Goal: Task Accomplishment & Management: Complete application form

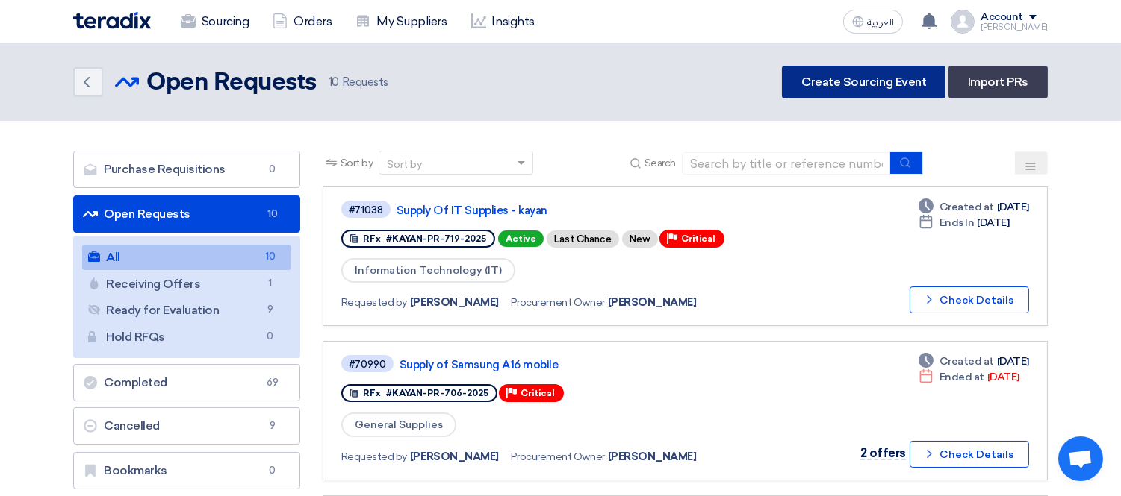
click at [901, 81] on link "Create Sourcing Event" at bounding box center [863, 82] width 163 height 33
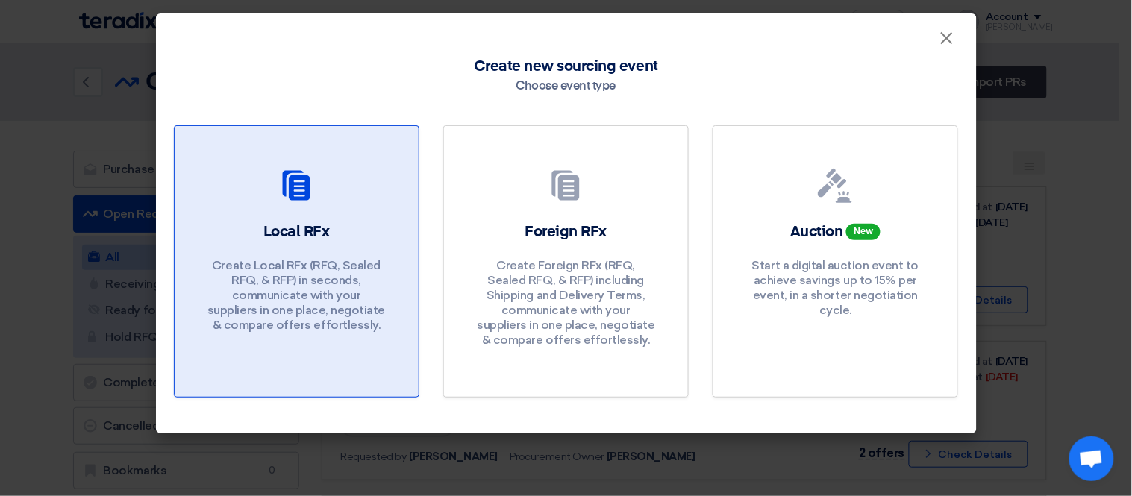
click at [308, 242] on h2 "Local RFx" at bounding box center [297, 232] width 66 height 21
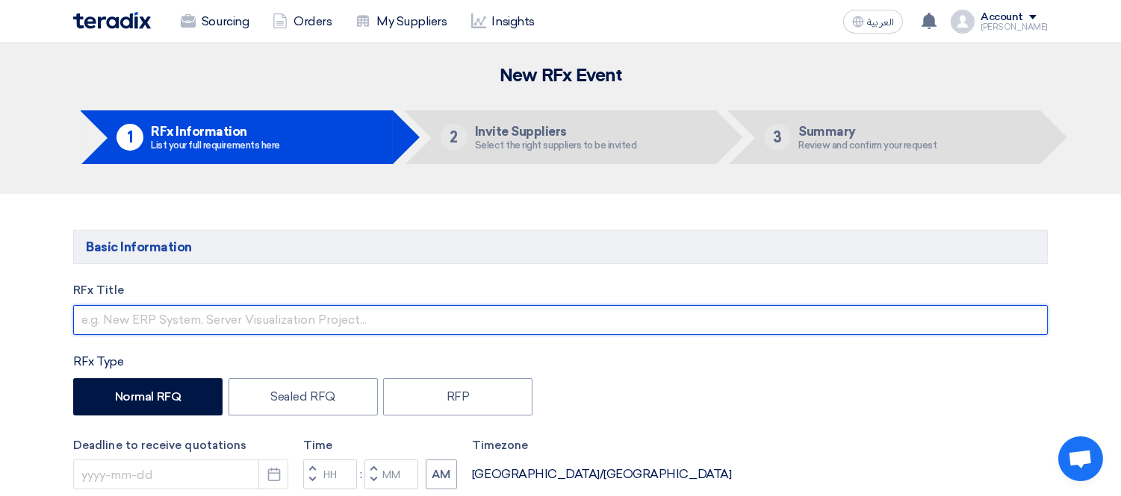
click at [340, 322] on input "text" at bounding box center [560, 320] width 974 height 30
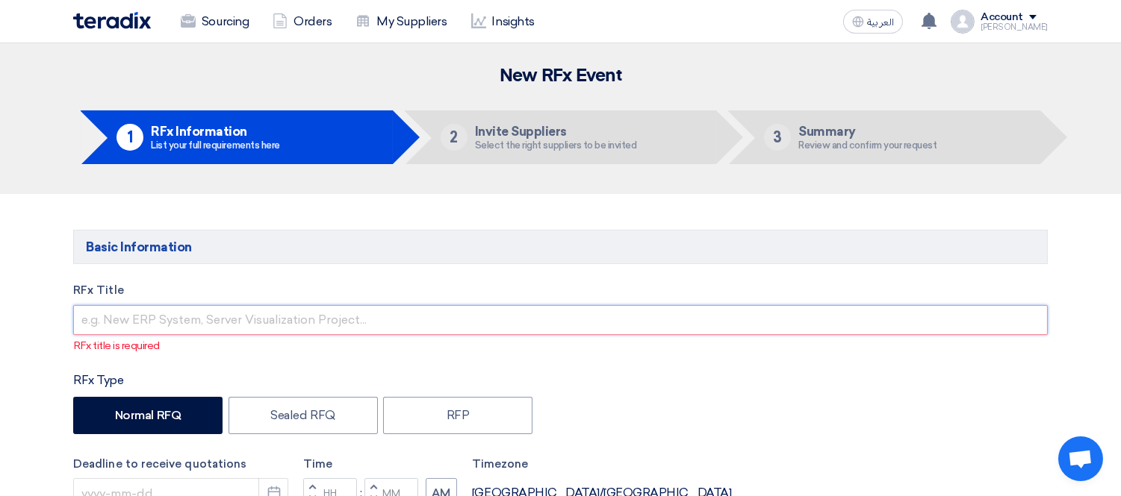
click at [175, 321] on input "text" at bounding box center [560, 320] width 974 height 30
paste input "Toner Printer Evolis Primacy Card"
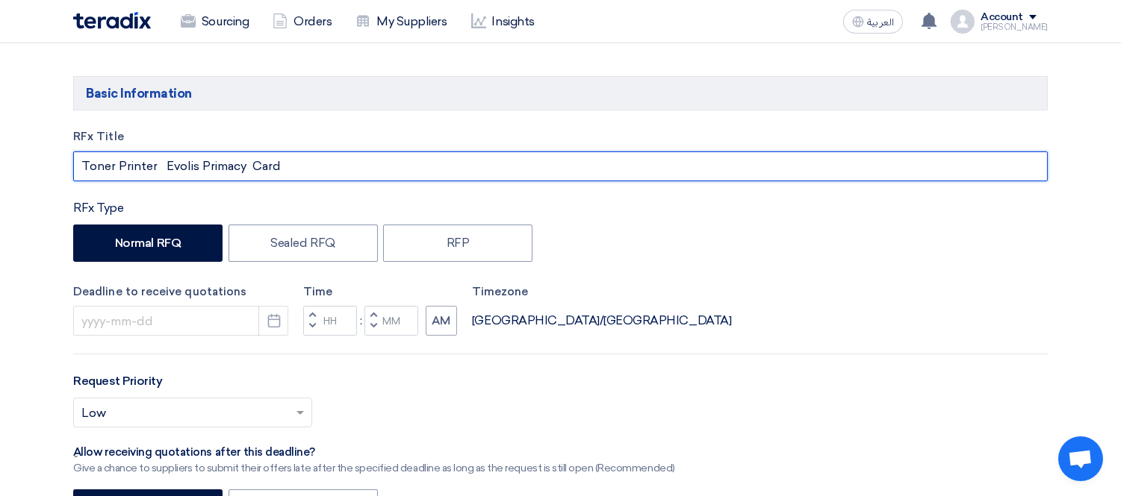
scroll to position [166, 0]
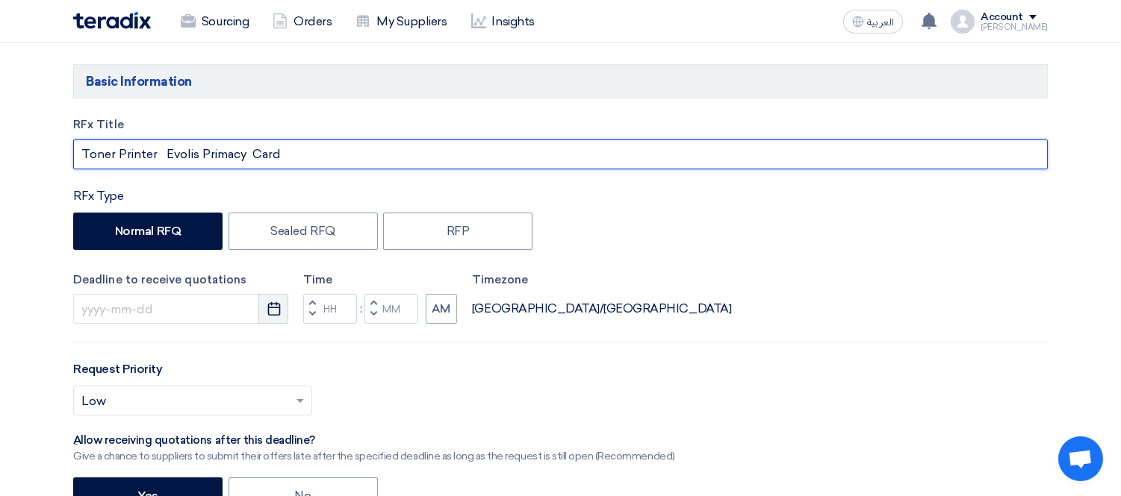
type input "Toner Printer Evolis Primacy Card"
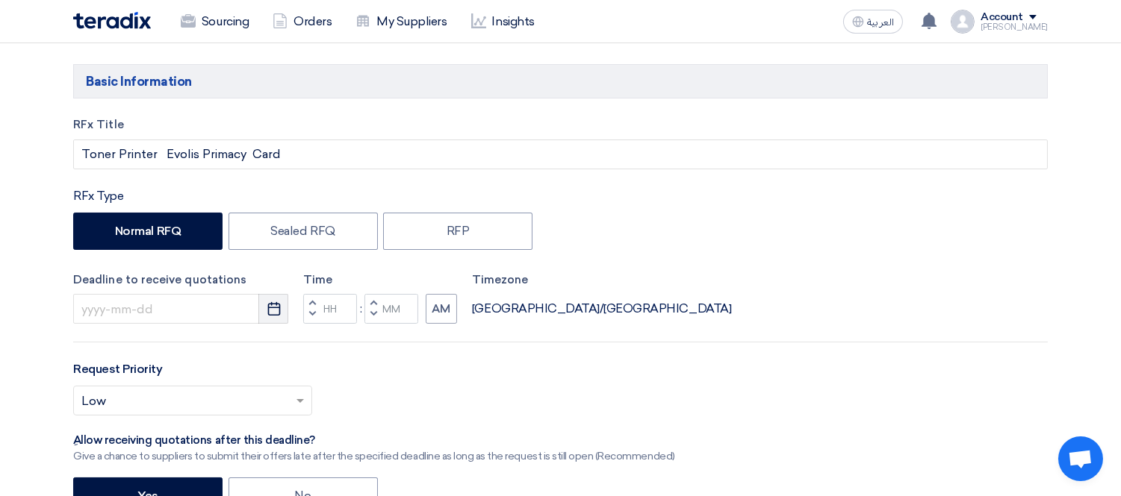
click at [264, 311] on button "Pick a date" at bounding box center [273, 309] width 30 height 30
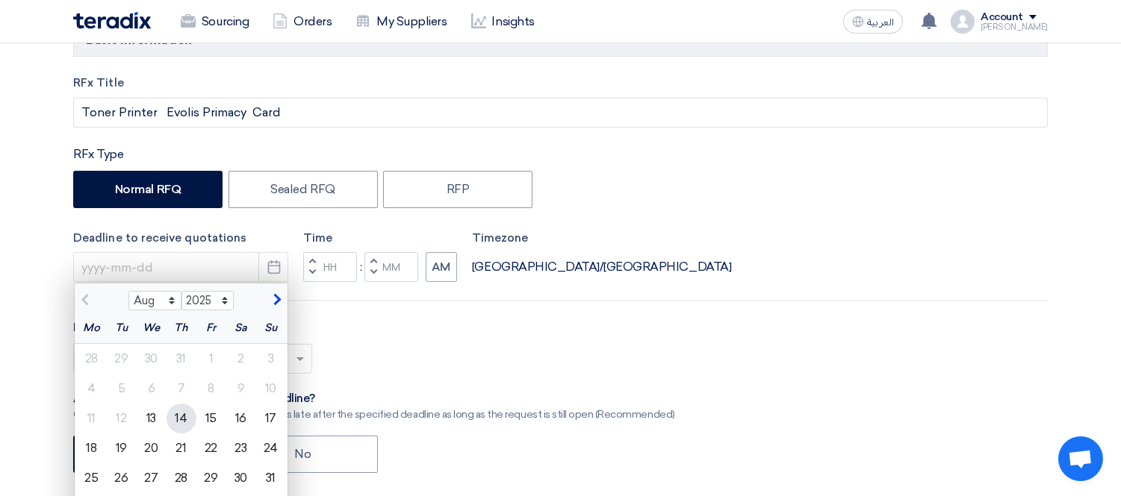
scroll to position [249, 0]
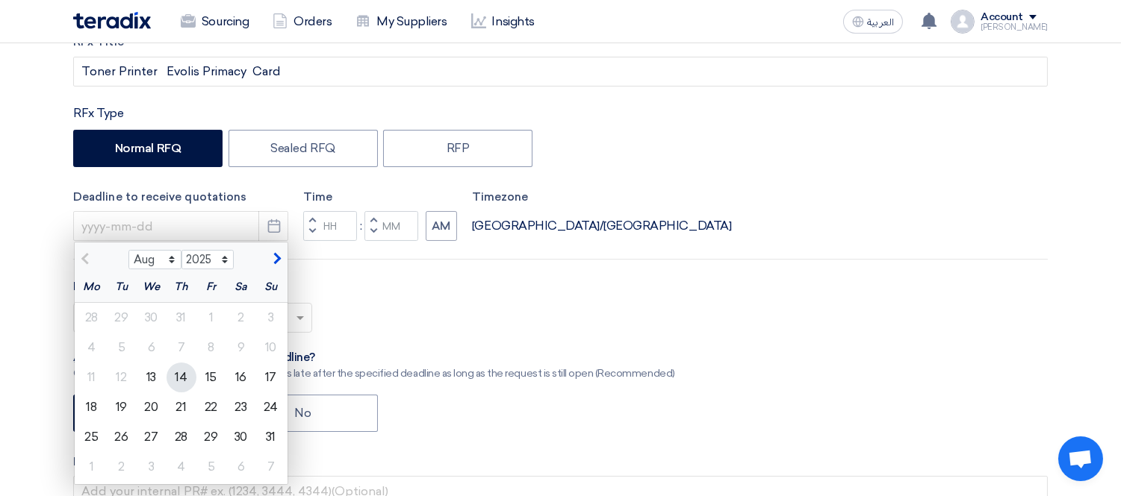
click at [175, 378] on div "14" at bounding box center [181, 378] width 30 height 30
type input "[DATE]"
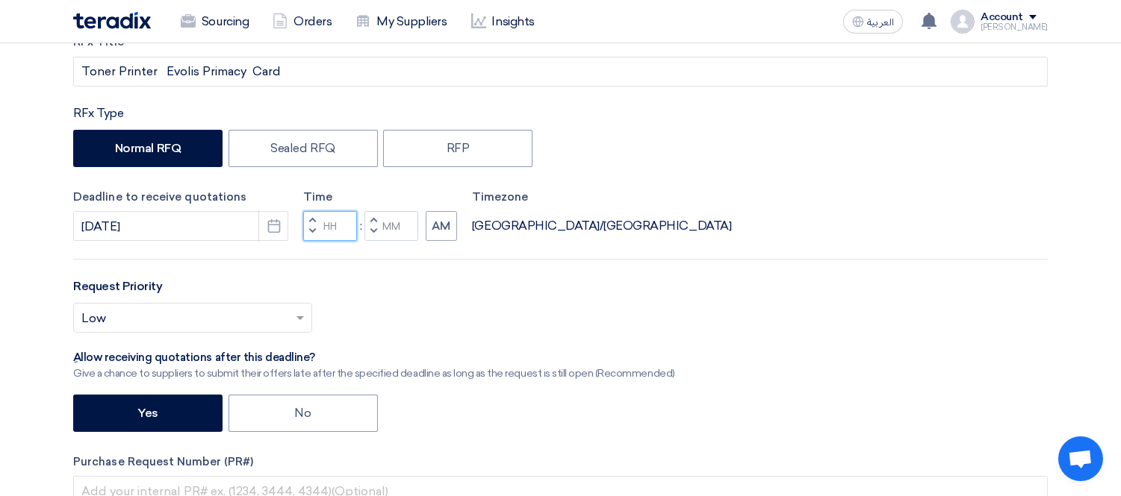
click at [340, 229] on input "Hours" at bounding box center [330, 226] width 54 height 30
type input "05"
click at [390, 219] on input "Minutes" at bounding box center [391, 226] width 54 height 30
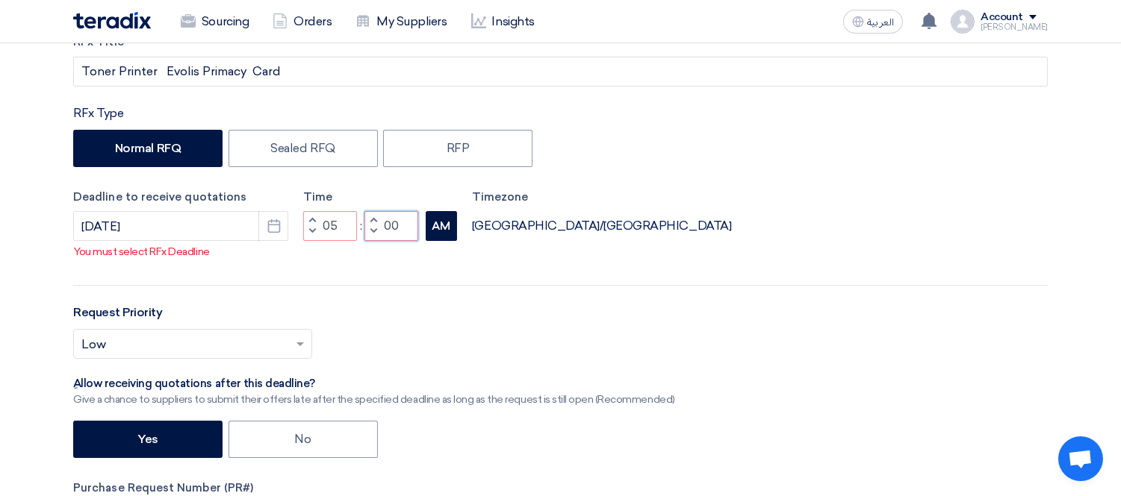
type input "00"
click at [445, 226] on button "AM" at bounding box center [441, 226] width 31 height 30
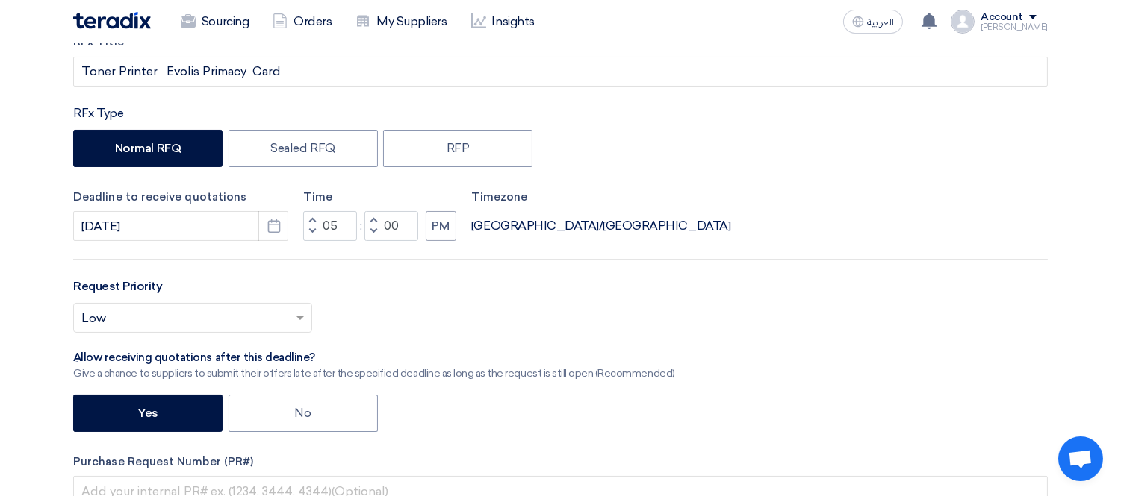
click at [301, 310] on span at bounding box center [302, 318] width 19 height 18
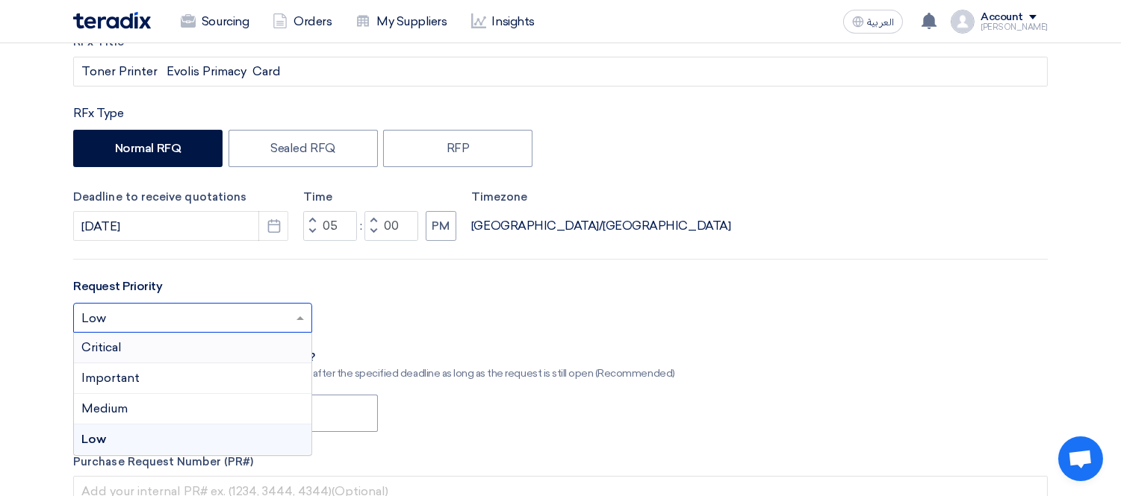
click at [146, 345] on div "Critical" at bounding box center [192, 348] width 237 height 31
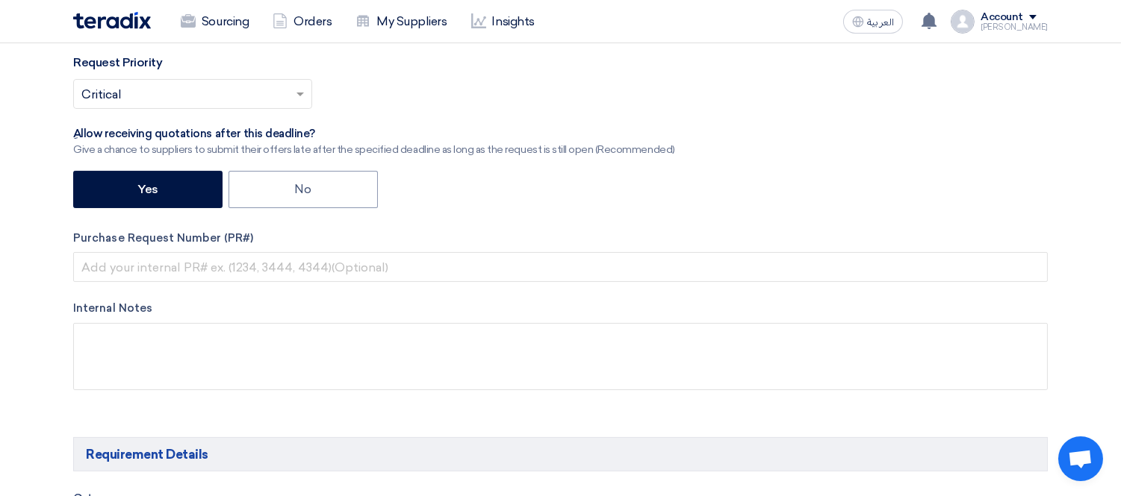
scroll to position [497, 0]
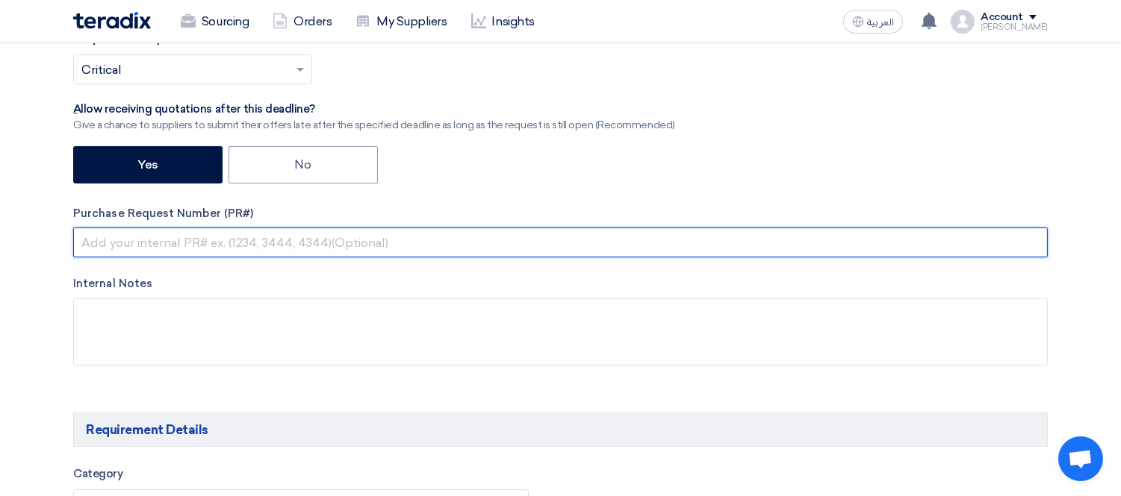
click at [251, 245] on input "text" at bounding box center [560, 243] width 974 height 30
paste input "KAYAN-PR-721-2025"
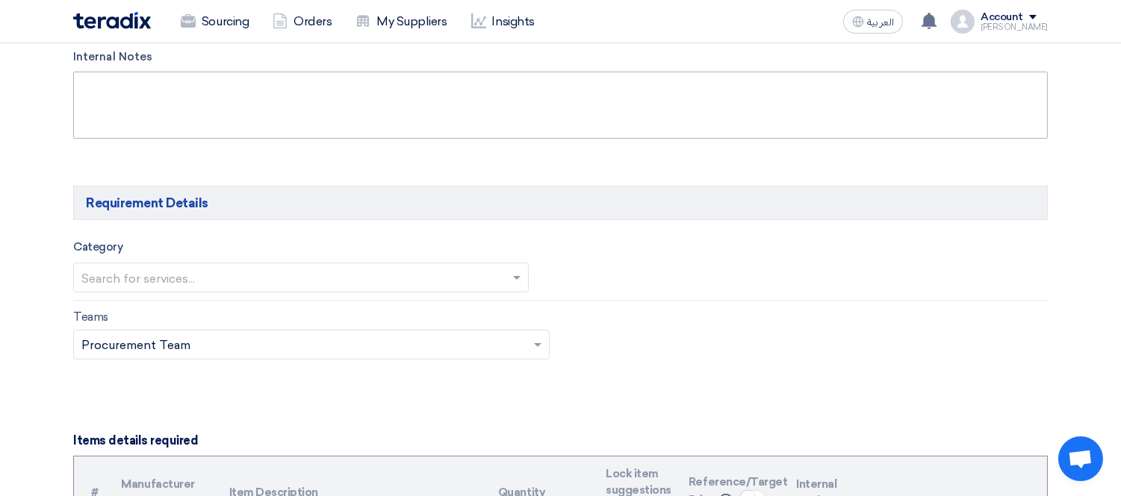
scroll to position [829, 0]
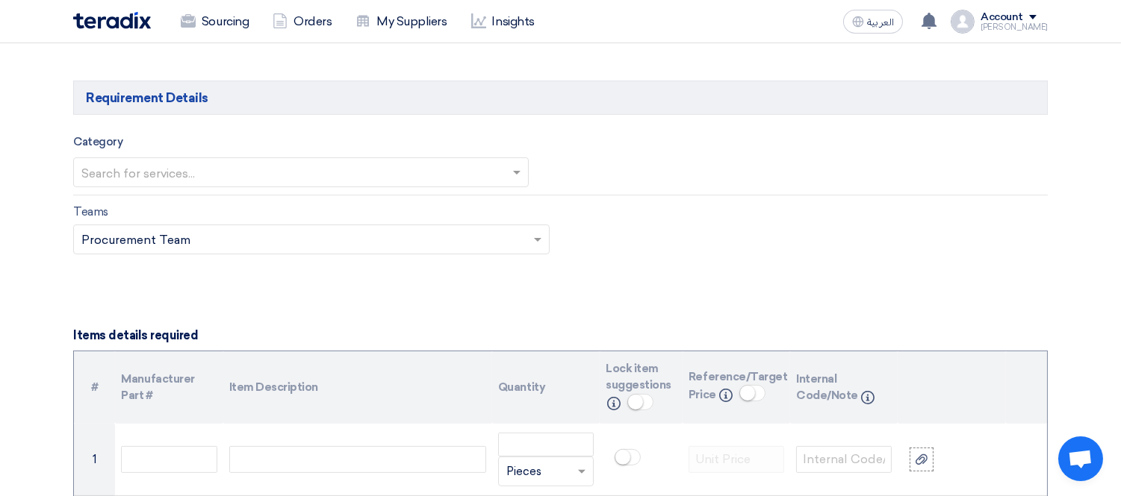
type input "KAYAN-PR-721-2025"
click at [193, 172] on input "text" at bounding box center [293, 174] width 424 height 25
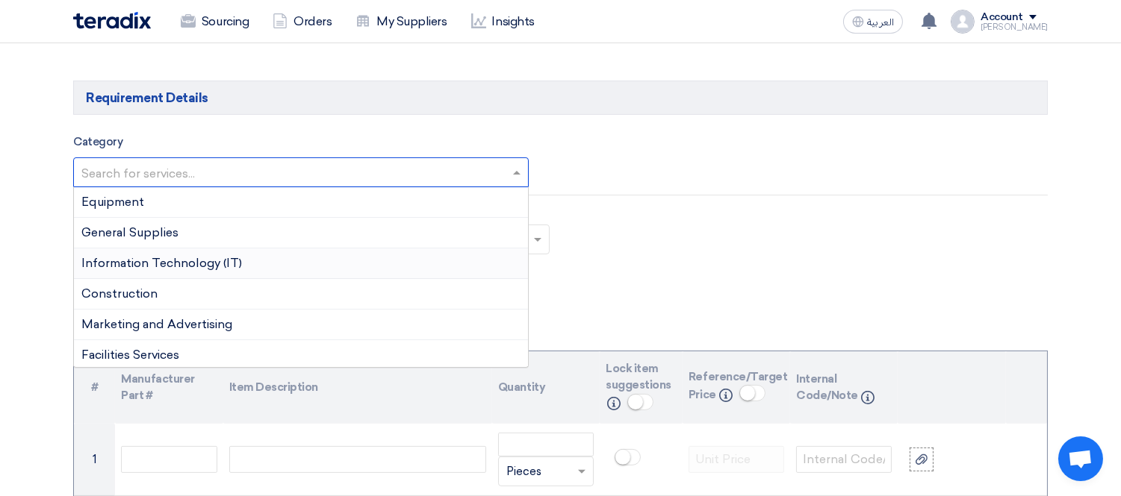
click at [193, 269] on span "Information Technology (IT)" at bounding box center [161, 263] width 161 height 14
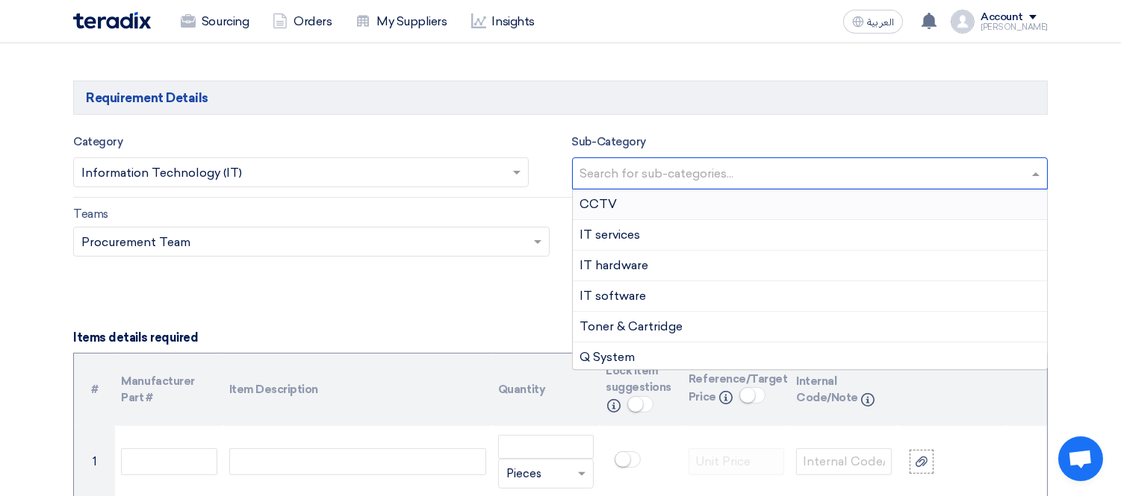
click at [714, 169] on input "text" at bounding box center [812, 175] width 464 height 25
click at [646, 324] on span "Toner & Cartridge" at bounding box center [631, 327] width 103 height 14
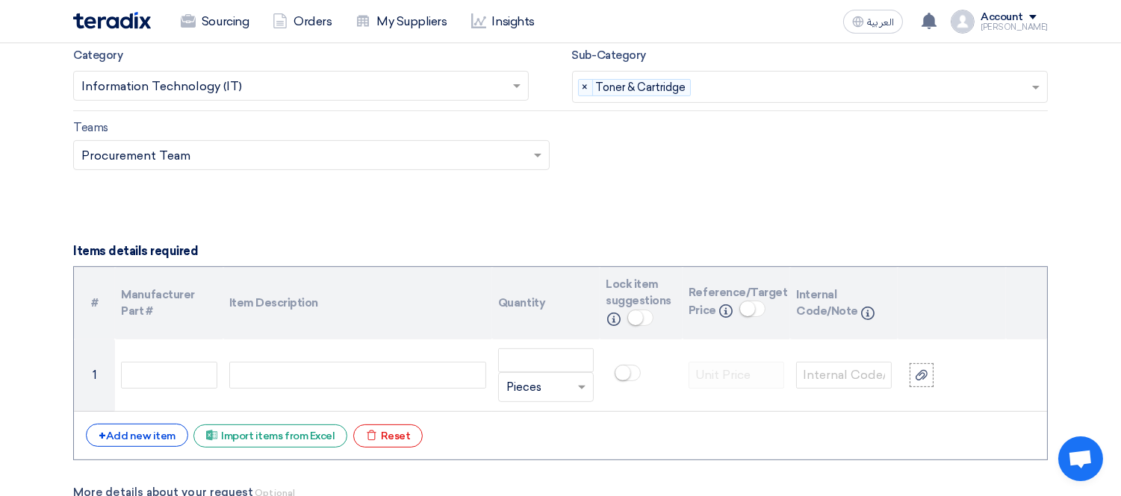
scroll to position [1078, 0]
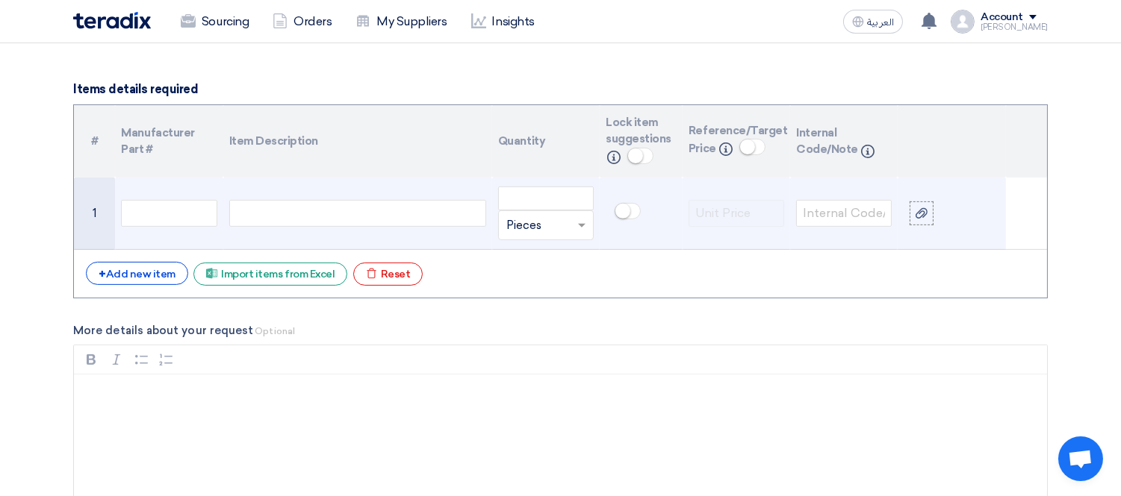
click at [305, 205] on div at bounding box center [357, 213] width 257 height 27
paste div
click at [229, 211] on div "Evolis Primacy 2 Card Printer, with P/N: PM2-0001." at bounding box center [357, 213] width 257 height 27
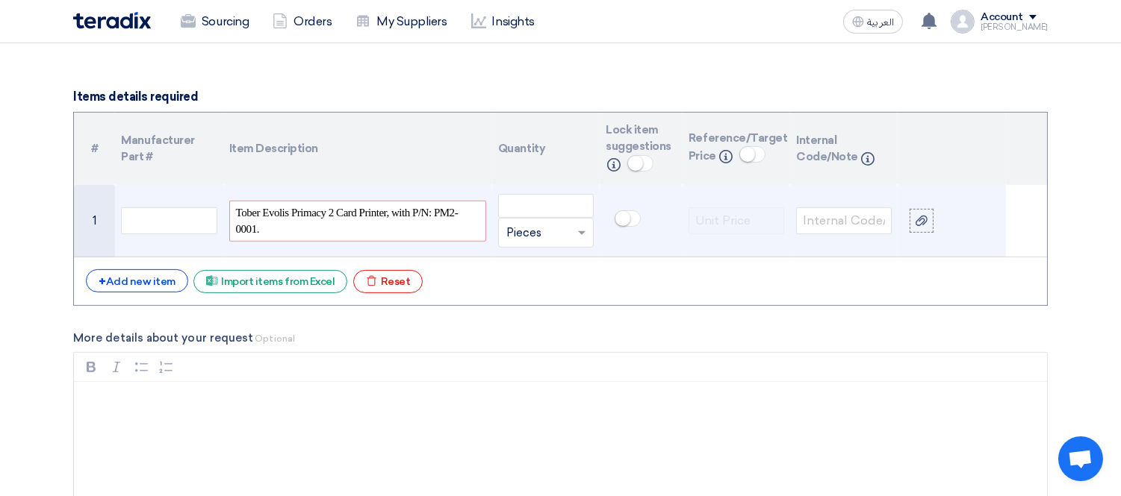
click at [243, 211] on span "Tober Evolis Primacy 2 Card Printer, with P/N: PM2-0001." at bounding box center [357, 222] width 243 height 34
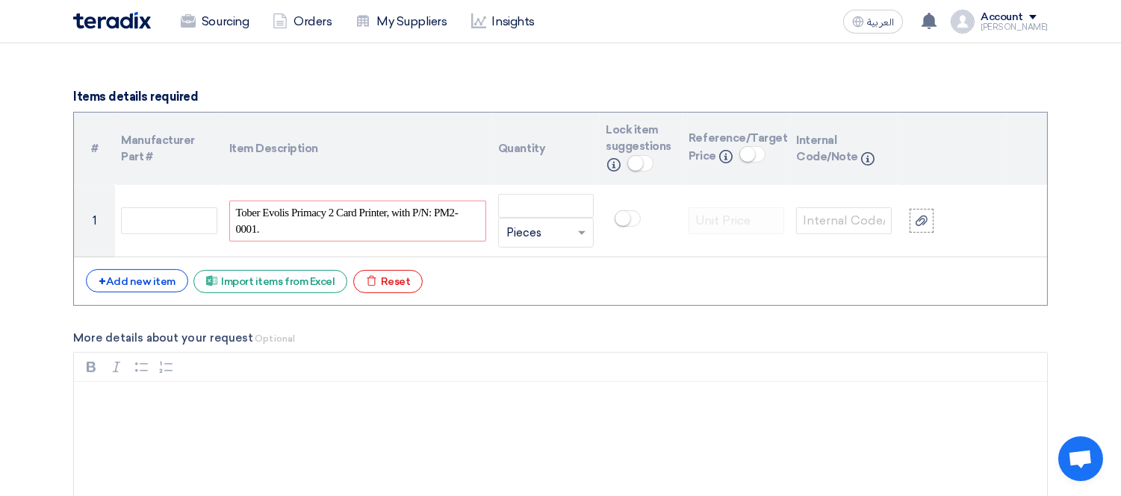
drag, startPoint x: 248, startPoint y: 211, endPoint x: 615, endPoint y: 301, distance: 378.1
click at [663, 326] on form "Basic Information RFx Title Toner Printer Evolis Primacy Card RFx Type Normal R…" at bounding box center [560, 405] width 974 height 2493
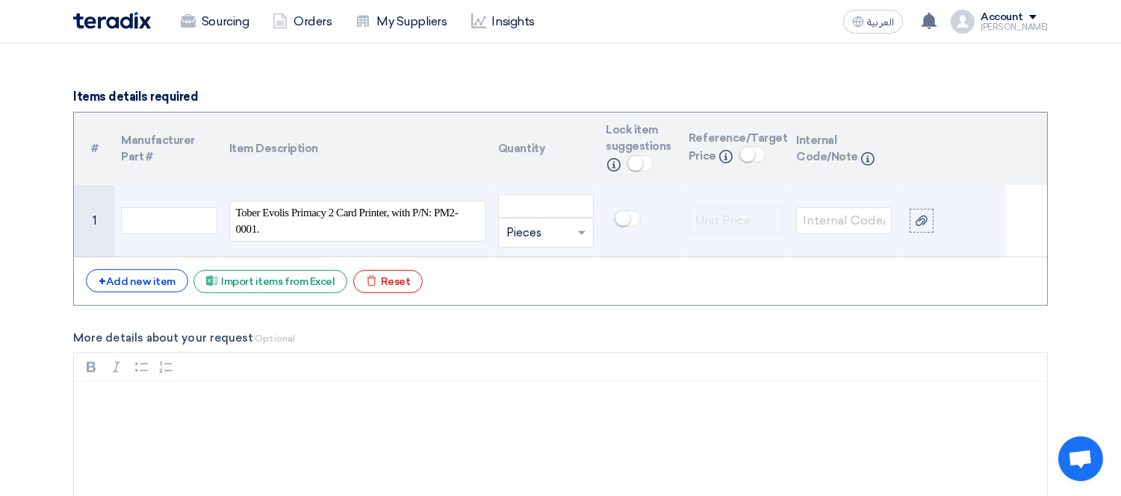
click at [260, 216] on span "Tober Evolis Primacy 2 Card Printer, with P/N: PM2-0001." at bounding box center [357, 222] width 243 height 34
click at [535, 195] on input "number" at bounding box center [546, 206] width 96 height 24
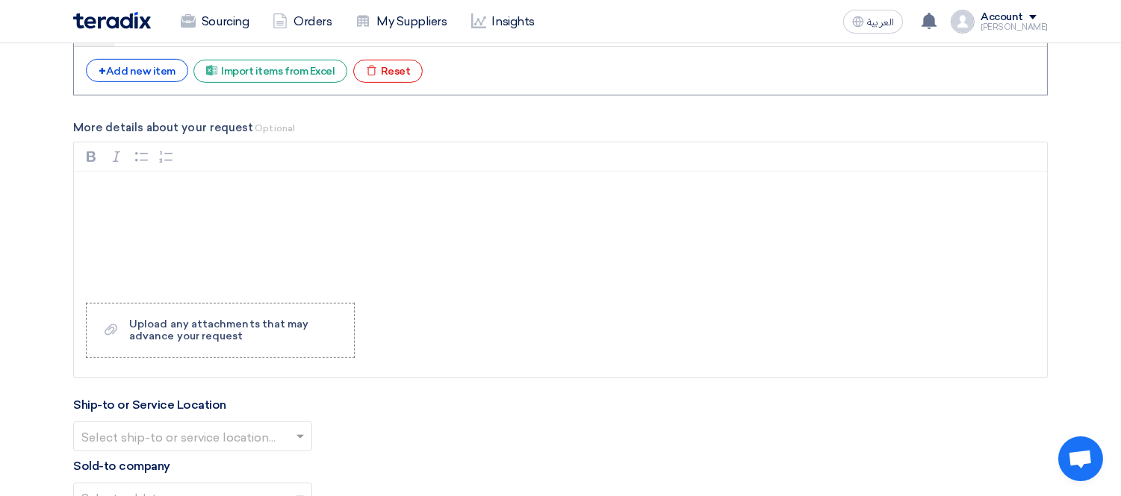
scroll to position [1319, 0]
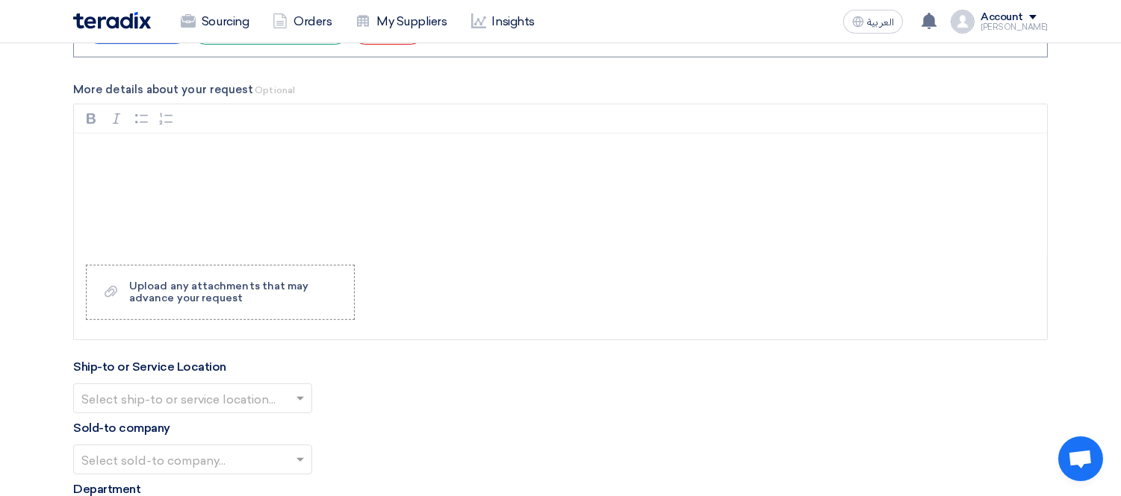
type input "2"
click at [107, 167] on div "Rich Text Editor, main" at bounding box center [560, 193] width 973 height 119
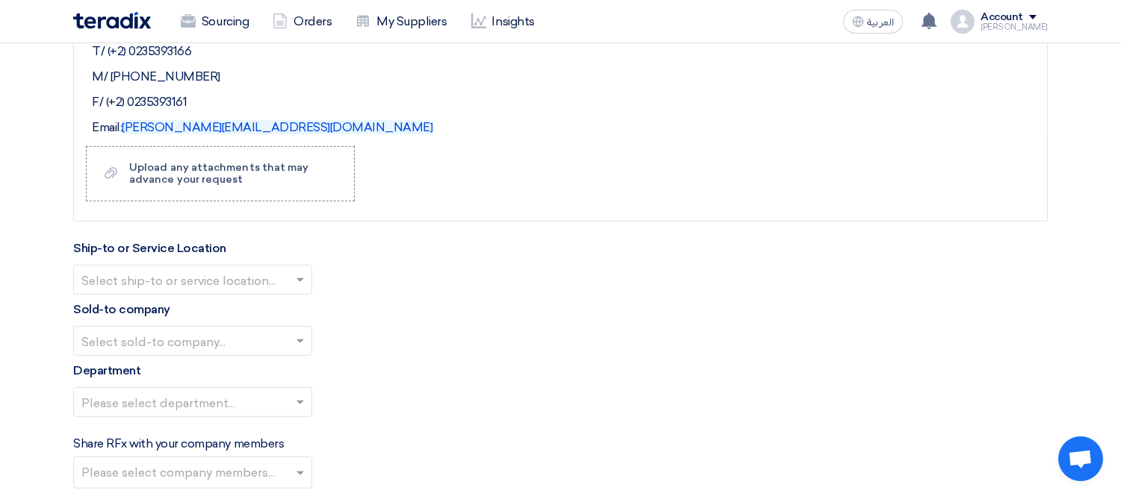
scroll to position [1486, 0]
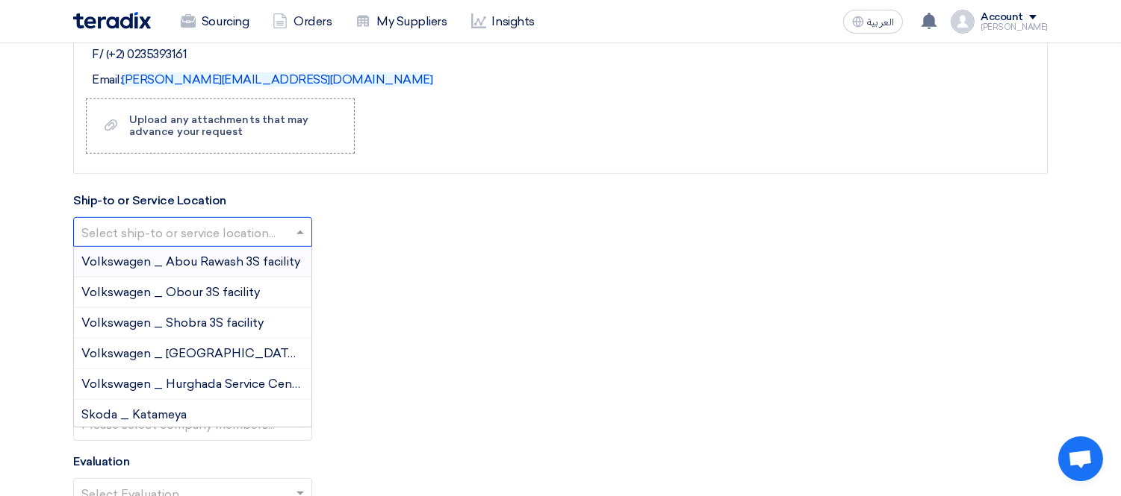
click at [195, 219] on div "Select ship-to or service location..." at bounding box center [192, 232] width 239 height 30
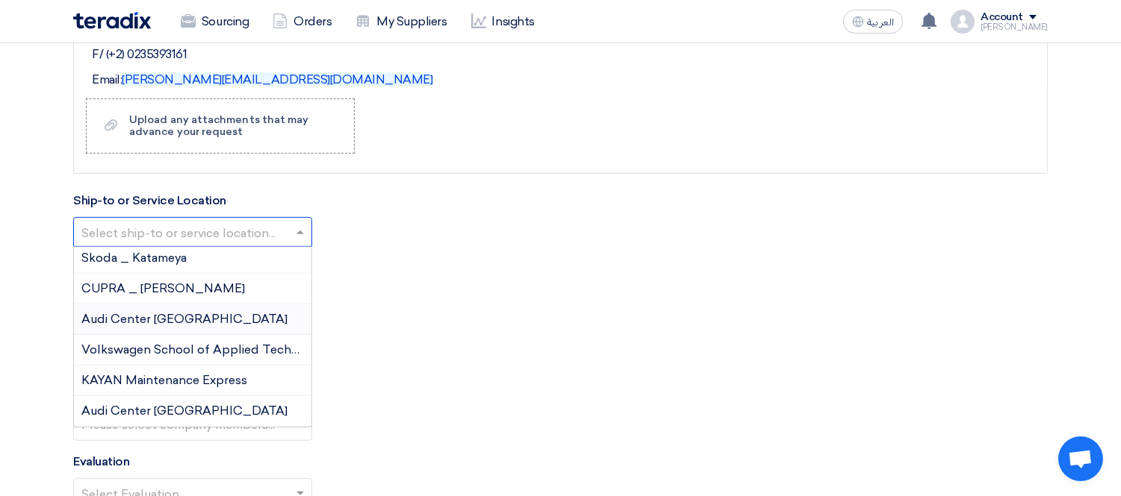
scroll to position [158, 0]
click at [139, 289] on span "CUPRA _ [PERSON_NAME]" at bounding box center [162, 288] width 163 height 14
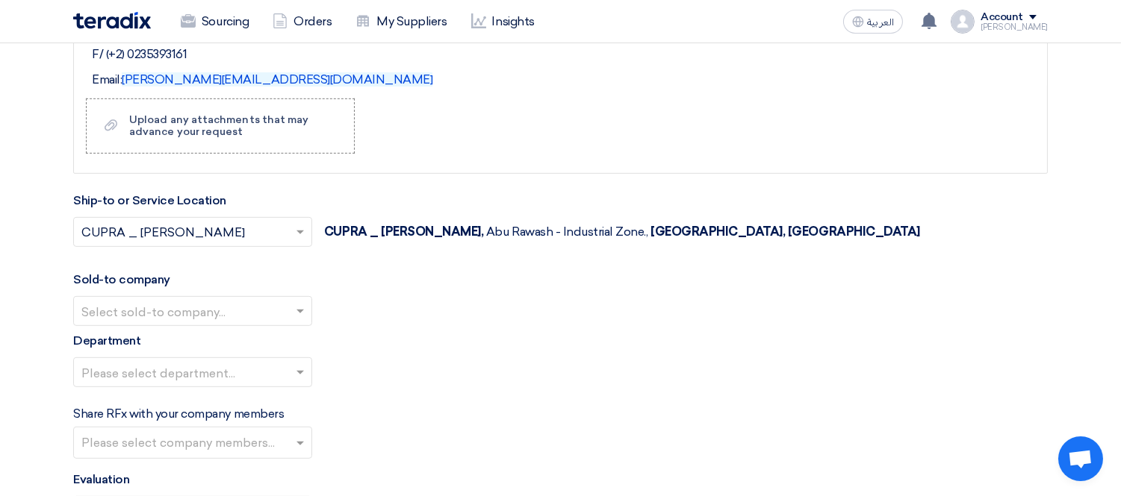
click at [145, 310] on input "text" at bounding box center [185, 313] width 208 height 25
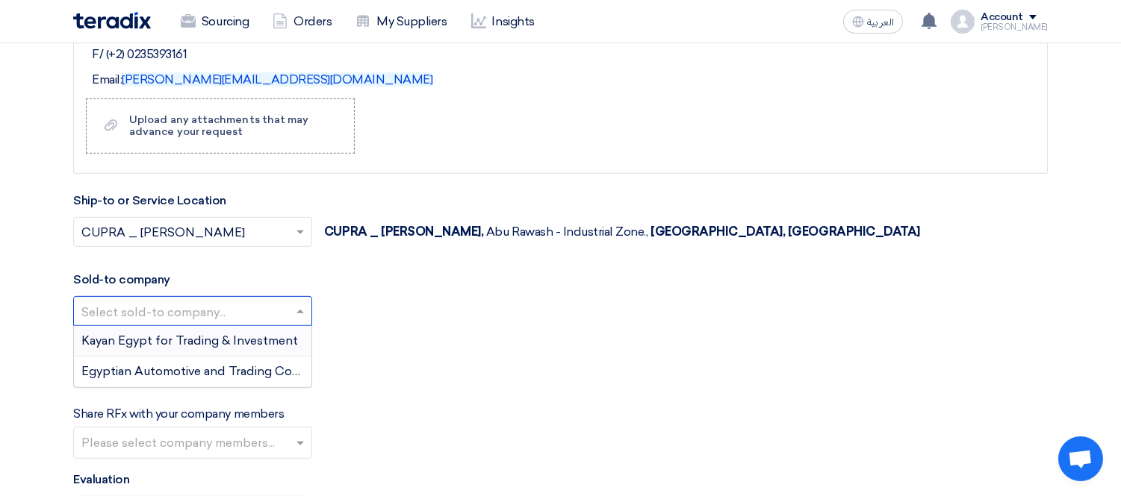
click at [146, 351] on div "Kayan Egypt for Trading & Investment" at bounding box center [192, 341] width 237 height 31
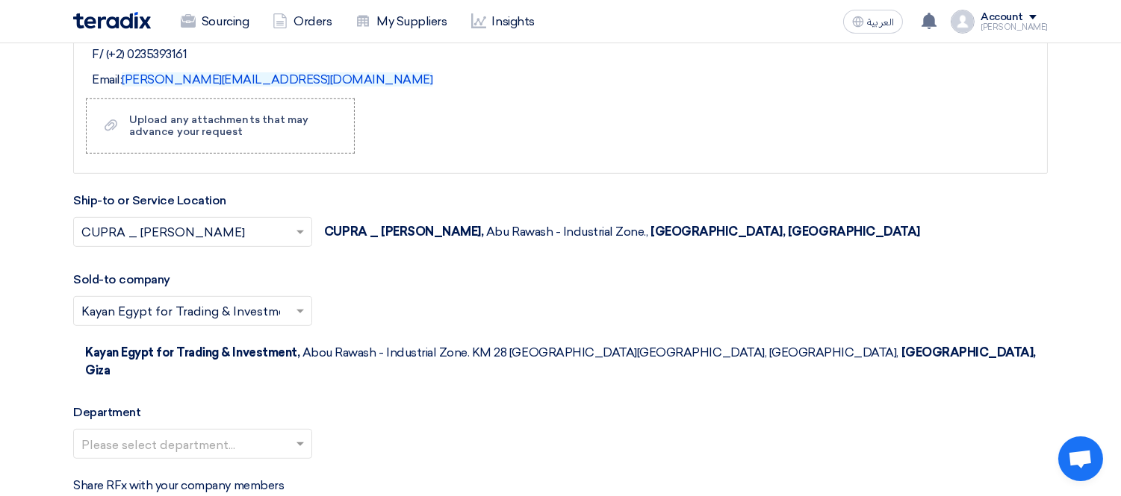
click at [139, 434] on input "text" at bounding box center [185, 446] width 208 height 25
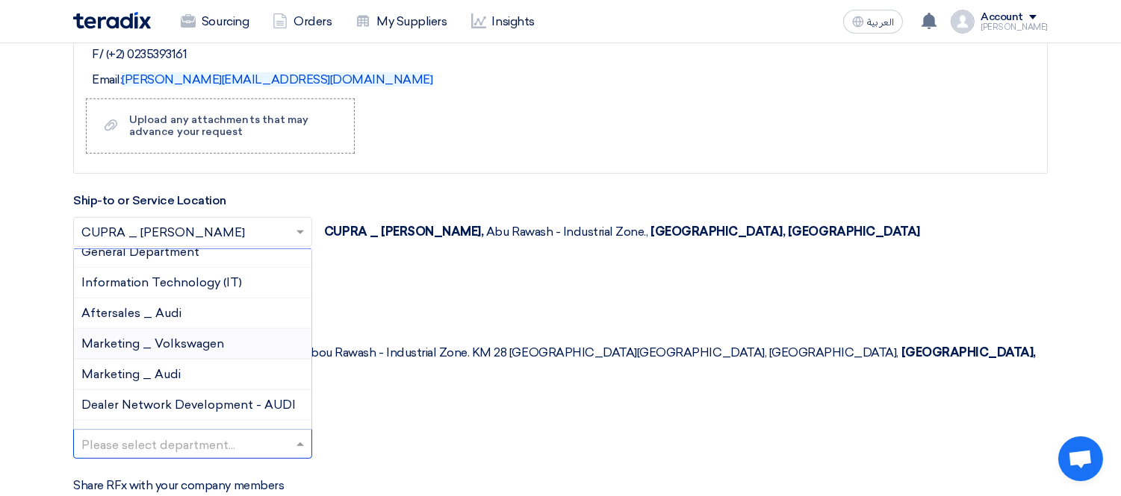
scroll to position [0, 0]
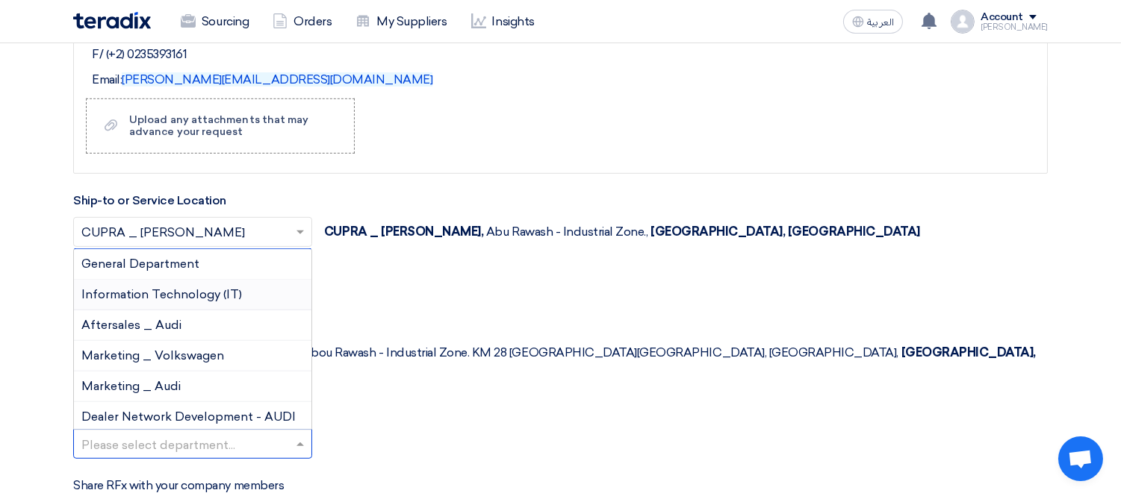
click at [187, 287] on span "Information Technology (IT)" at bounding box center [161, 294] width 161 height 14
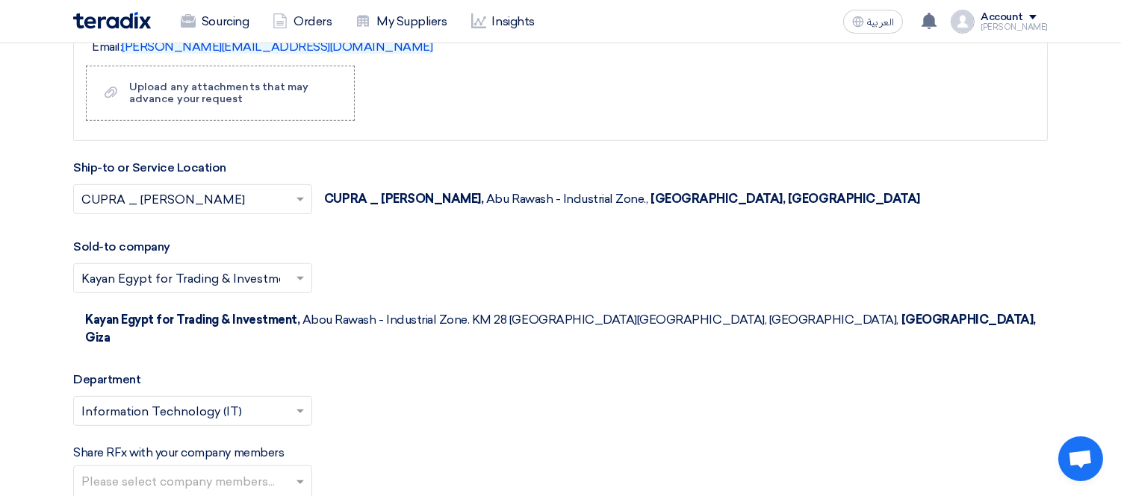
scroll to position [1568, 0]
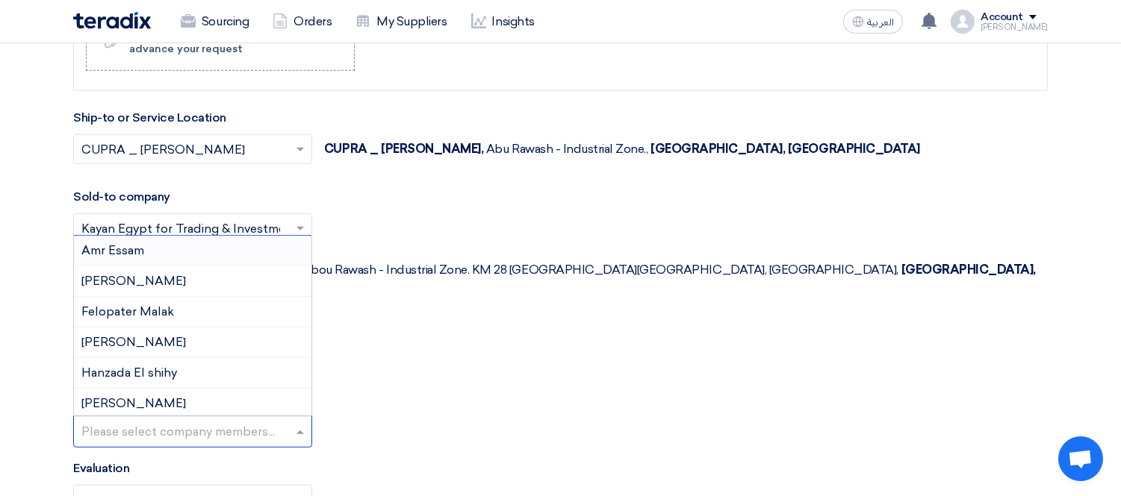
click at [153, 421] on input "text" at bounding box center [194, 433] width 226 height 25
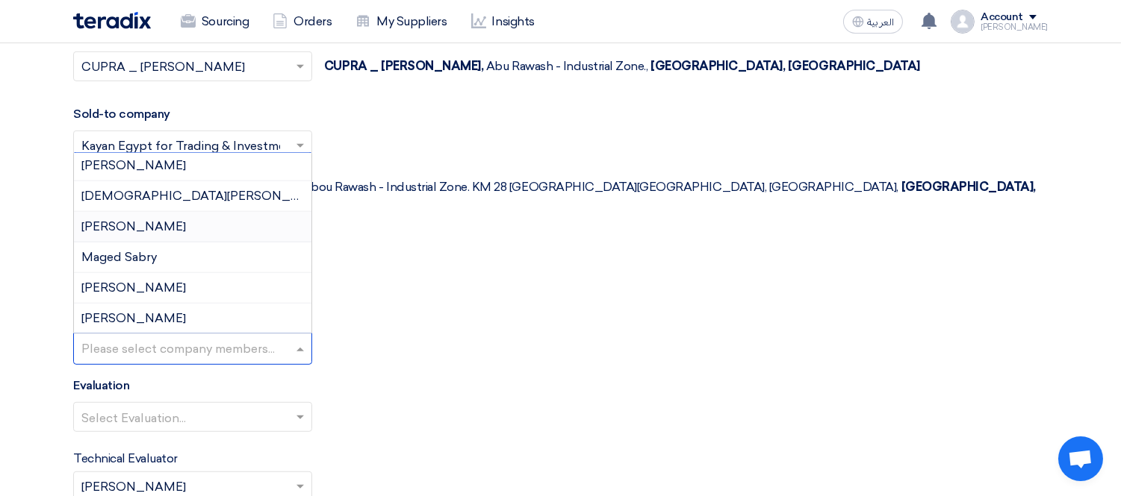
scroll to position [166, 0]
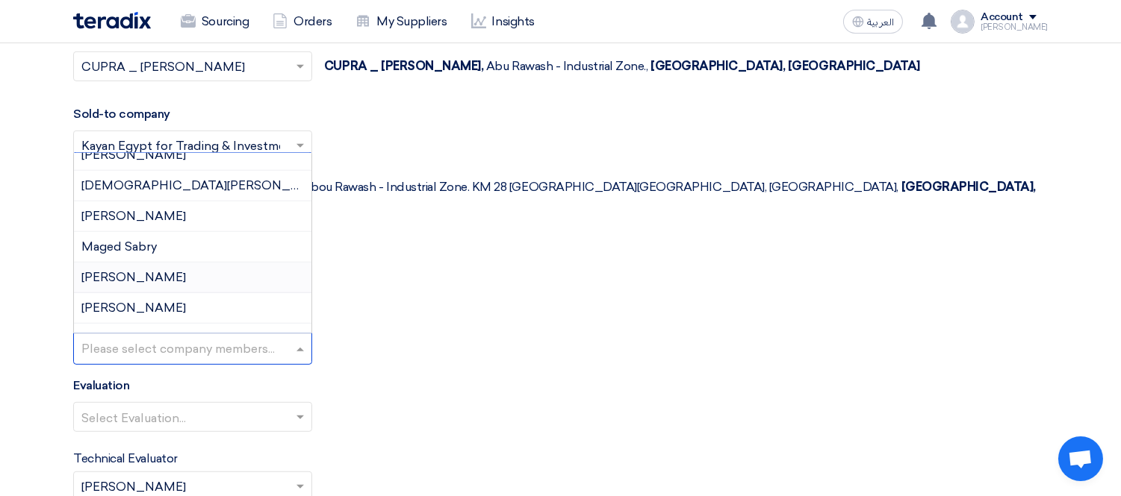
click at [178, 263] on div "[PERSON_NAME]" at bounding box center [192, 278] width 237 height 31
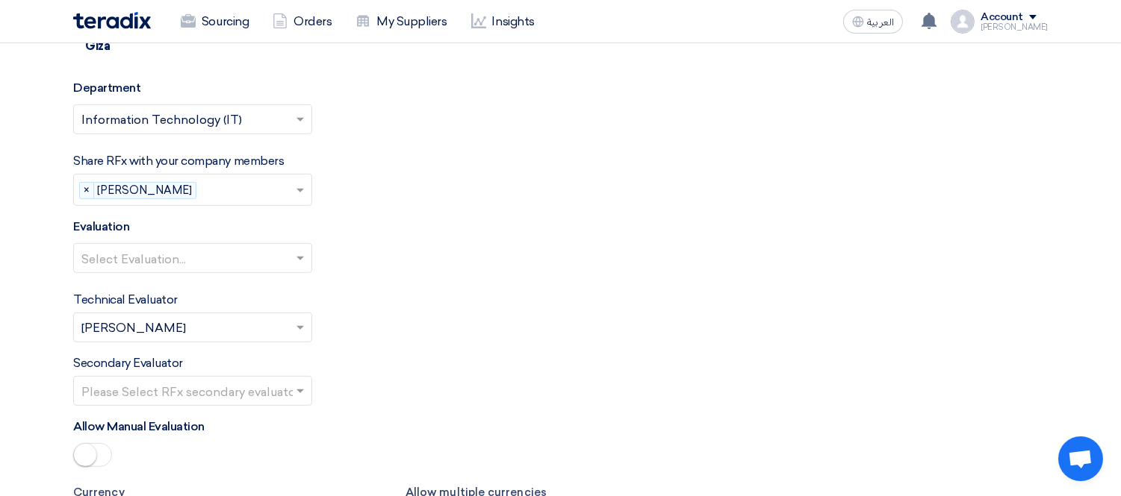
scroll to position [1817, 0]
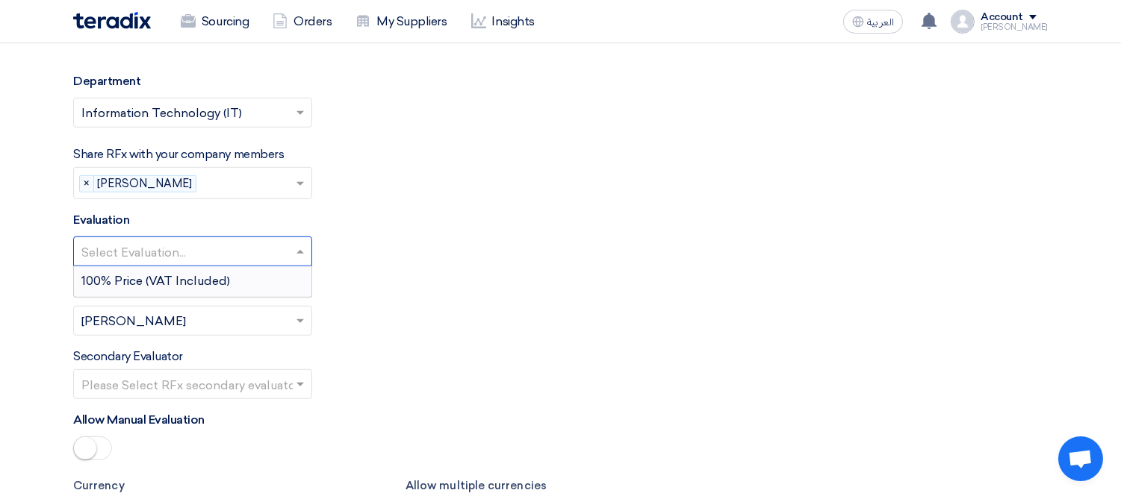
click at [173, 241] on input "text" at bounding box center [185, 253] width 208 height 25
click at [174, 274] on span "100% Price (VAT Included)" at bounding box center [155, 281] width 149 height 14
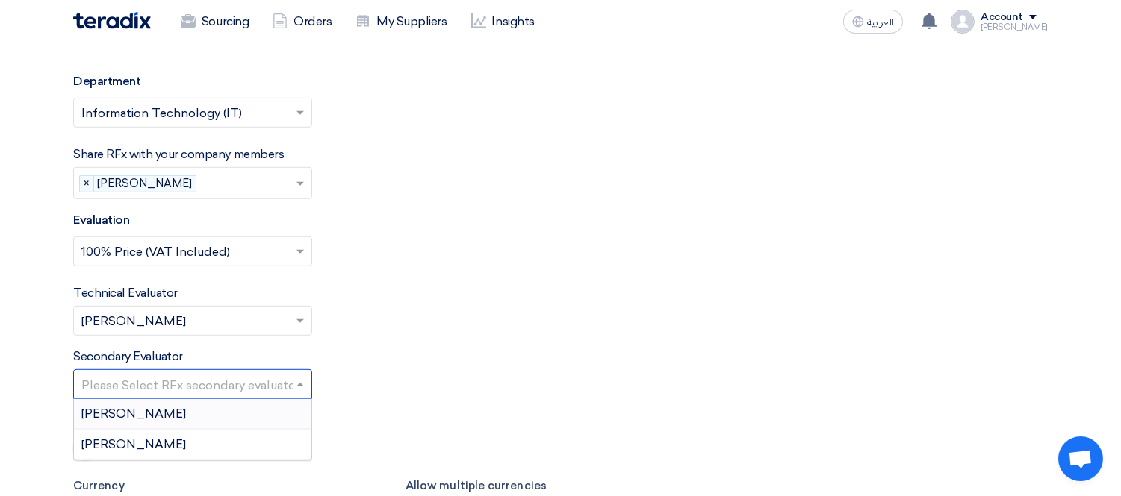
click at [170, 374] on input "text" at bounding box center [185, 386] width 208 height 25
click at [165, 407] on span "[PERSON_NAME]" at bounding box center [133, 414] width 105 height 14
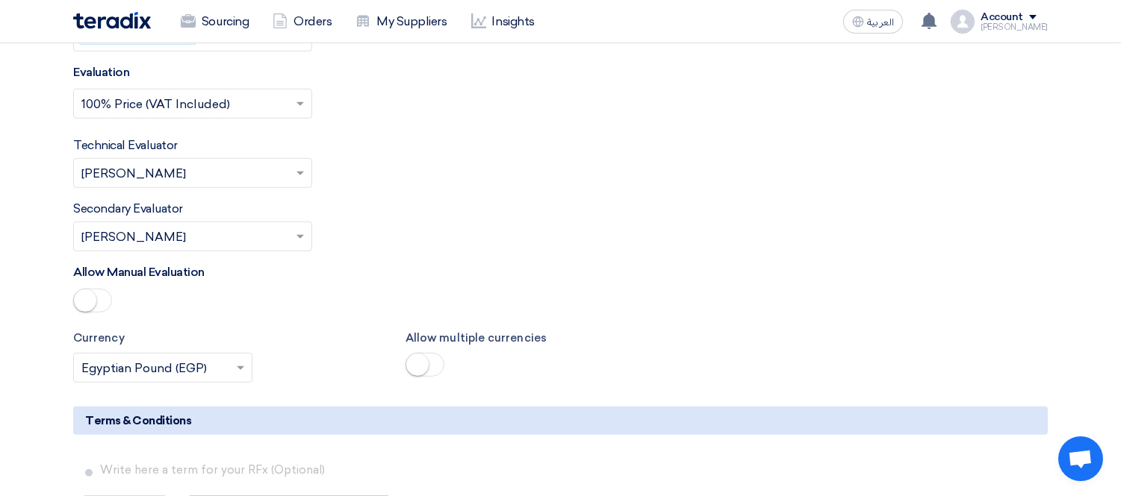
scroll to position [1983, 0]
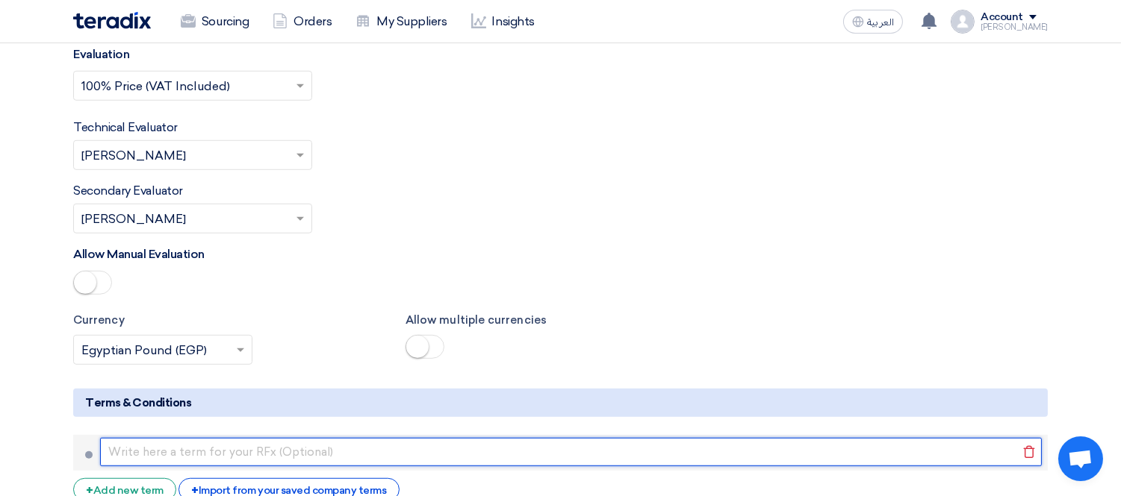
click at [207, 438] on input "text" at bounding box center [570, 452] width 941 height 28
paste input "طريقة الدفع: [ تحويل بنكي خلال 30 يومًا من تاريخ الفاتورة/[DEMOGRAPHIC_DATA]]"
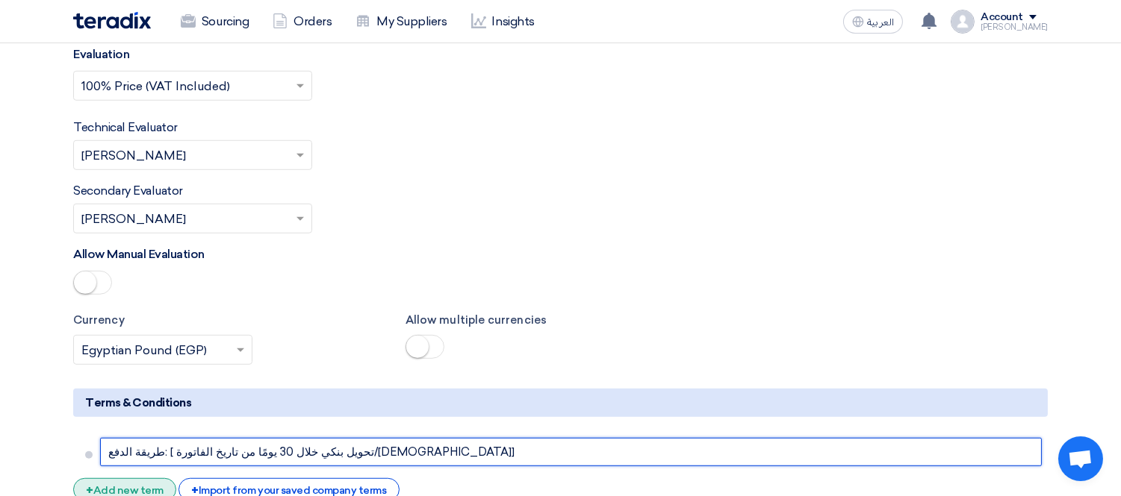
type input "طريقة الدفع: [ تحويل بنكي خلال 30 يومًا من تاريخ الفاتورة/[DEMOGRAPHIC_DATA]]"
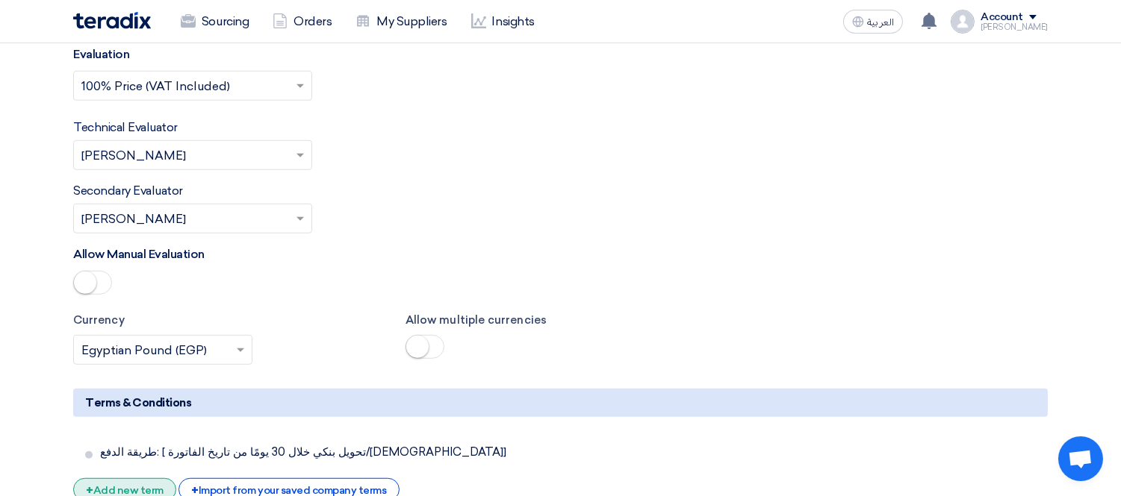
click at [106, 479] on div "+ Add new term" at bounding box center [124, 490] width 103 height 23
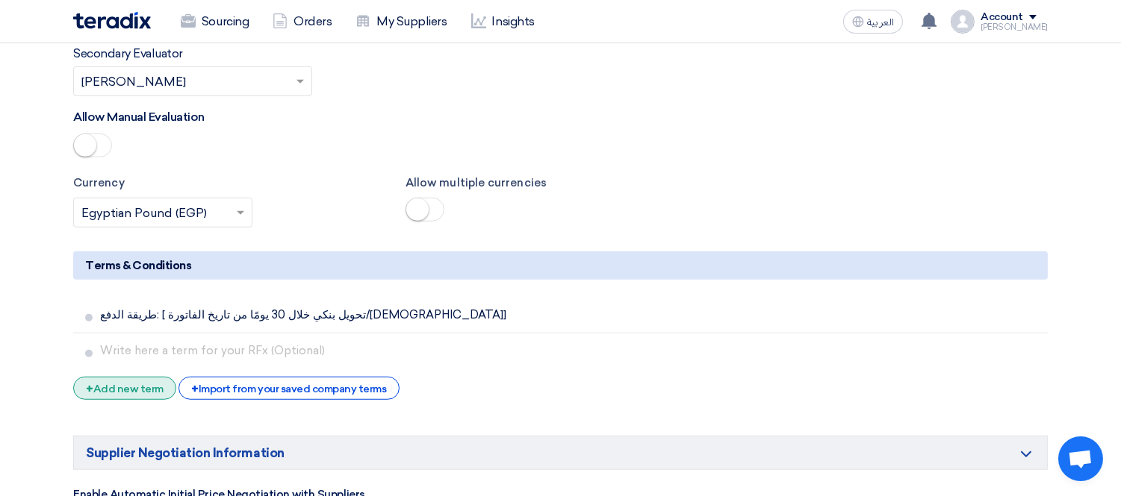
scroll to position [2148, 0]
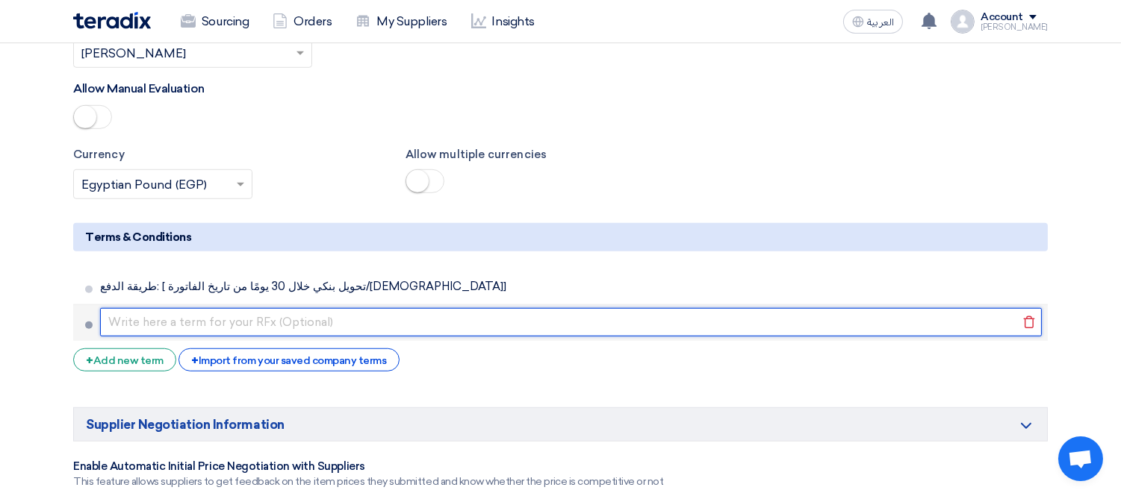
click at [164, 308] on input "text" at bounding box center [570, 322] width 941 height 28
paste input "مدة التوريد: [ خلال 7 أيام من تاريخ أمر الشراء]"
type input "مدة التوريد: [ خلال 7 أيام من تاريخ أمر الشراء]"
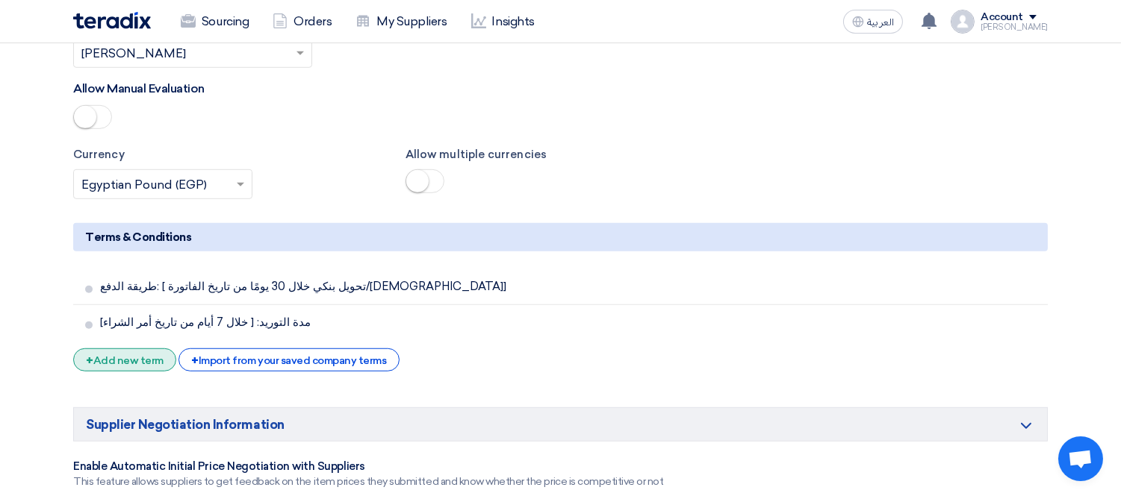
click at [134, 349] on div "+ Add new term" at bounding box center [124, 360] width 103 height 23
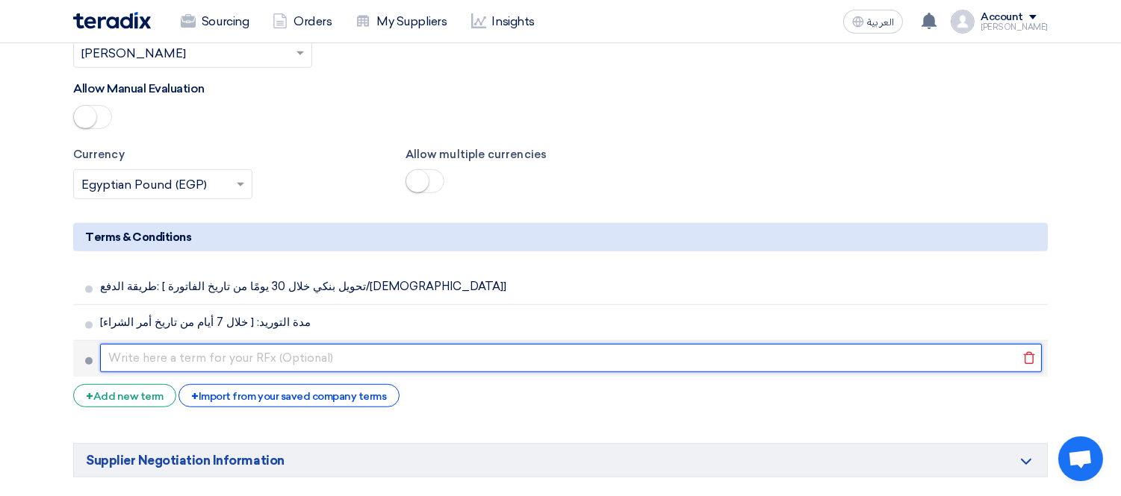
click at [246, 344] on input "text" at bounding box center [570, 358] width 941 height 28
paste input "مكان التوريد: [مثلاً: مخازن الشركة – فرع ابورواش]"
type input "مكان التوريد: [مثلاً: مخازن الشركة – فرع ابورواش]"
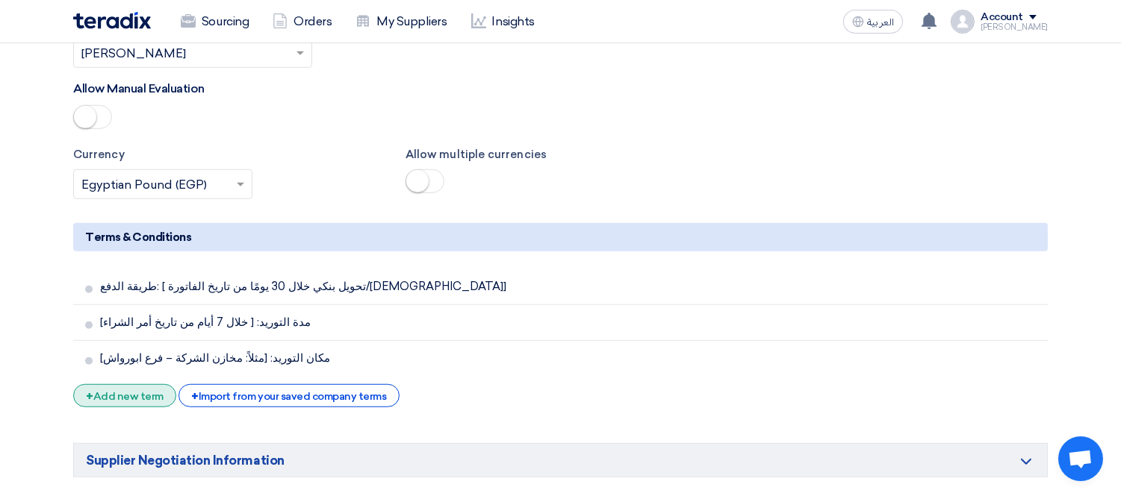
click at [120, 384] on div "+ Add new term" at bounding box center [124, 395] width 103 height 23
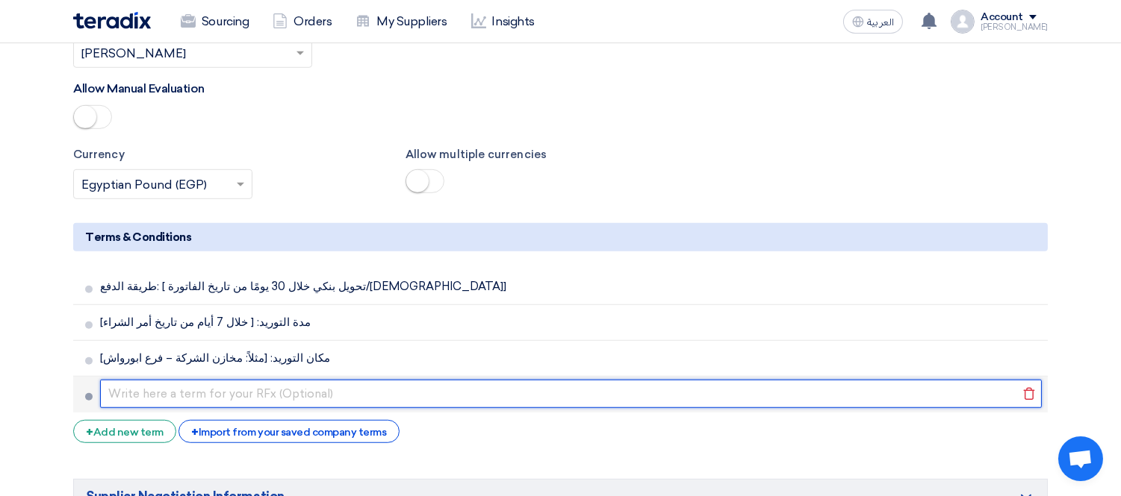
click at [218, 380] on input "text" at bounding box center [570, 394] width 941 height 28
paste input "صلاحية العرض: لا تقل عن [ 15 يومًا] من تاريخ استلامه"
type input "صلاحية العرض: لا تقل عن [ 15 يومًا] من تاريخ استلامه"
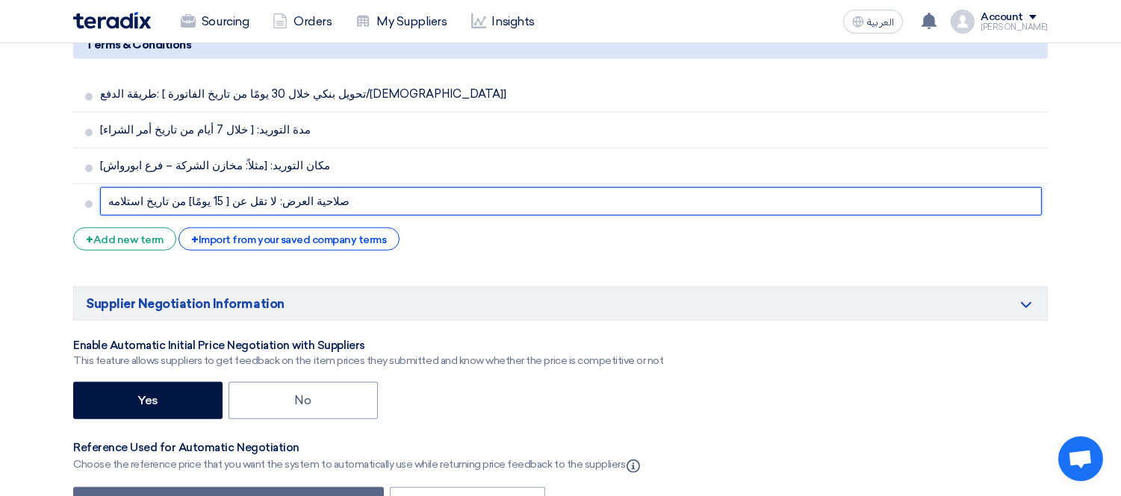
scroll to position [2398, 0]
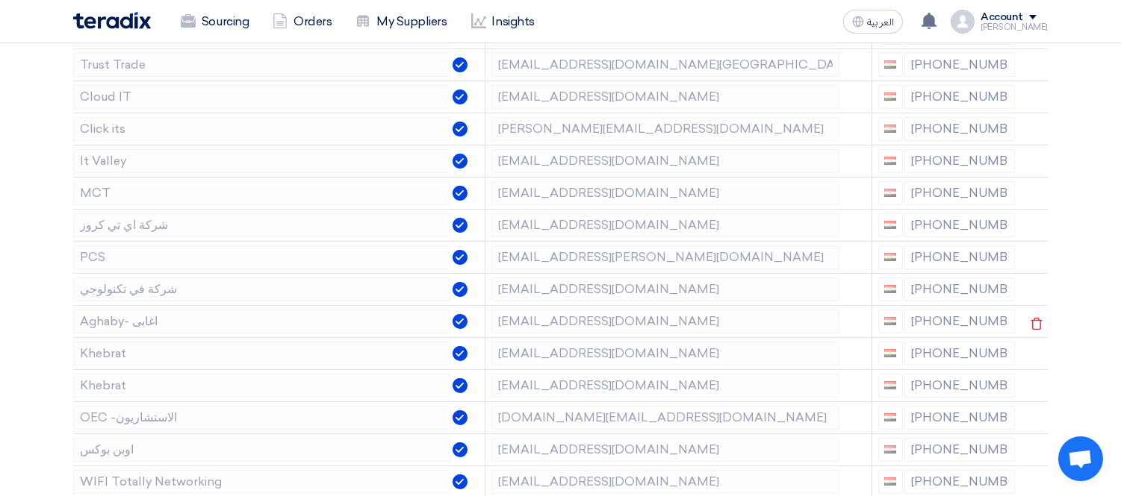
scroll to position [497, 0]
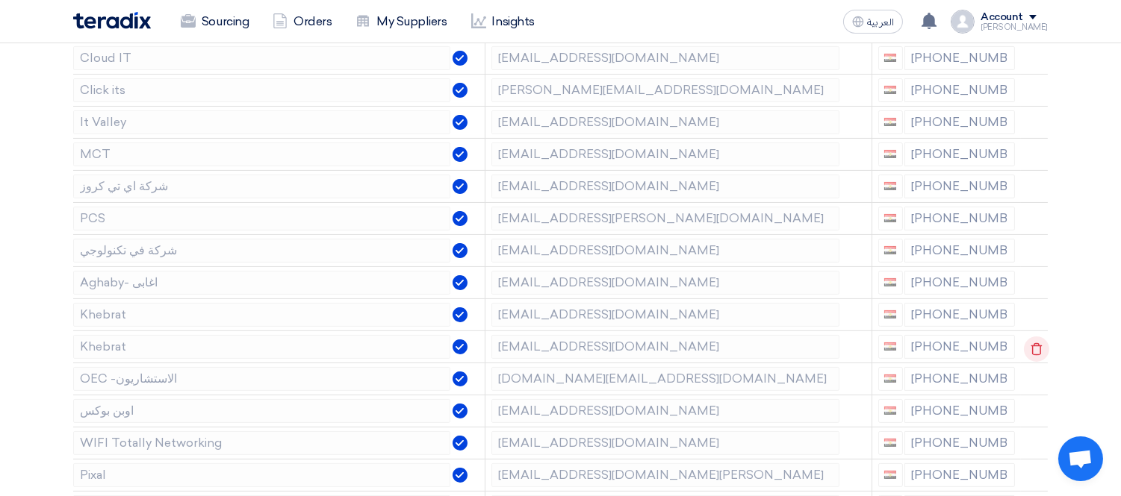
click at [1035, 346] on use at bounding box center [1036, 349] width 11 height 13
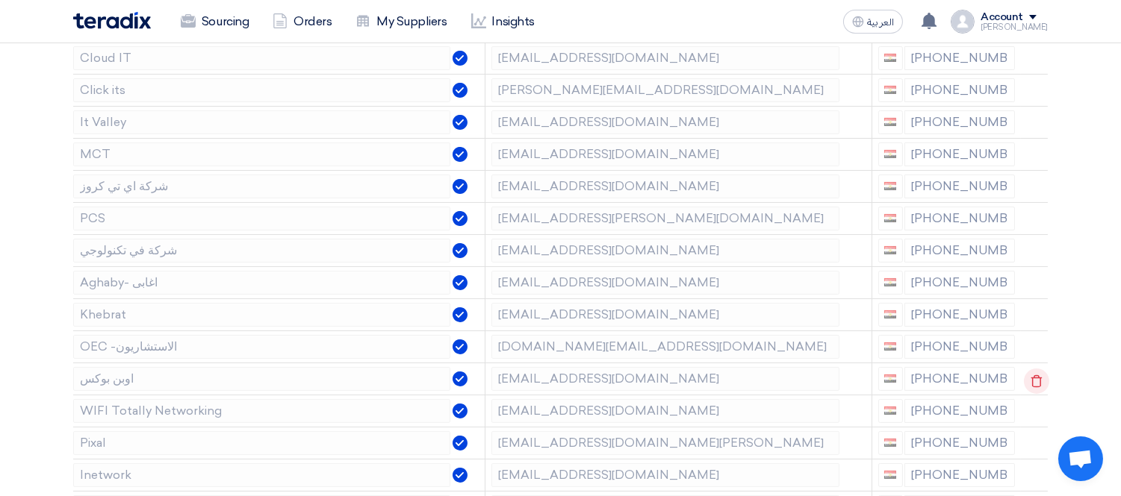
click at [1038, 384] on use at bounding box center [1036, 381] width 11 height 13
click at [0, 0] on use at bounding box center [0, 0] width 0 height 0
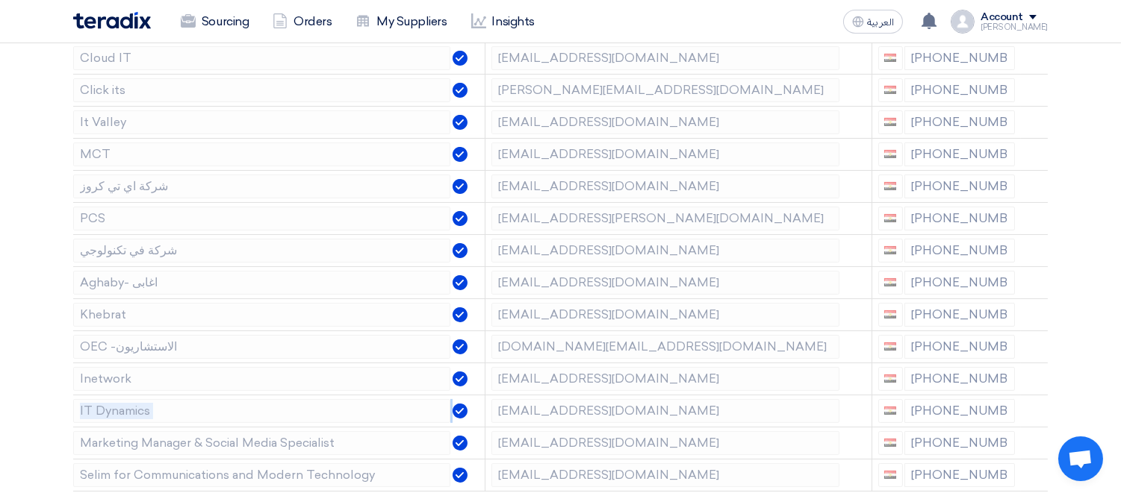
click at [0, 0] on use at bounding box center [0, 0] width 0 height 0
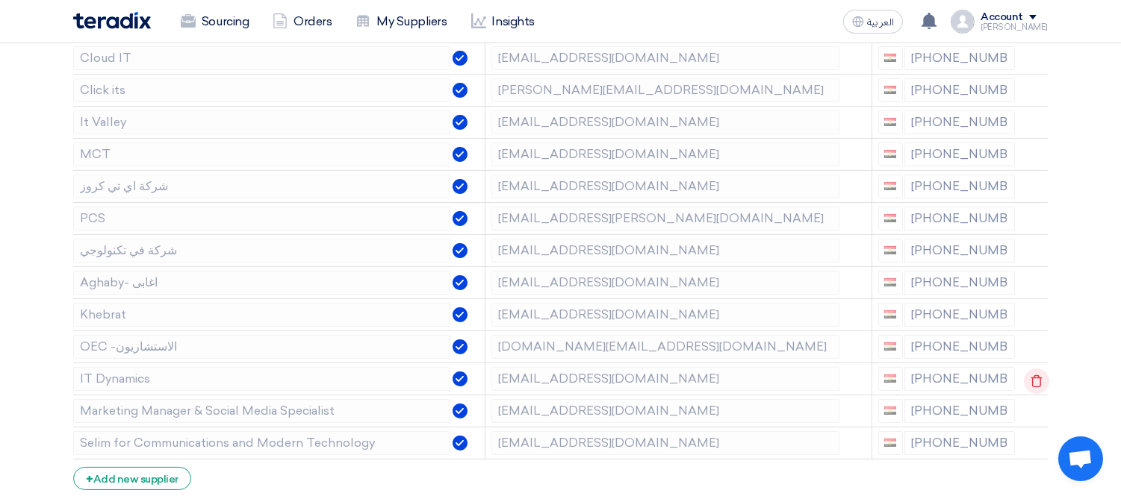
click at [1038, 384] on use at bounding box center [1036, 381] width 11 height 13
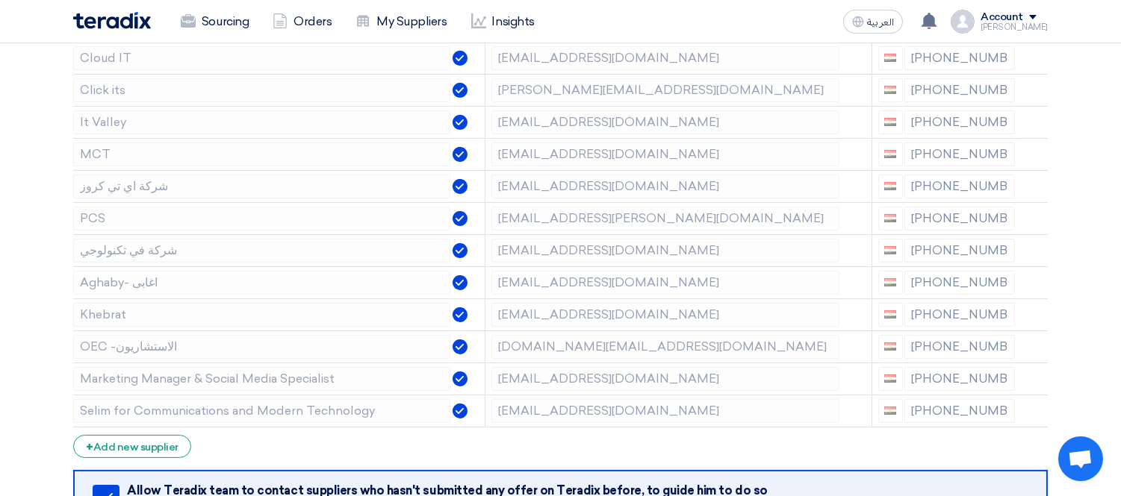
click at [0, 0] on use at bounding box center [0, 0] width 0 height 0
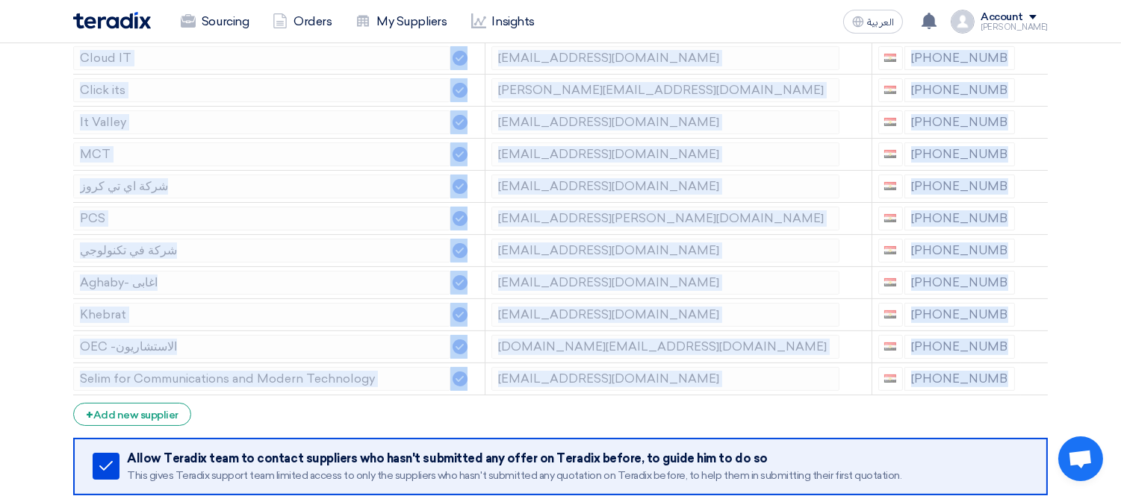
click at [0, 0] on use at bounding box center [0, 0] width 0 height 0
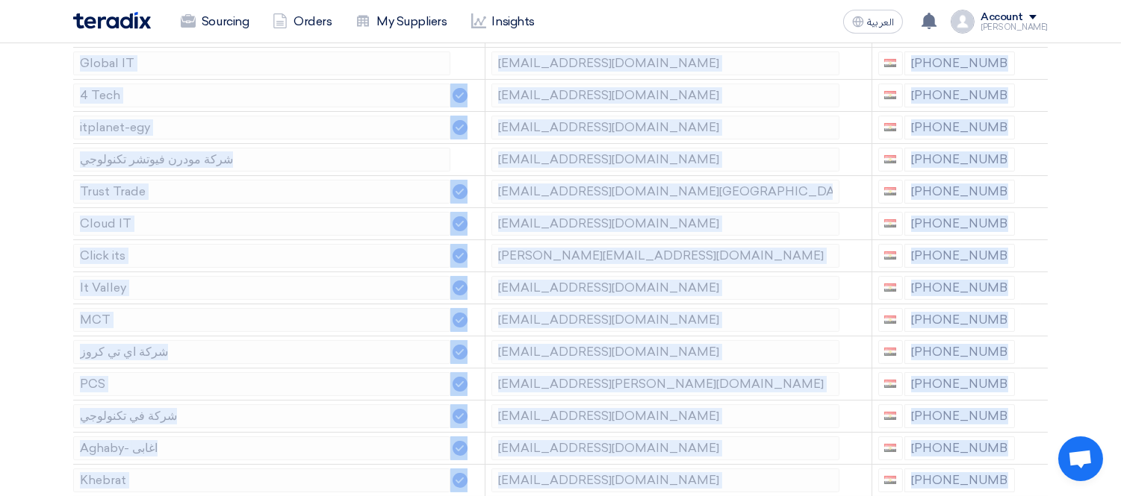
scroll to position [249, 0]
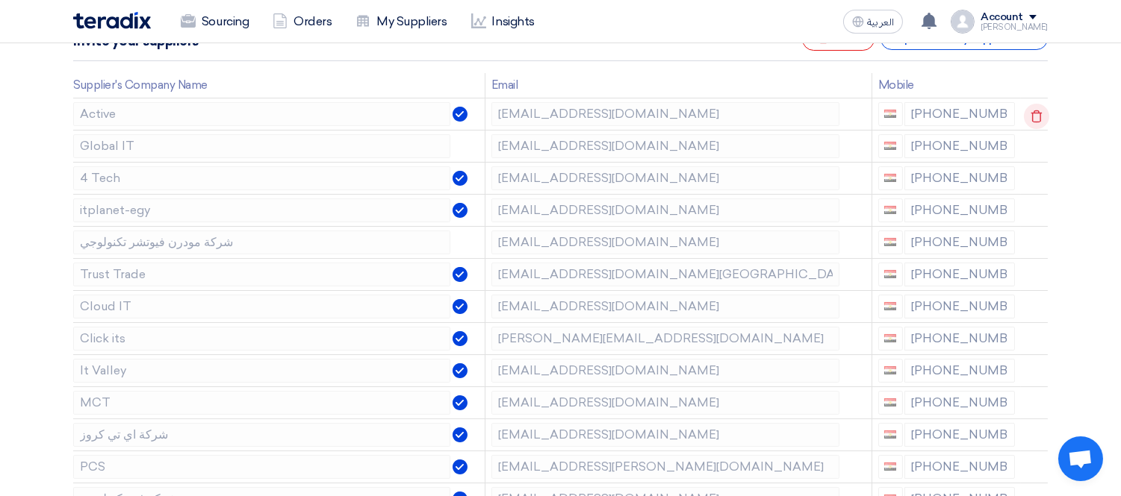
click at [1038, 113] on icon at bounding box center [1035, 116] width 25 height 25
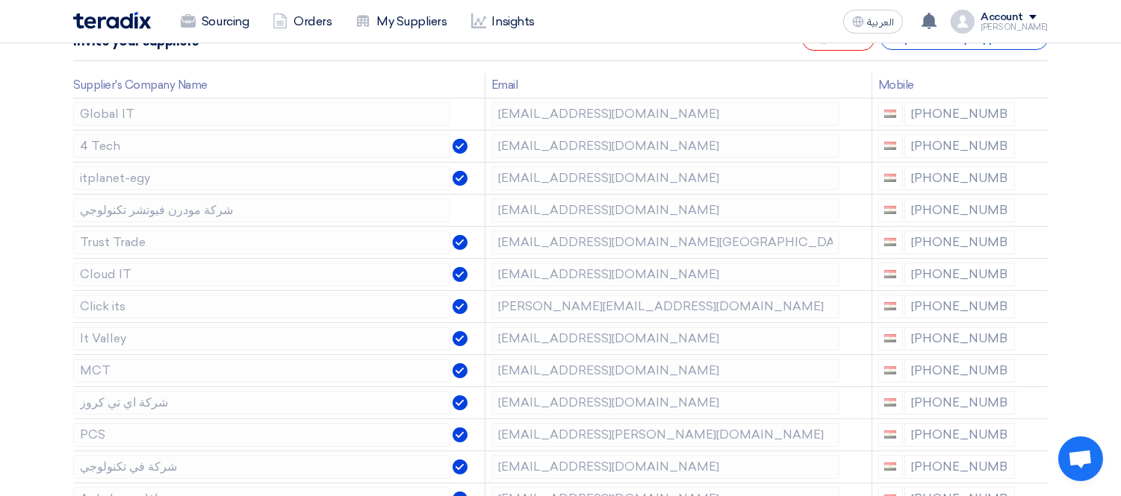
click at [0, 0] on icon at bounding box center [0, 0] width 0 height 0
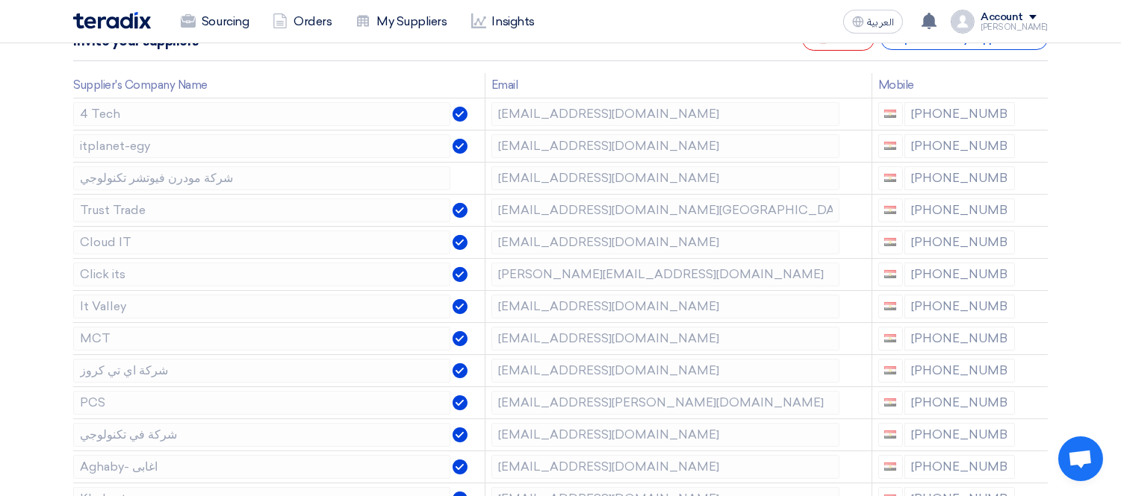
click at [0, 0] on icon at bounding box center [0, 0] width 0 height 0
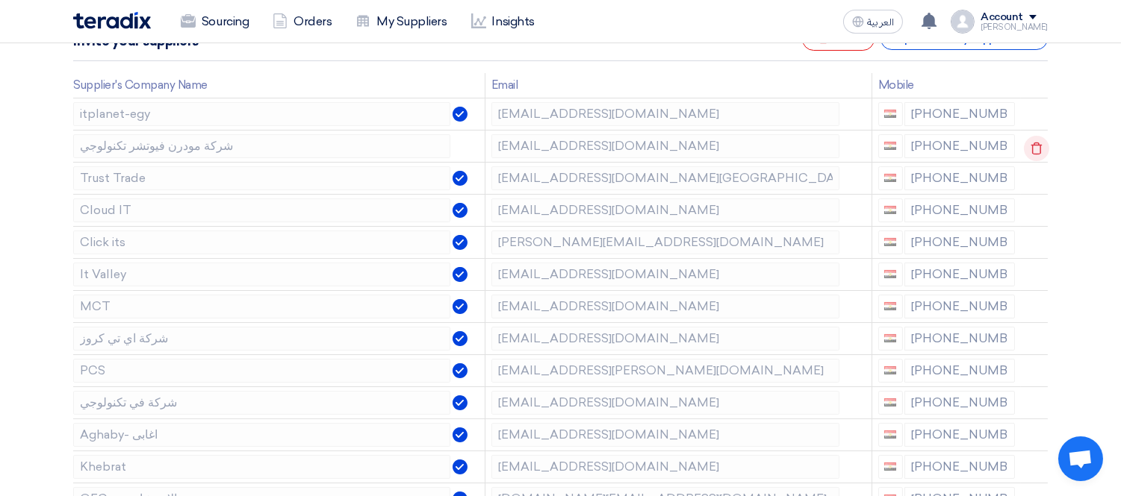
click at [1034, 142] on use at bounding box center [1036, 148] width 11 height 13
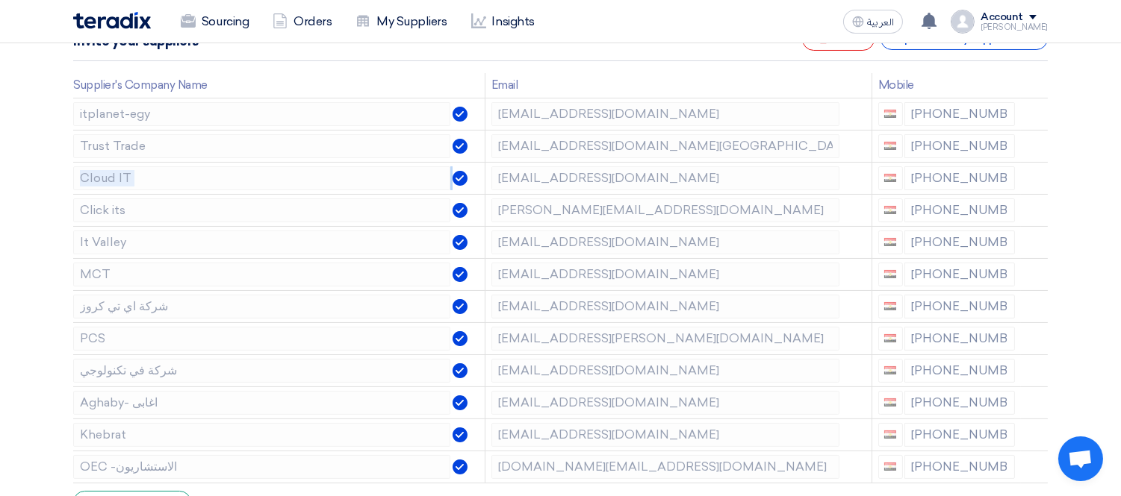
click at [0, 0] on use at bounding box center [0, 0] width 0 height 0
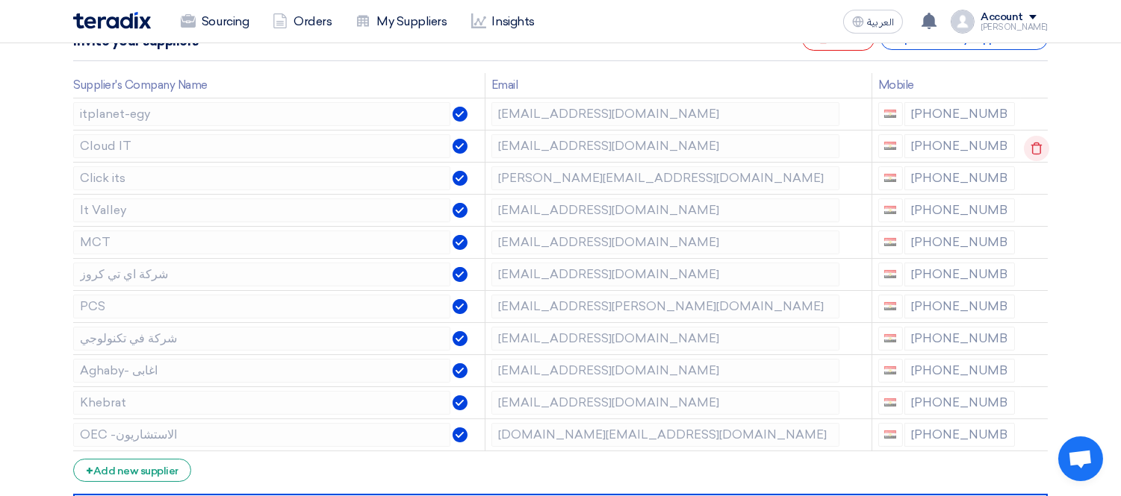
click at [1034, 142] on use at bounding box center [1036, 148] width 11 height 13
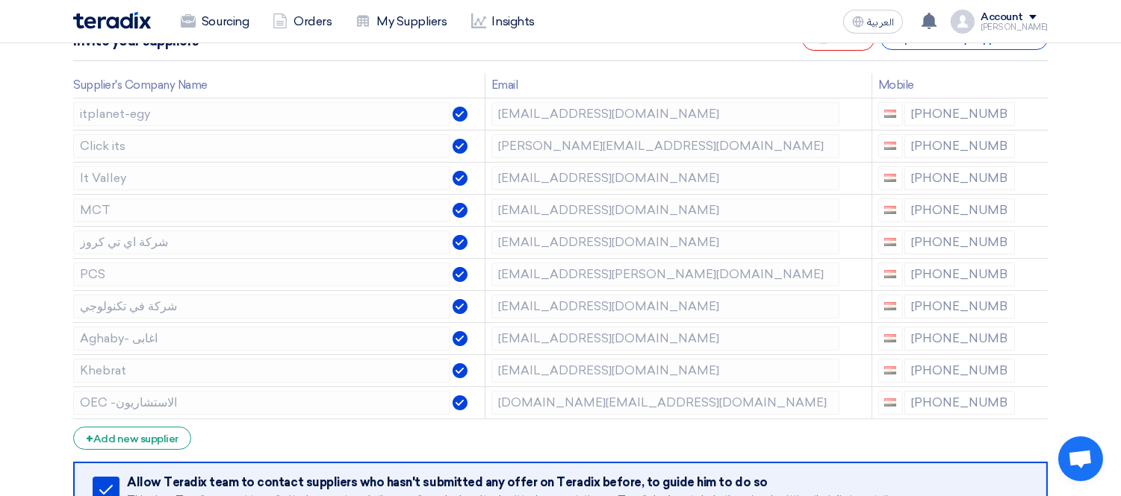
click at [0, 0] on use at bounding box center [0, 0] width 0 height 0
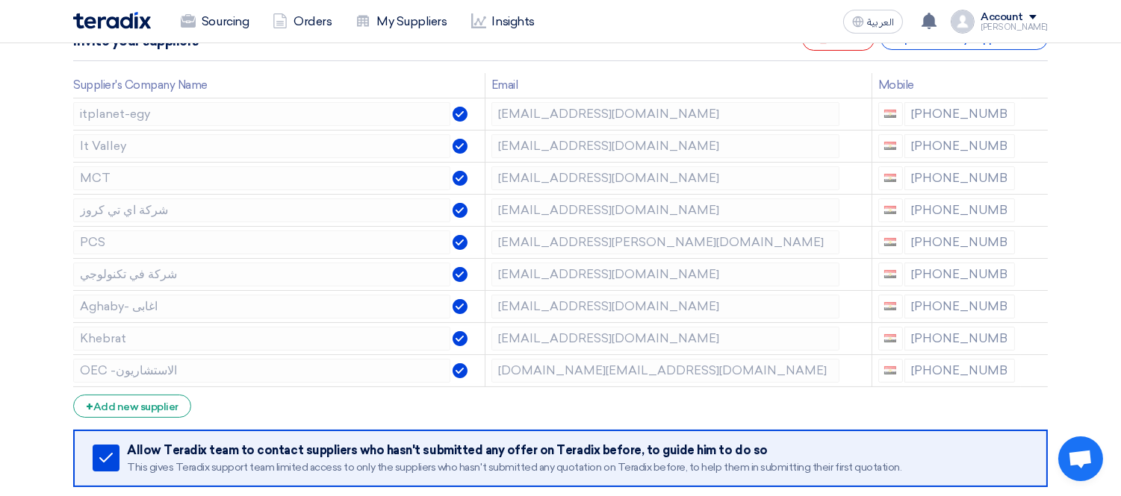
click at [0, 0] on use at bounding box center [0, 0] width 0 height 0
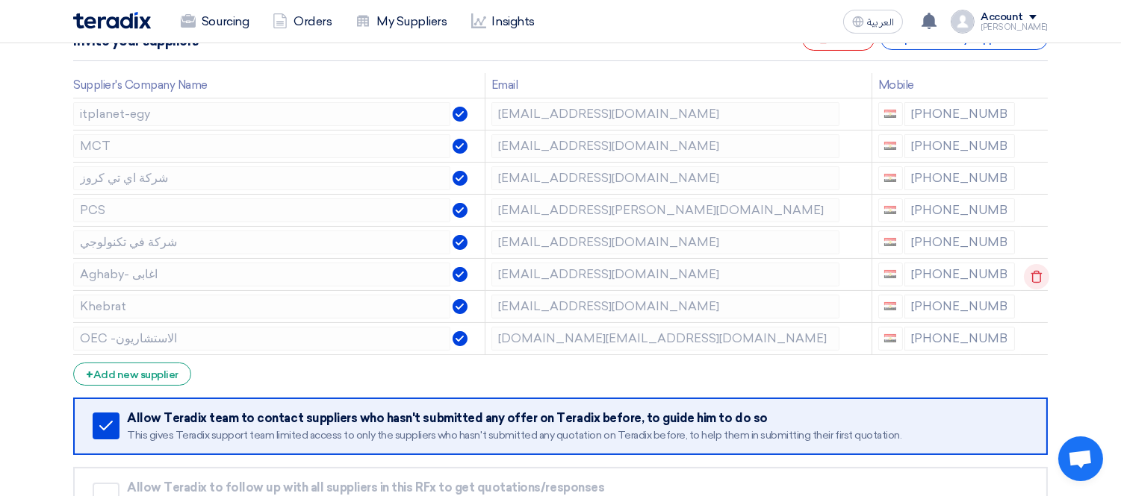
click at [1033, 274] on icon at bounding box center [1035, 276] width 25 height 25
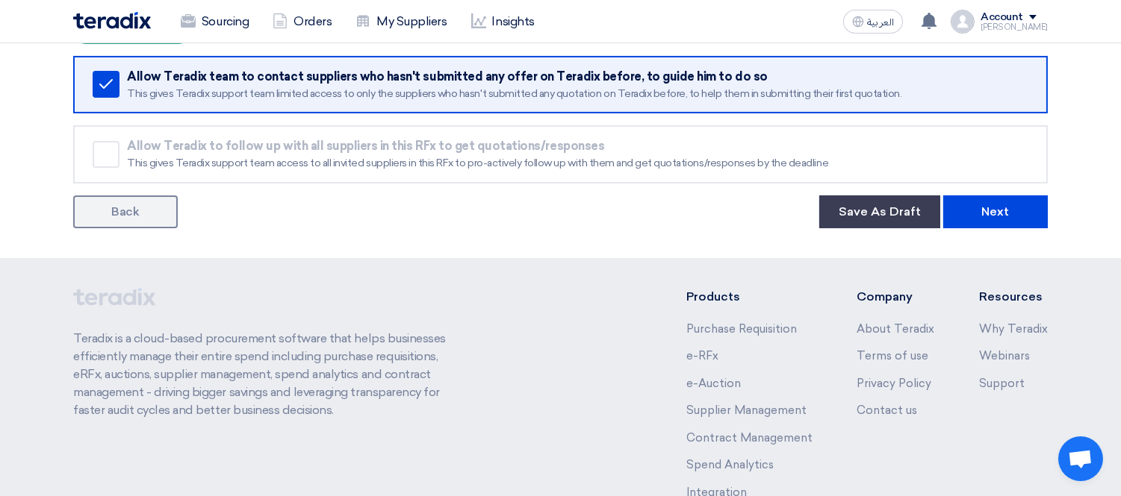
scroll to position [580, 0]
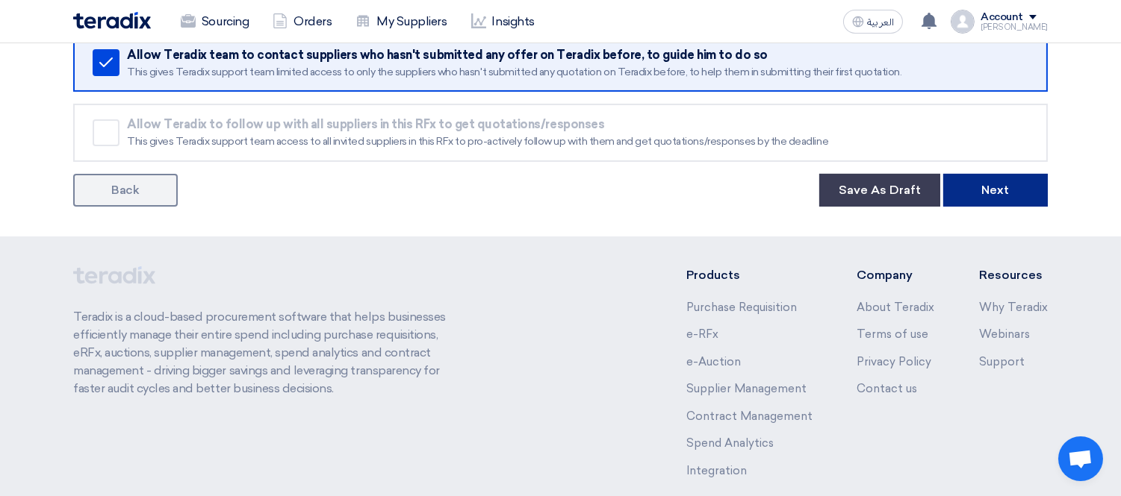
click at [991, 187] on button "Next" at bounding box center [995, 190] width 105 height 33
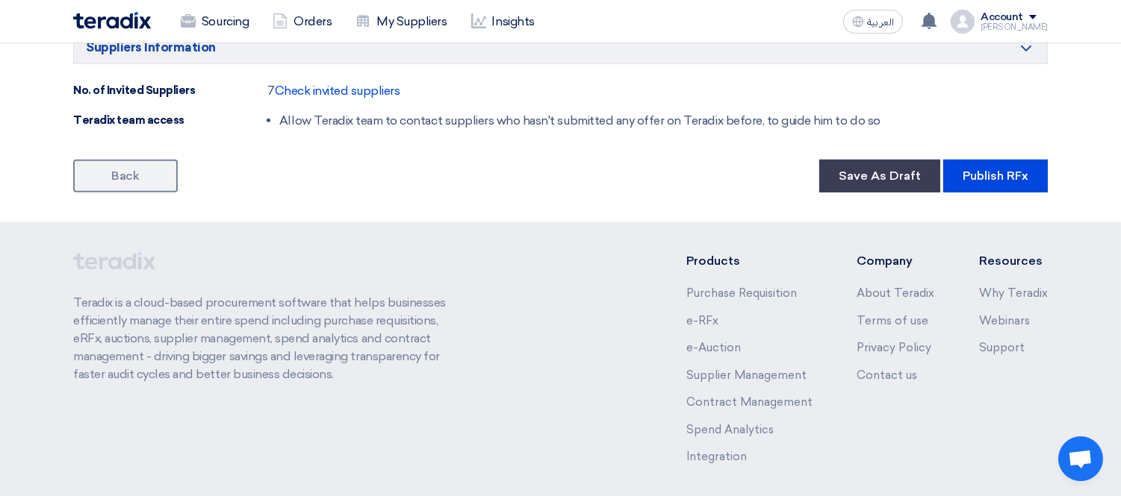
scroll to position [1411, 0]
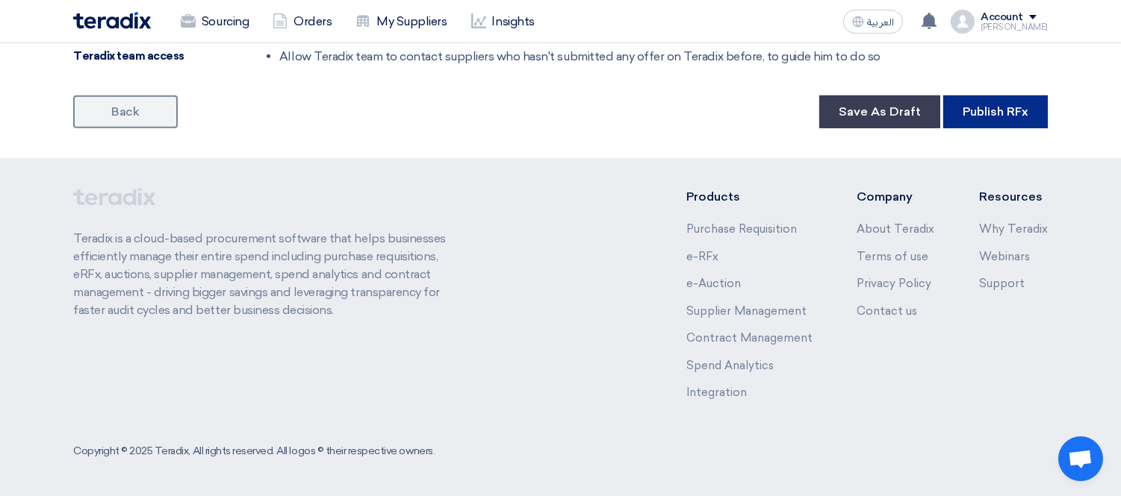
click at [1008, 107] on button "Publish RFx" at bounding box center [995, 112] width 105 height 33
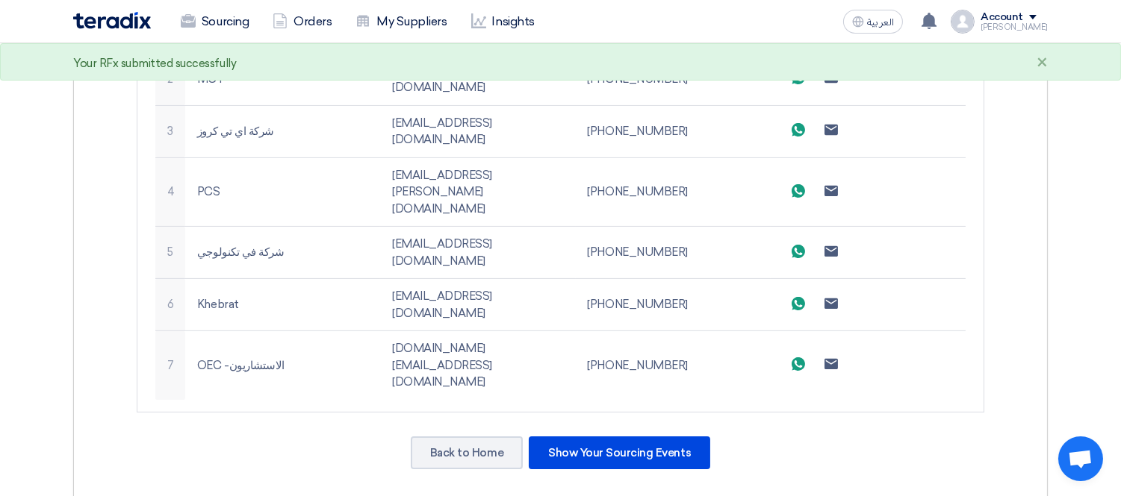
scroll to position [726, 0]
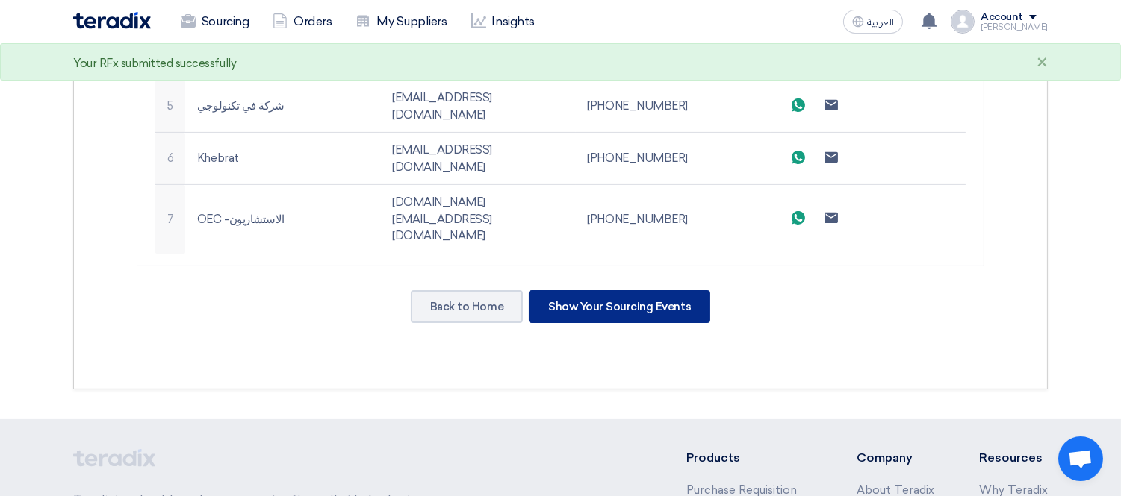
click at [632, 290] on div "Show Your Sourcing Events" at bounding box center [619, 306] width 181 height 33
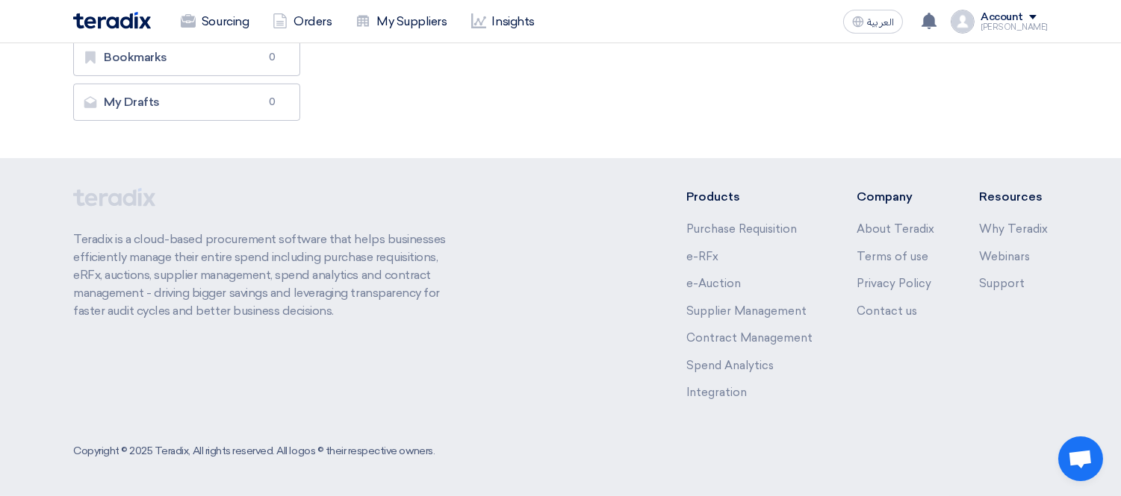
scroll to position [0, 0]
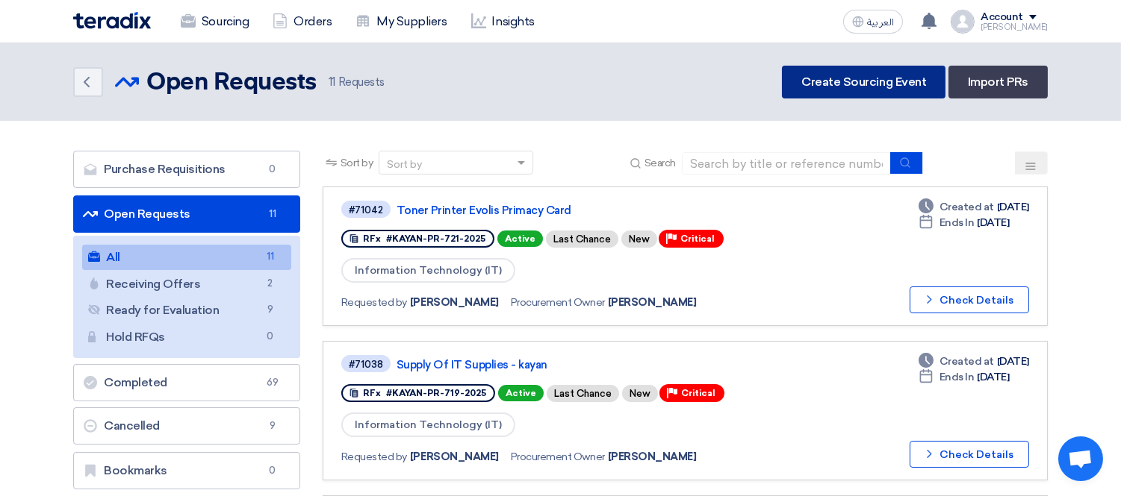
click at [841, 66] on link "Create Sourcing Event" at bounding box center [863, 82] width 163 height 33
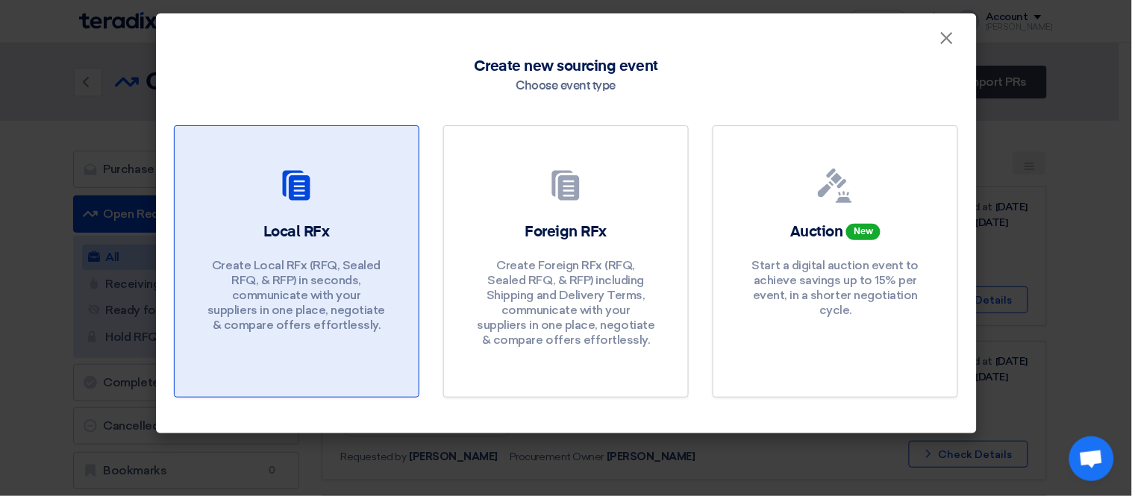
click at [382, 225] on div "Local RFx Create Local RFx (RFQ, Sealed RFQ, & RFP) in seconds, communicate wit…" at bounding box center [297, 281] width 208 height 119
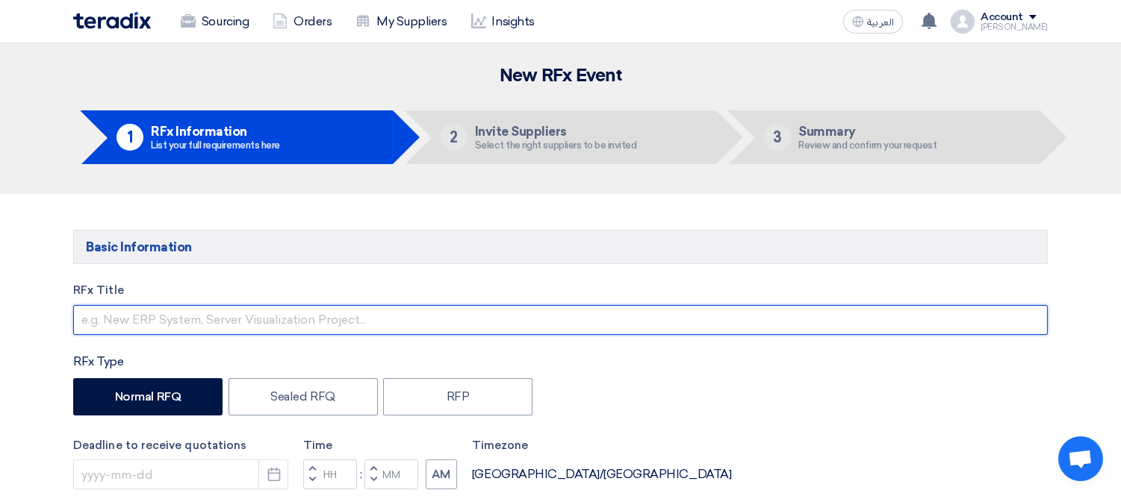
click at [290, 322] on input "text" at bounding box center [560, 320] width 974 height 30
paste input "Water cooler supply - garbage basket"
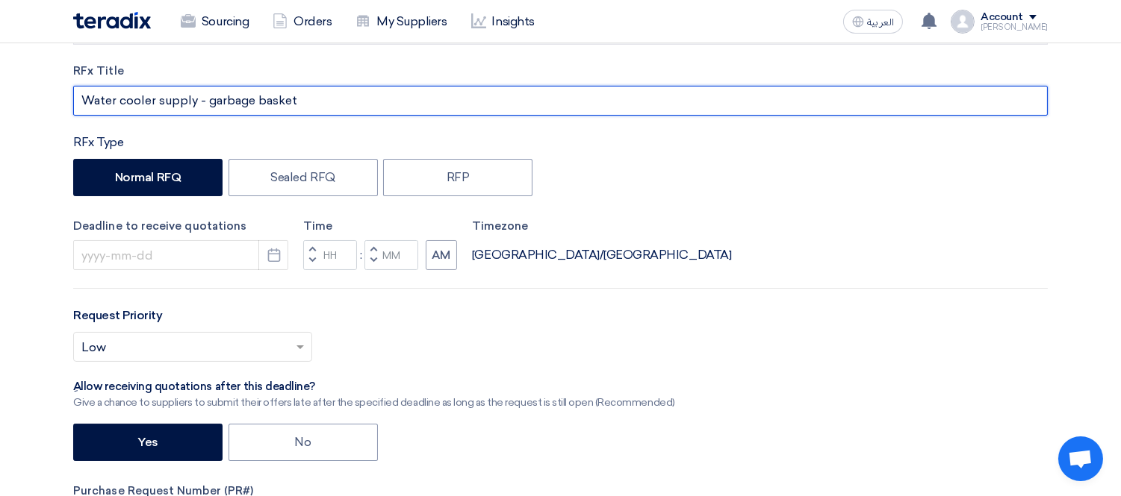
scroll to position [249, 0]
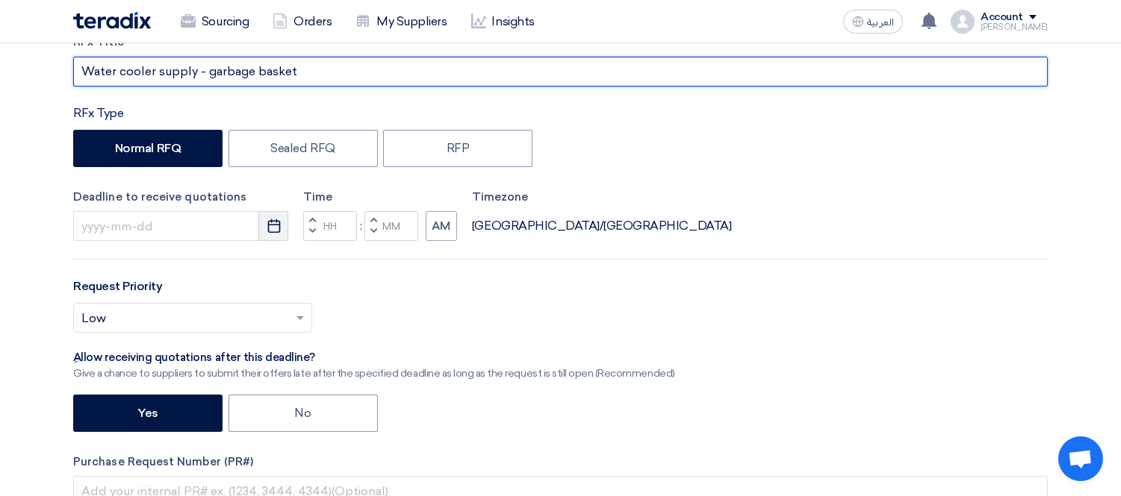
type input "Water cooler supply - garbage basket"
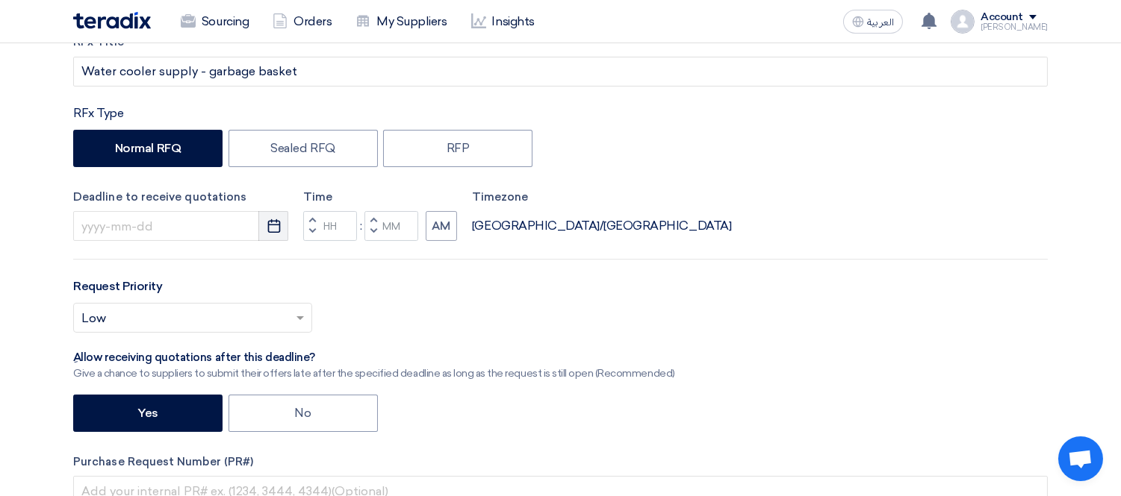
click at [270, 219] on icon "Pick a date" at bounding box center [274, 226] width 15 height 15
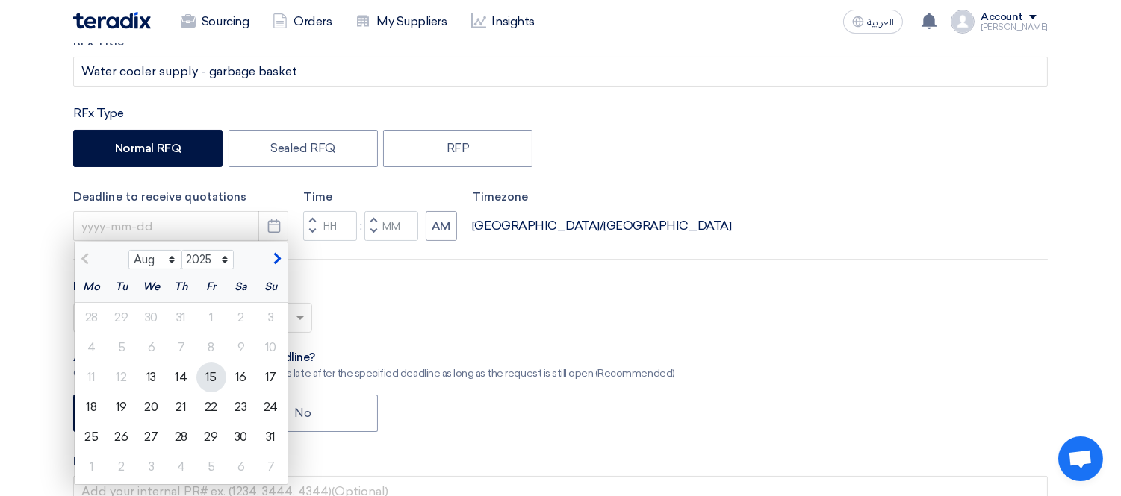
click at [214, 384] on div "15" at bounding box center [211, 378] width 30 height 30
type input "[DATE]"
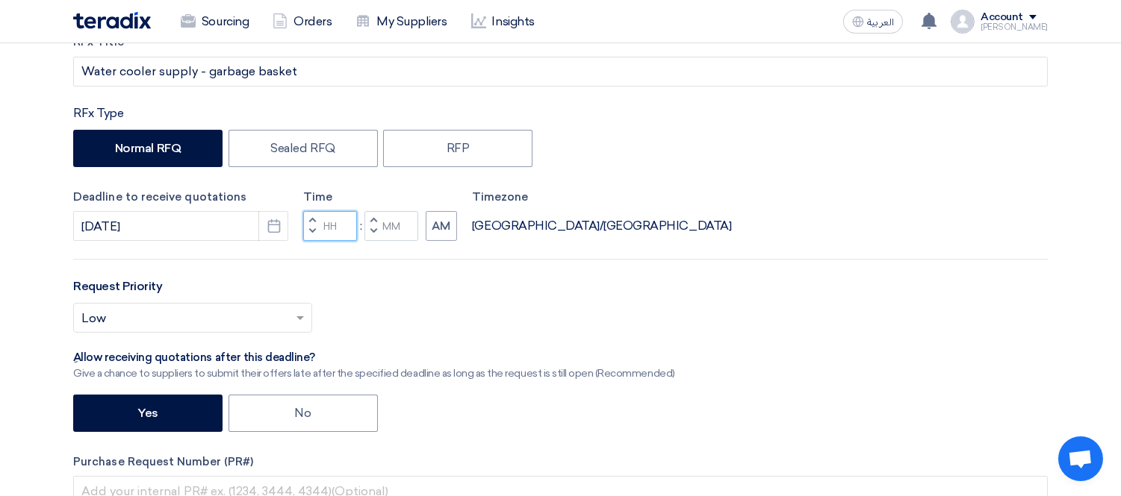
click at [322, 222] on input "Hours" at bounding box center [330, 226] width 54 height 30
type input "05"
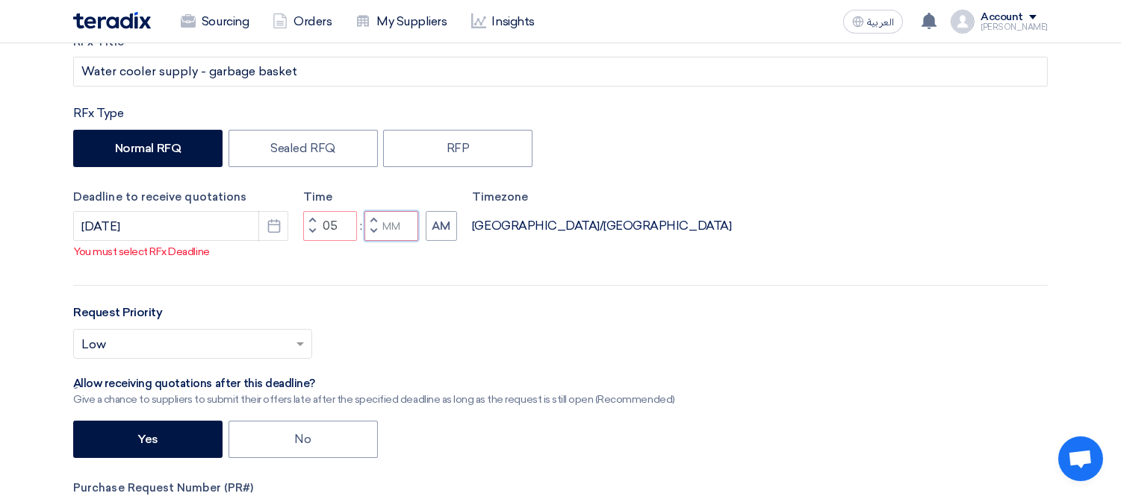
click at [390, 219] on input "Minutes" at bounding box center [391, 226] width 54 height 30
type input "00"
click at [450, 218] on button "AM" at bounding box center [441, 226] width 31 height 30
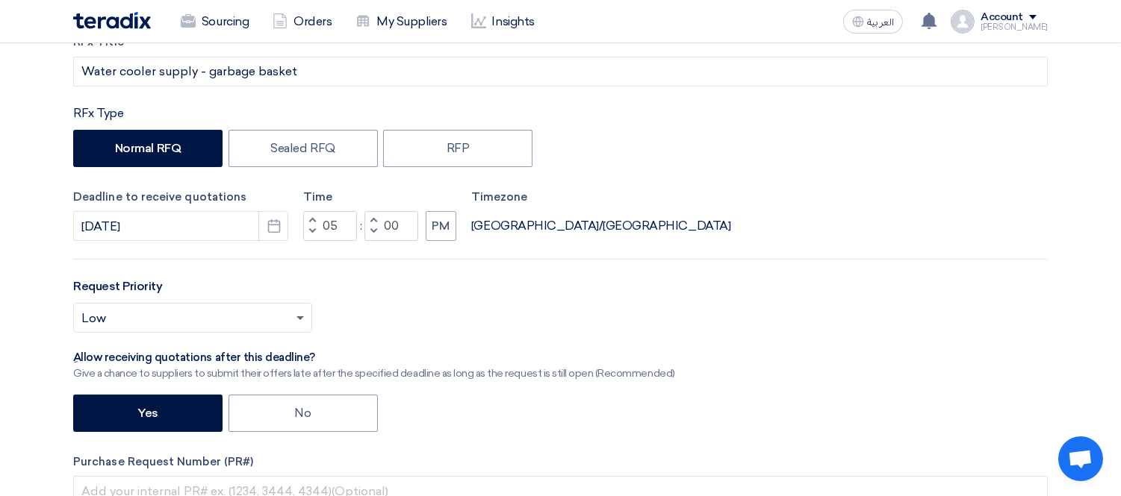
click at [297, 318] on span at bounding box center [299, 319] width 7 height 5
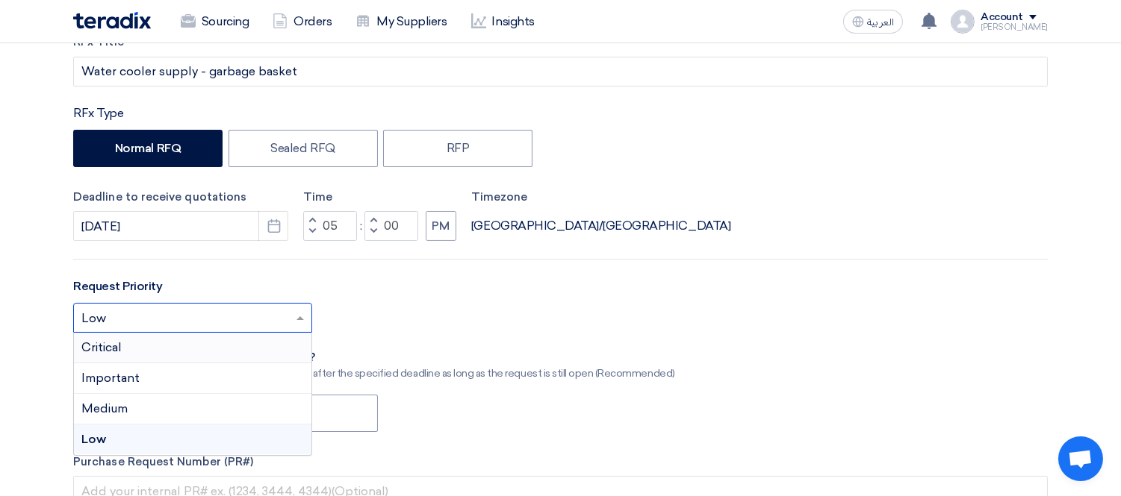
click at [145, 352] on div "Critical" at bounding box center [192, 348] width 237 height 31
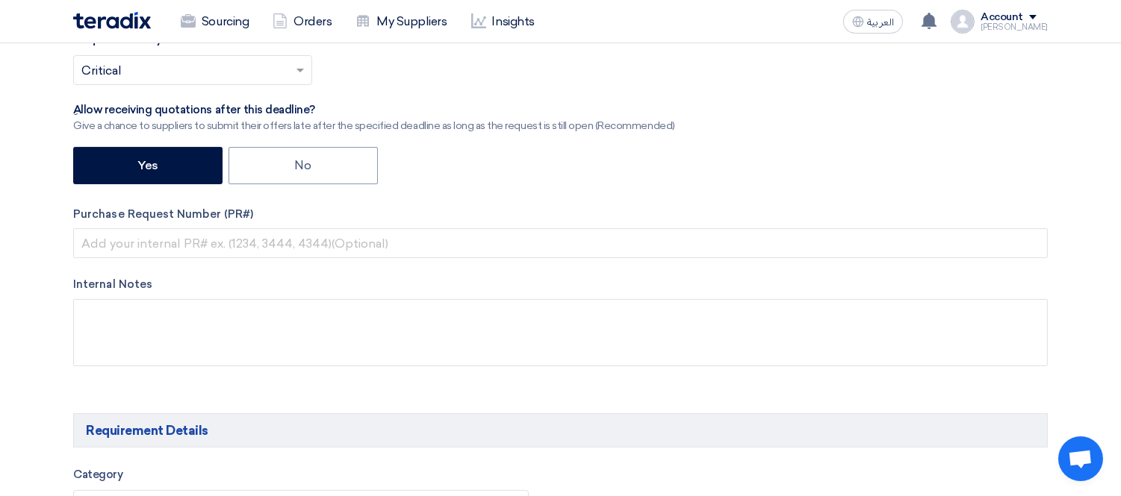
scroll to position [497, 0]
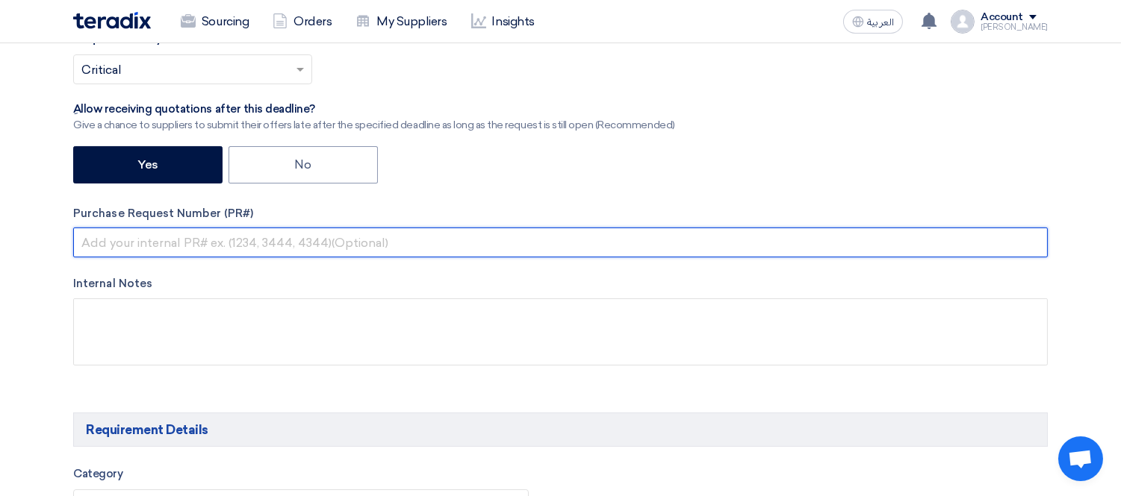
click at [155, 245] on input "text" at bounding box center [560, 243] width 974 height 30
paste input "KAYAN-PR-722-2025"
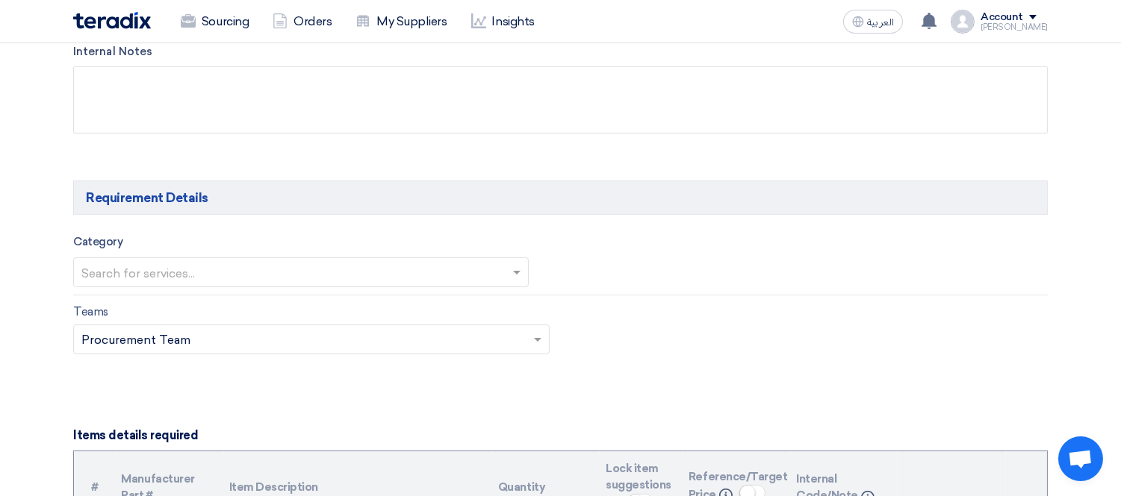
scroll to position [747, 0]
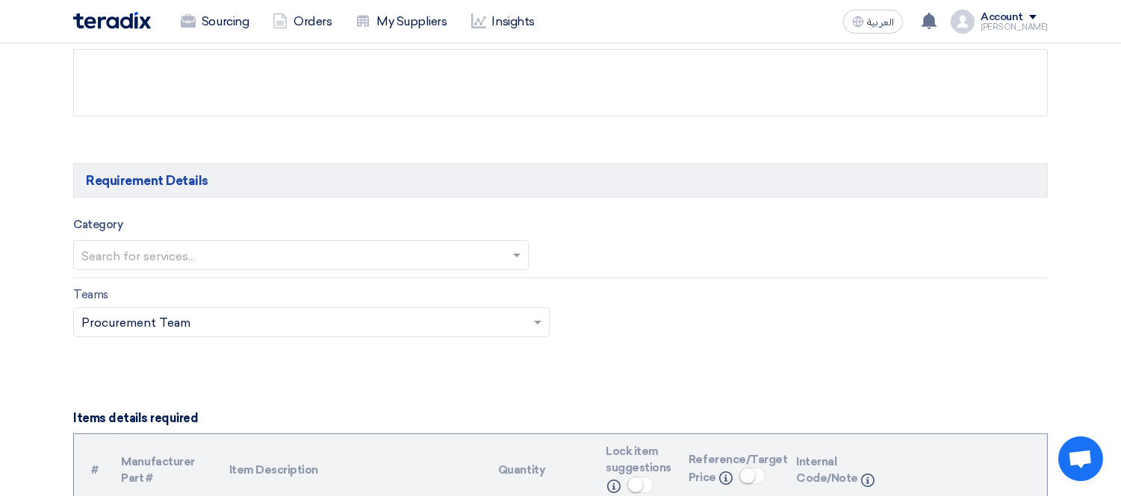
type input "KAYAN-PR-722-2025"
click at [205, 249] on input "text" at bounding box center [293, 257] width 424 height 25
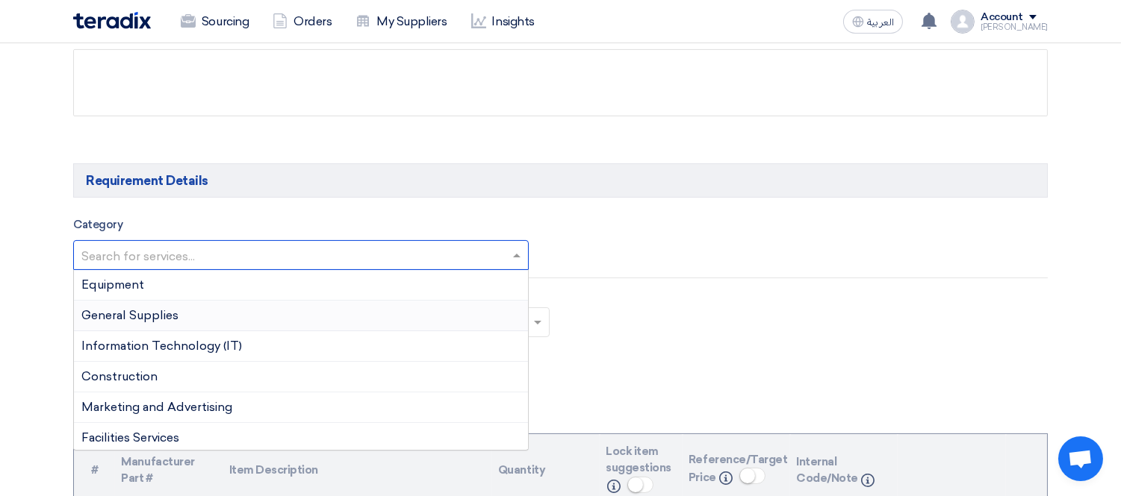
click at [196, 315] on div "General Supplies" at bounding box center [301, 316] width 454 height 31
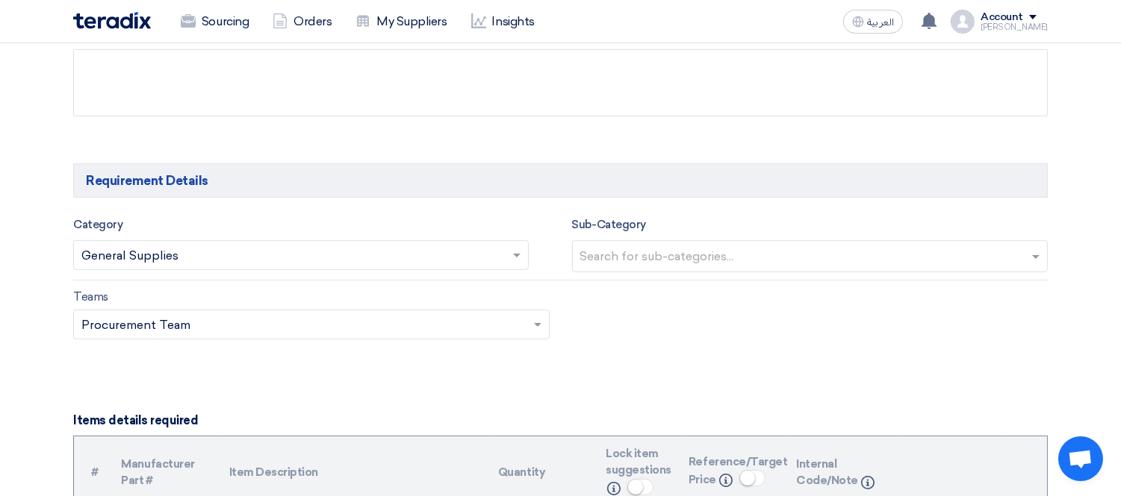
click at [717, 260] on input "text" at bounding box center [812, 258] width 464 height 25
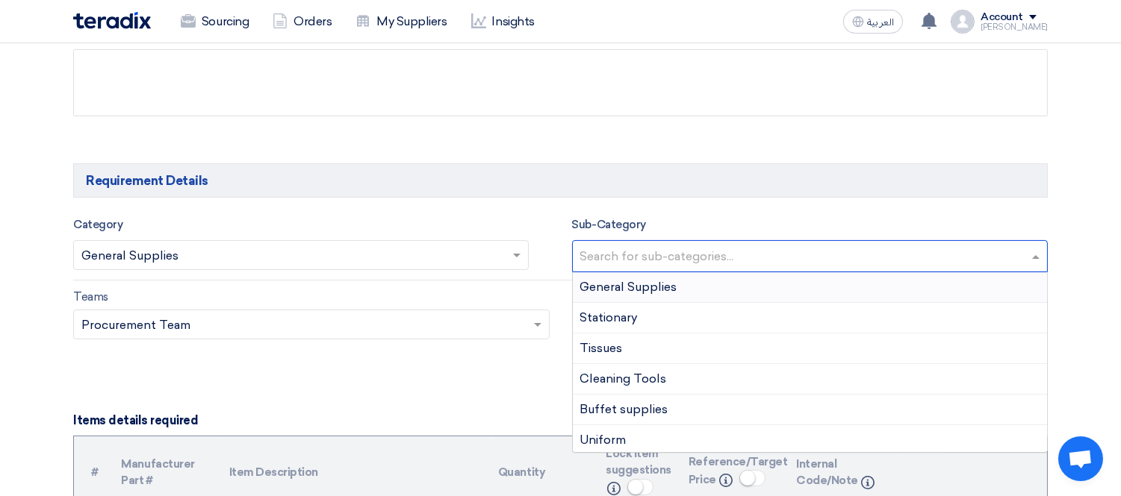
click at [654, 282] on span "General Supplies" at bounding box center [628, 287] width 97 height 14
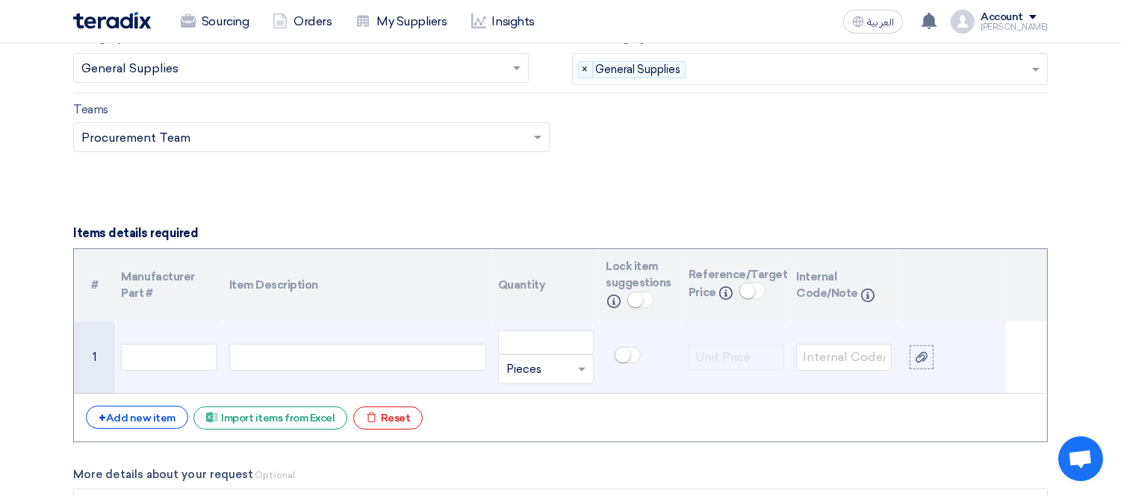
scroll to position [995, 0]
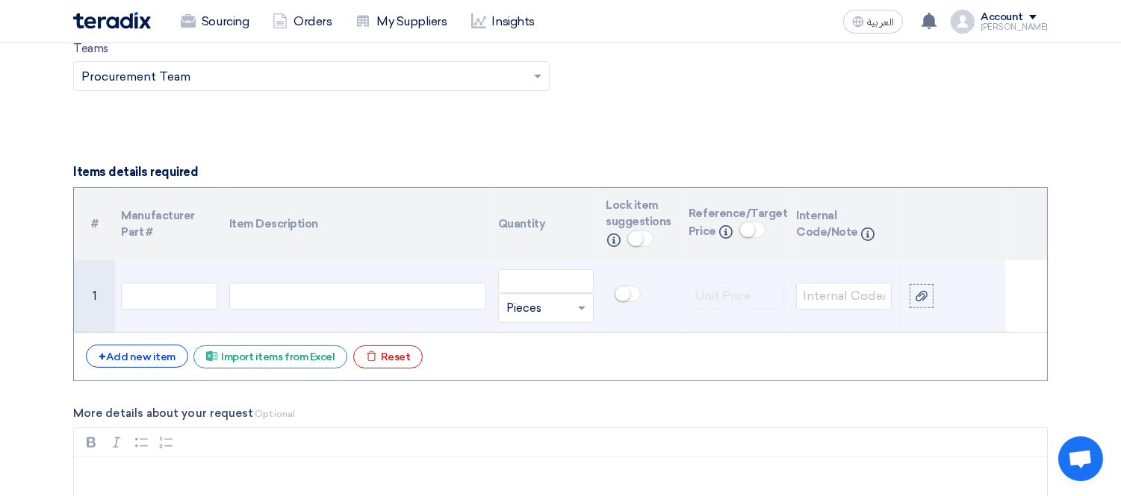
click at [379, 296] on div at bounding box center [357, 296] width 257 height 27
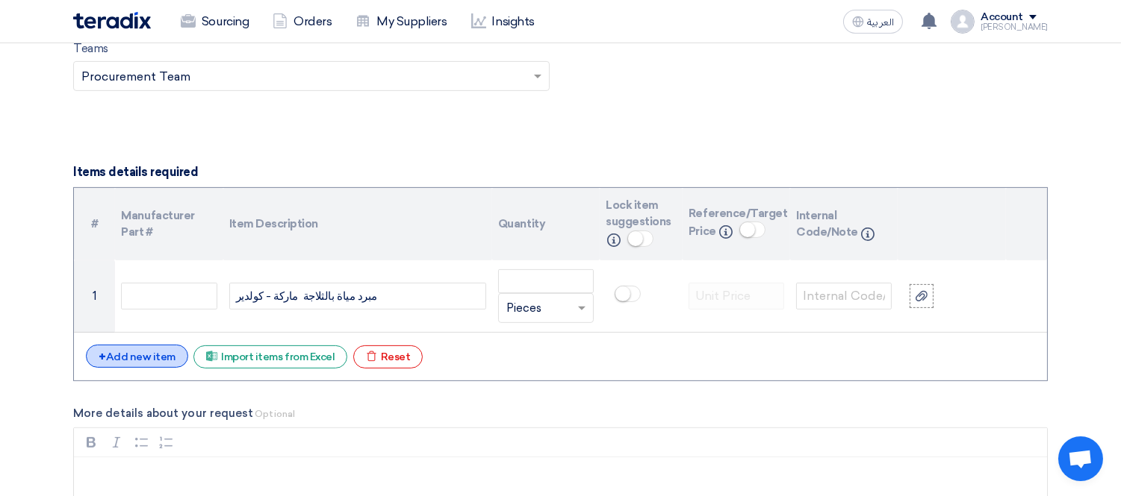
click at [140, 357] on div "+ Add new item" at bounding box center [137, 356] width 102 height 23
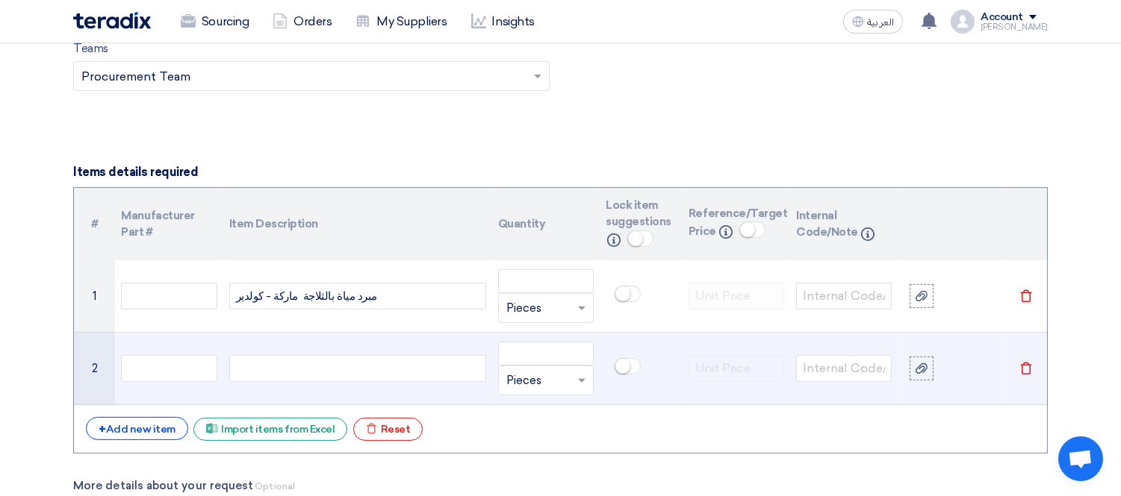
click at [387, 363] on div at bounding box center [357, 368] width 257 height 27
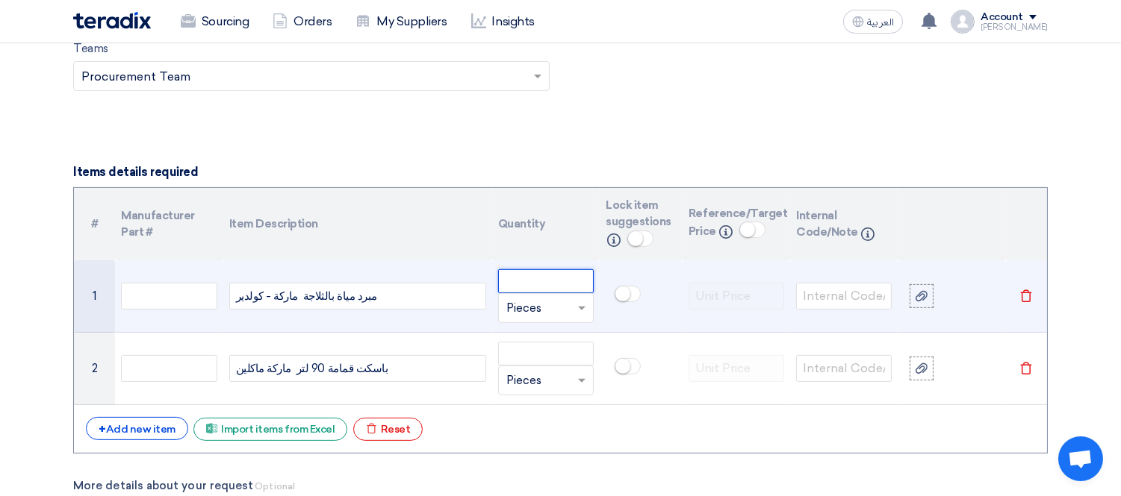
click at [538, 278] on input "number" at bounding box center [546, 281] width 96 height 24
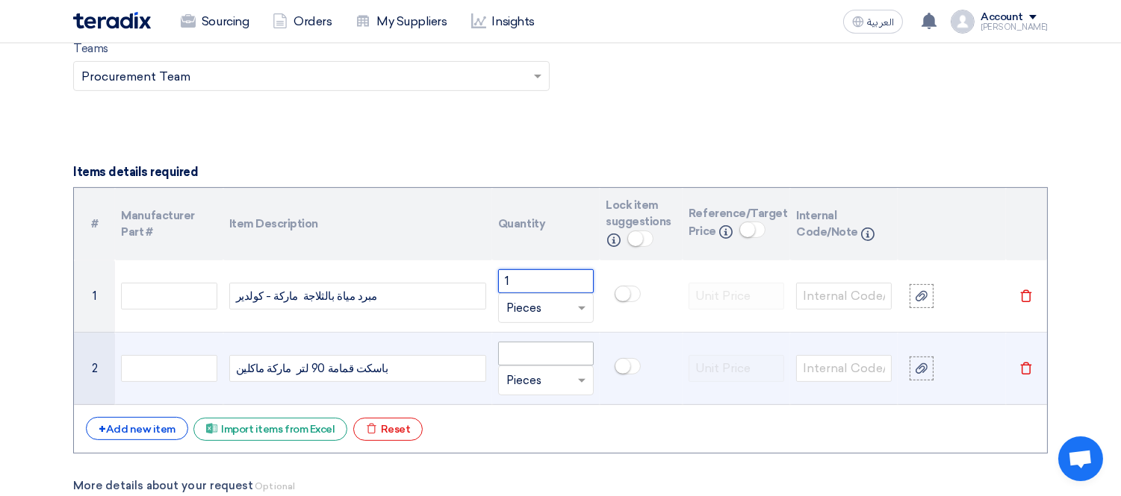
type input "1"
click at [538, 346] on input "number" at bounding box center [546, 354] width 96 height 24
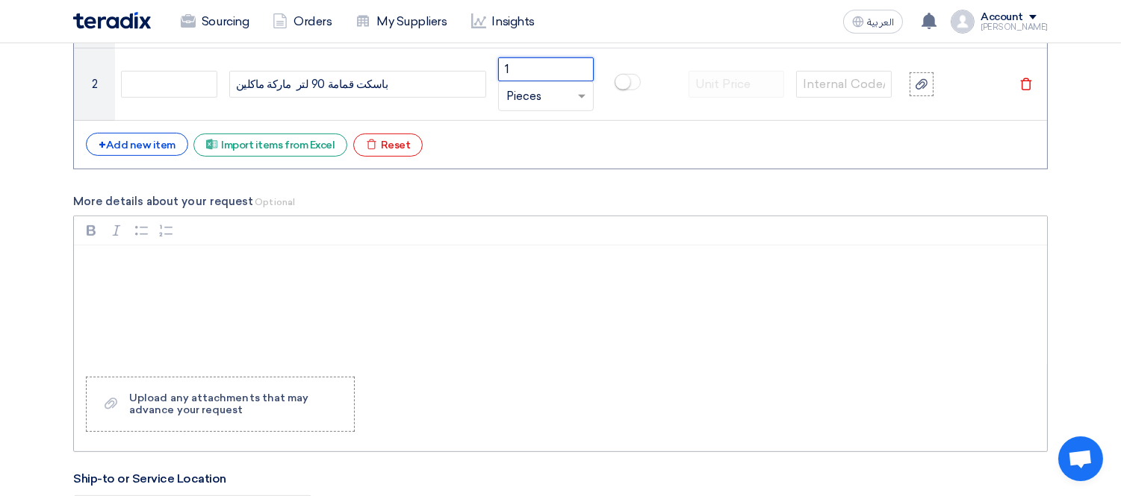
scroll to position [1327, 0]
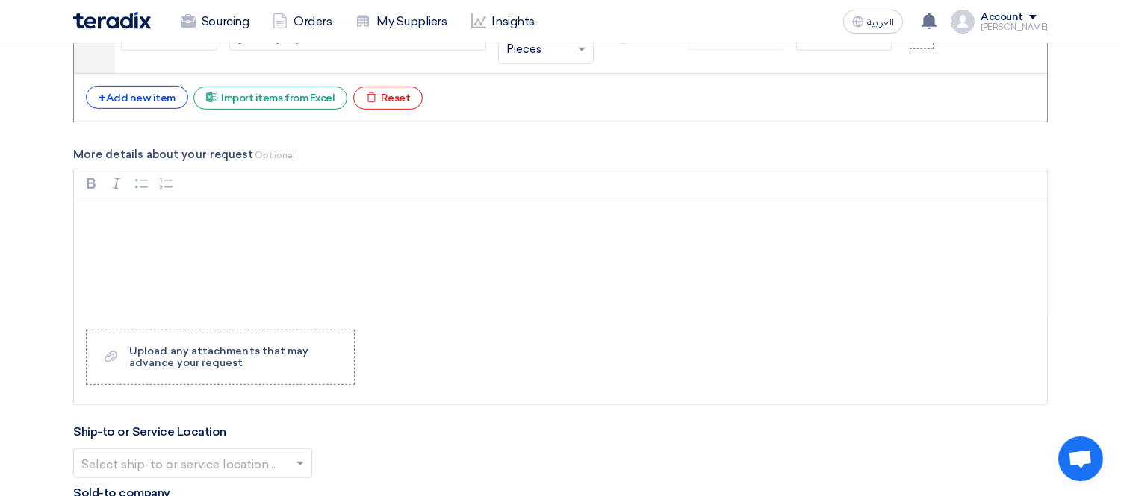
type input "1"
click at [226, 259] on div "Rich Text Editor, main" at bounding box center [560, 258] width 973 height 119
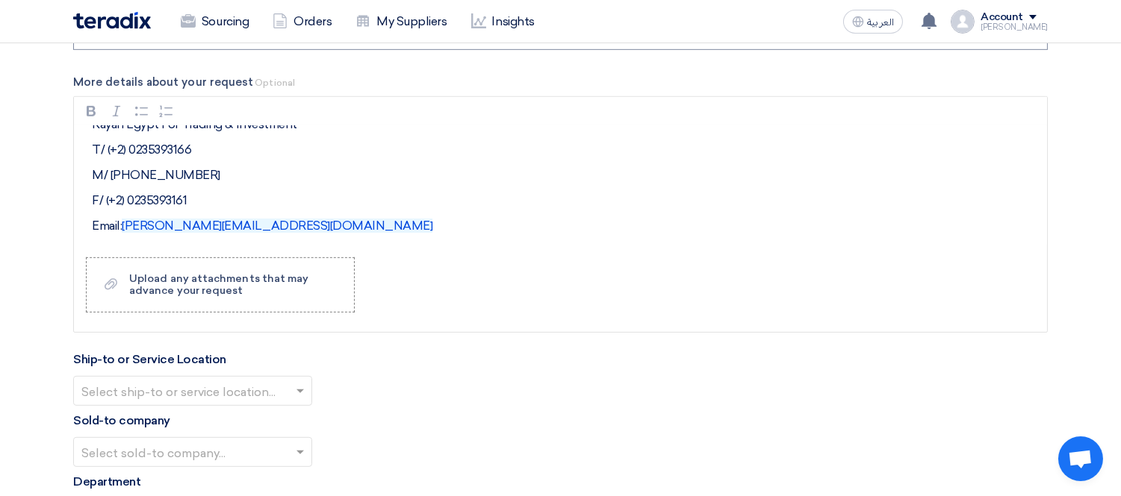
scroll to position [1493, 0]
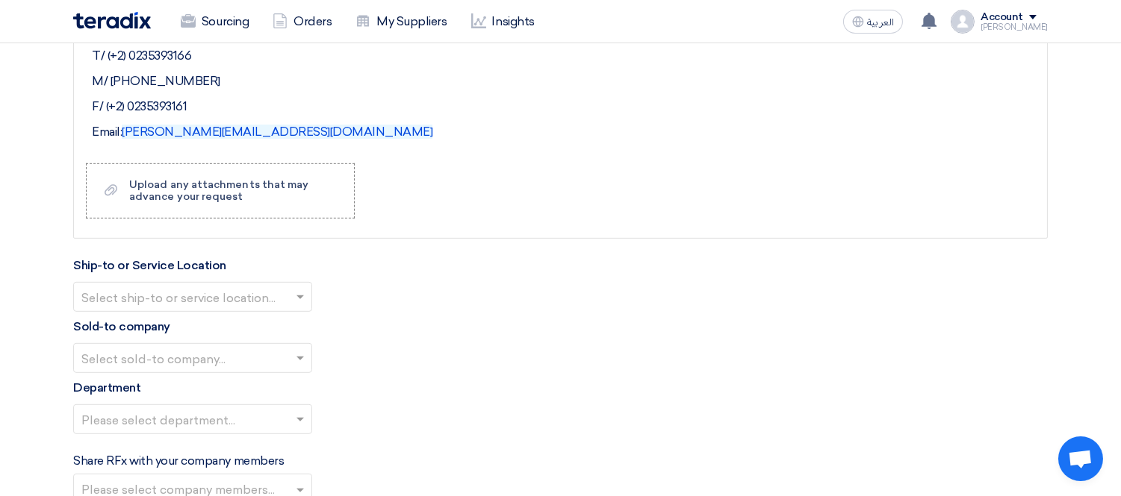
click at [256, 303] on input "text" at bounding box center [185, 299] width 208 height 25
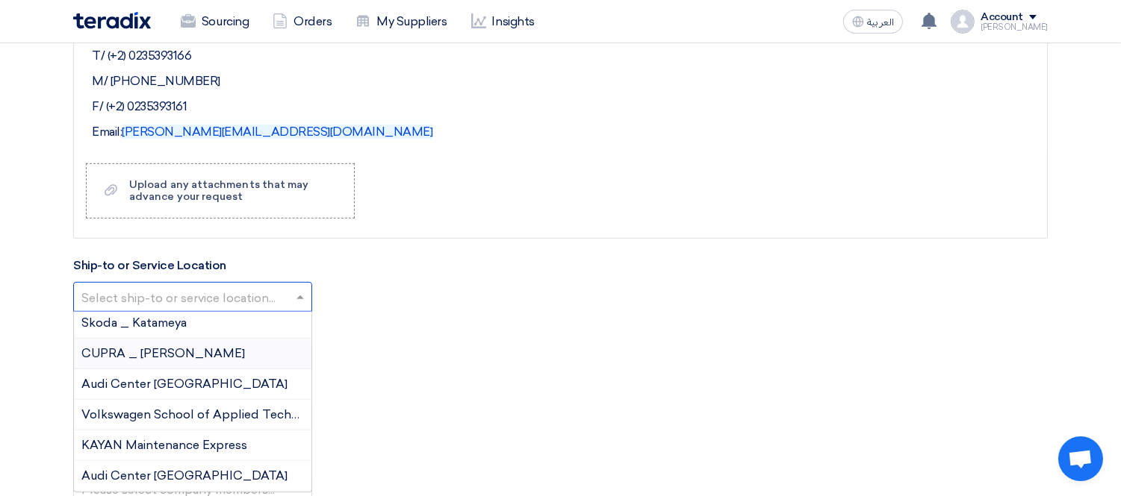
scroll to position [73, 0]
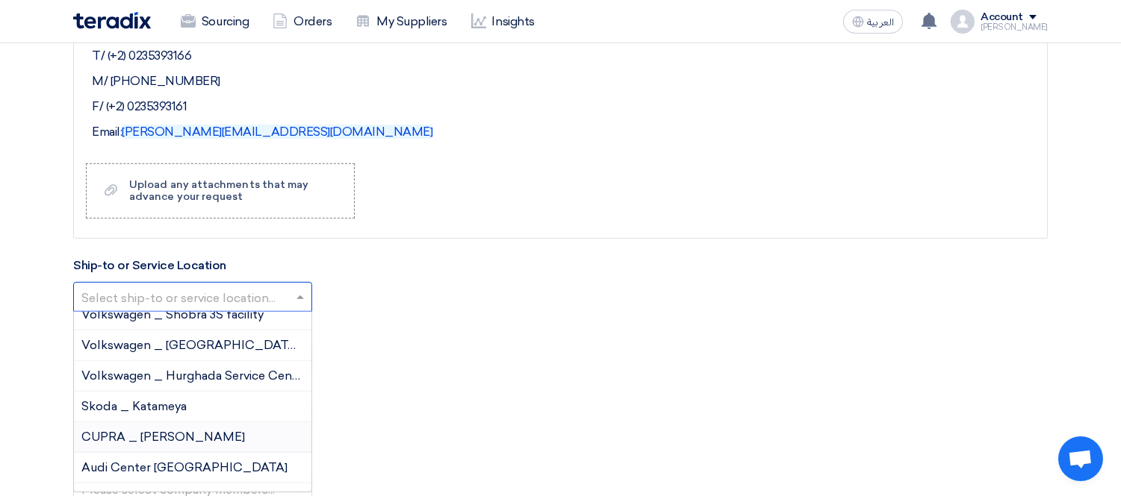
click at [150, 433] on span "CUPRA _ [PERSON_NAME]" at bounding box center [162, 437] width 163 height 14
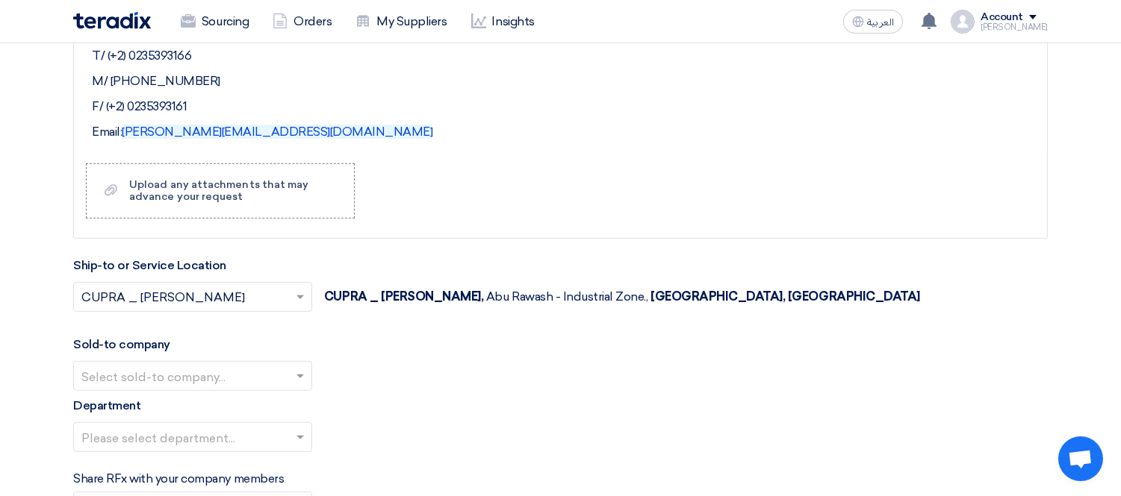
click at [207, 383] on input "text" at bounding box center [185, 378] width 208 height 25
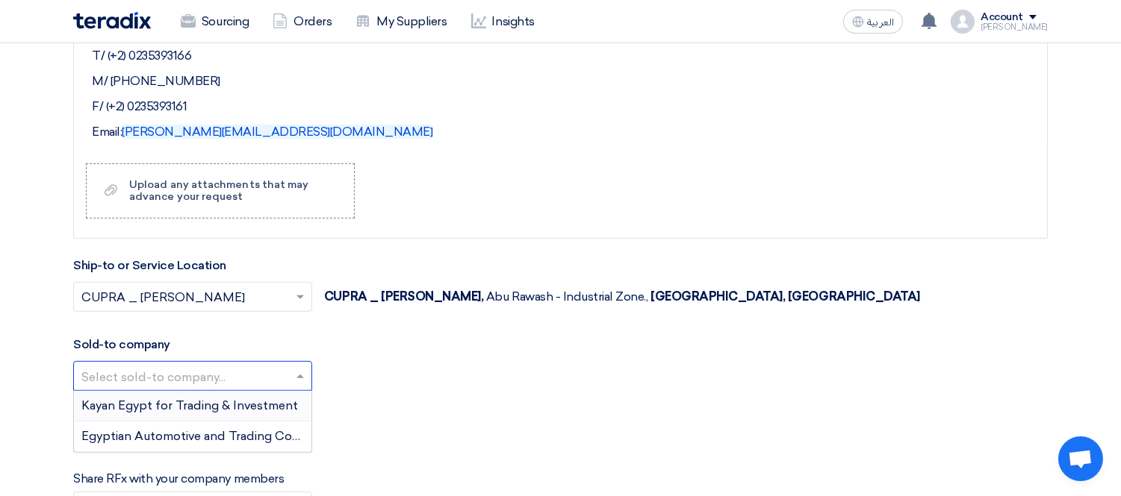
click at [174, 405] on span "Kayan Egypt for Trading & Investment" at bounding box center [189, 406] width 216 height 14
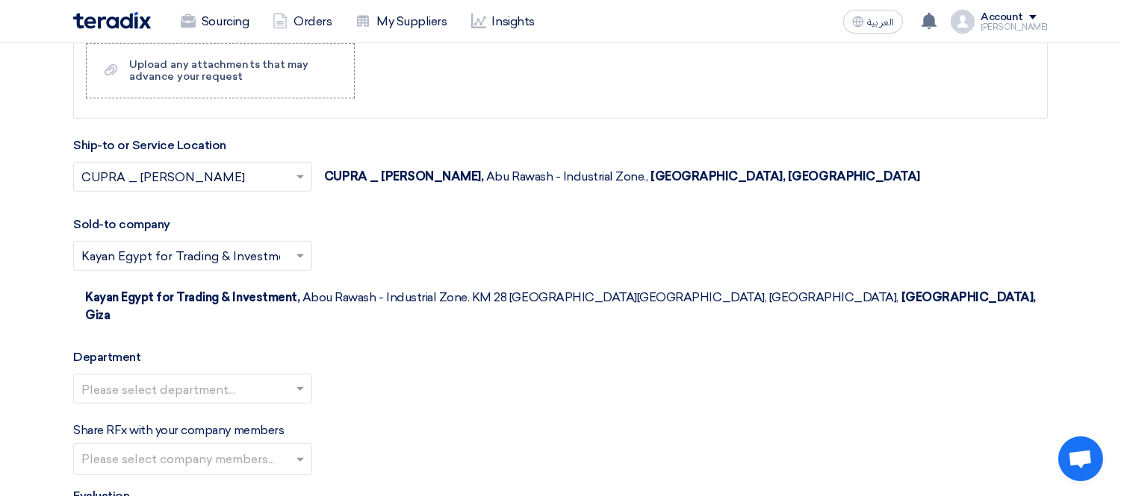
scroll to position [1659, 0]
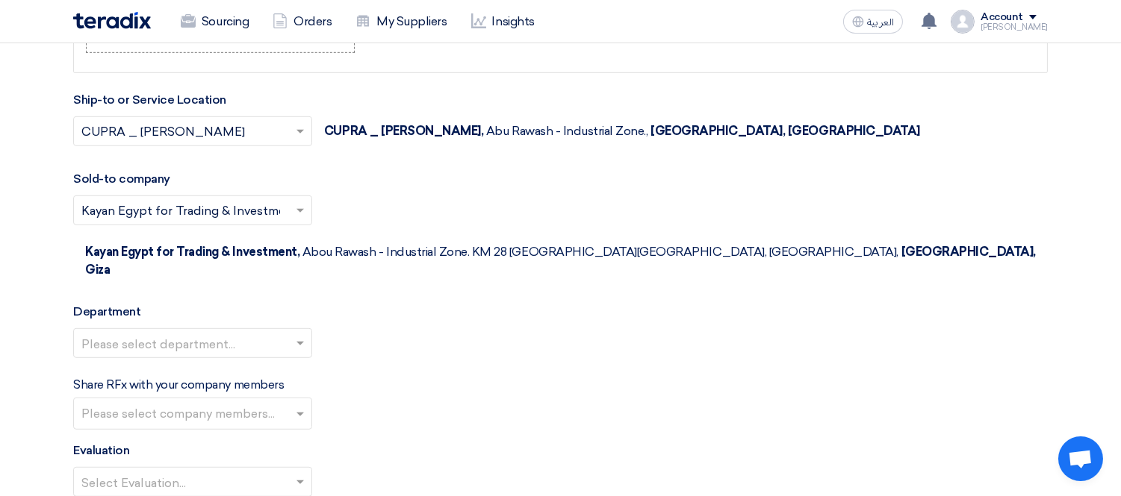
click at [188, 333] on input "text" at bounding box center [185, 345] width 208 height 25
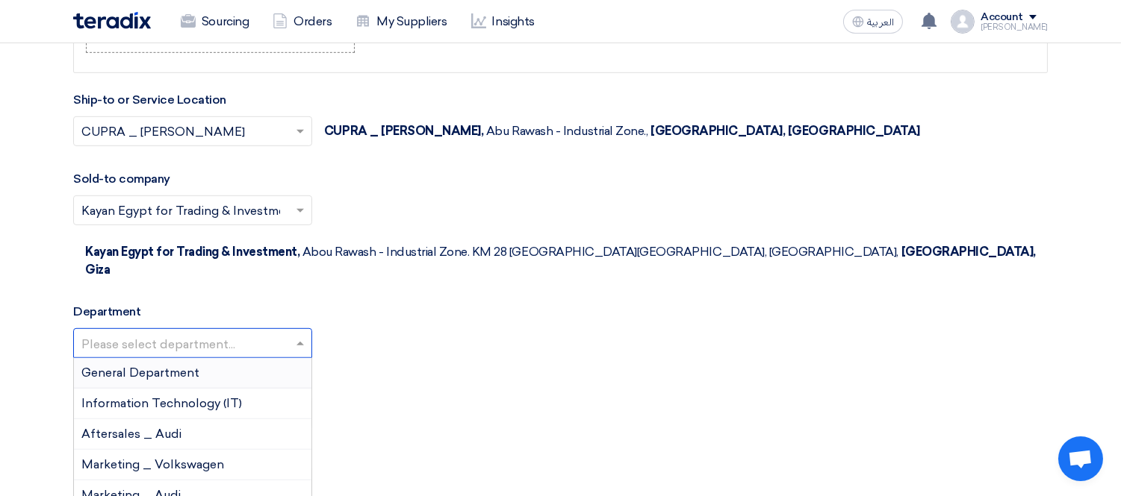
click at [172, 366] on span "General Department" at bounding box center [140, 373] width 118 height 14
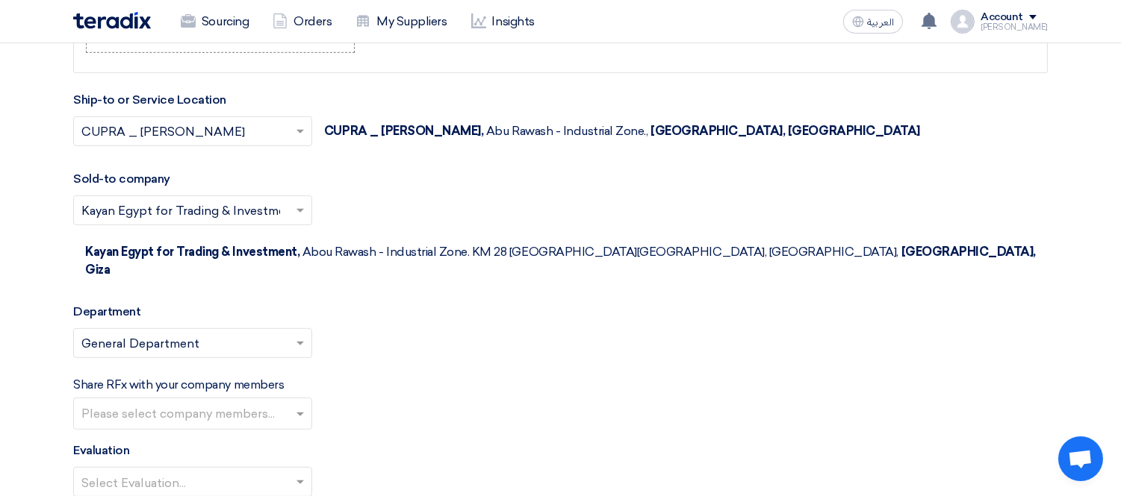
click at [169, 403] on input "text" at bounding box center [194, 415] width 226 height 25
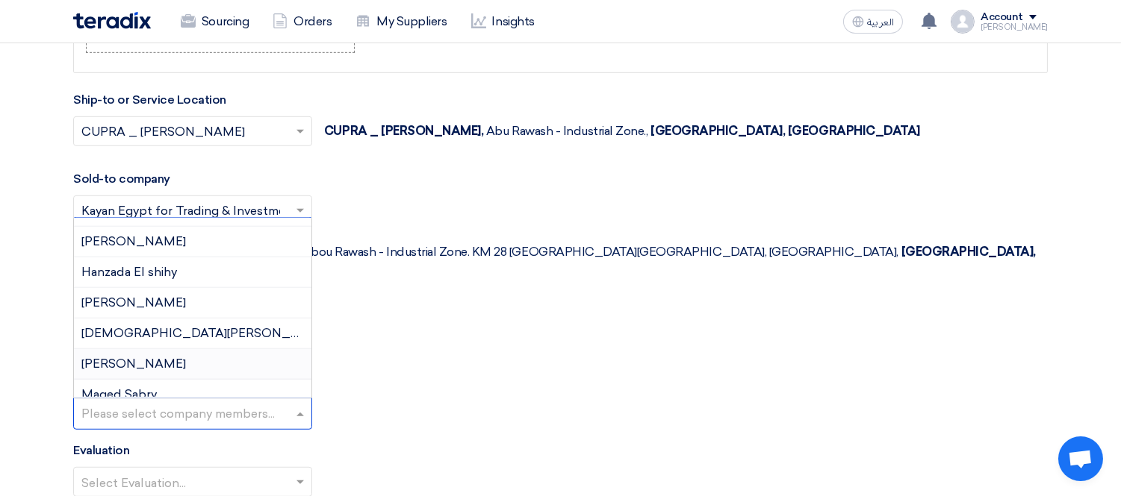
scroll to position [166, 0]
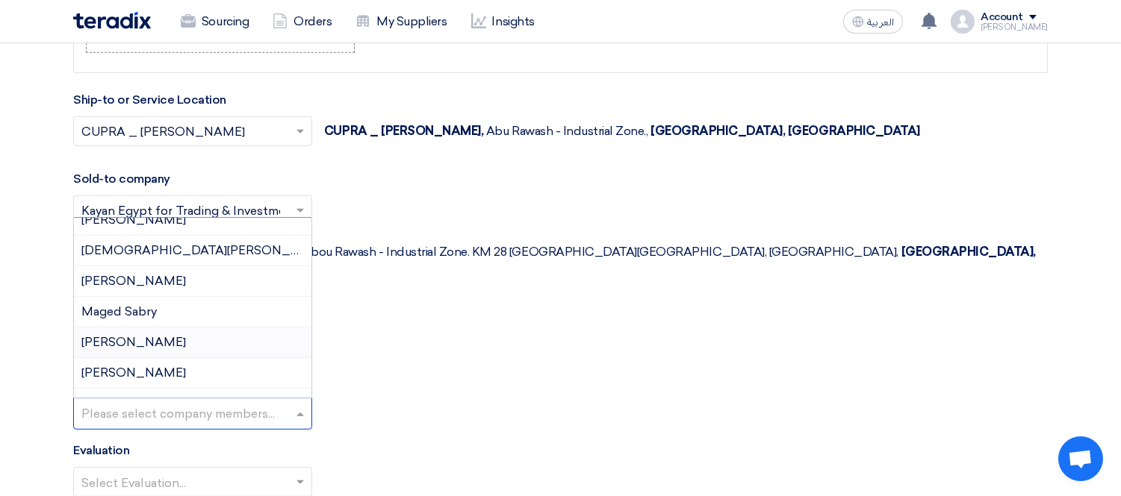
click at [170, 335] on span "[PERSON_NAME]" at bounding box center [133, 342] width 105 height 14
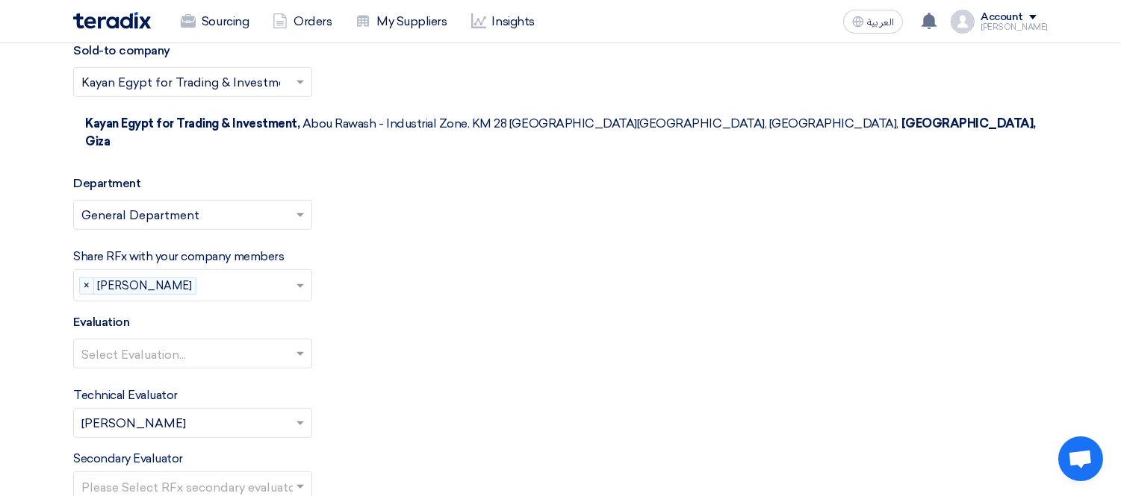
scroll to position [1824, 0]
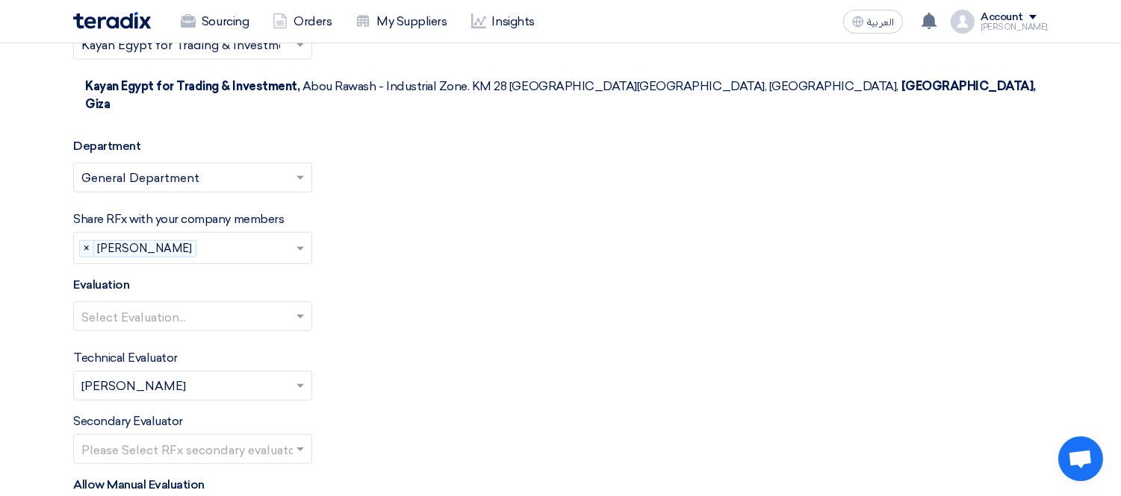
click at [196, 306] on input "text" at bounding box center [185, 318] width 208 height 25
click at [167, 339] on span "100% Price (VAT Included)" at bounding box center [155, 346] width 149 height 14
click at [183, 439] on input "text" at bounding box center [185, 451] width 208 height 25
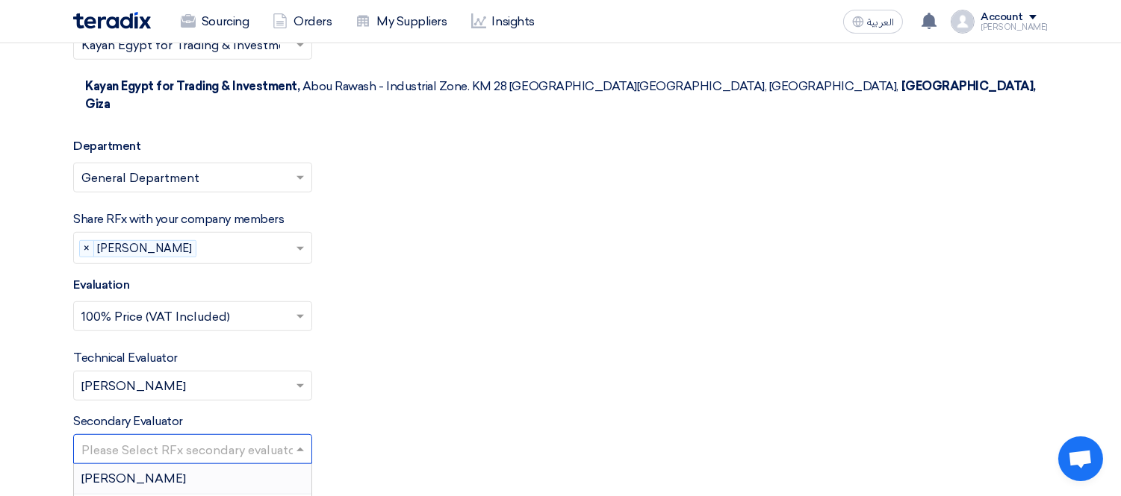
click at [148, 472] on span "[PERSON_NAME]" at bounding box center [133, 479] width 105 height 14
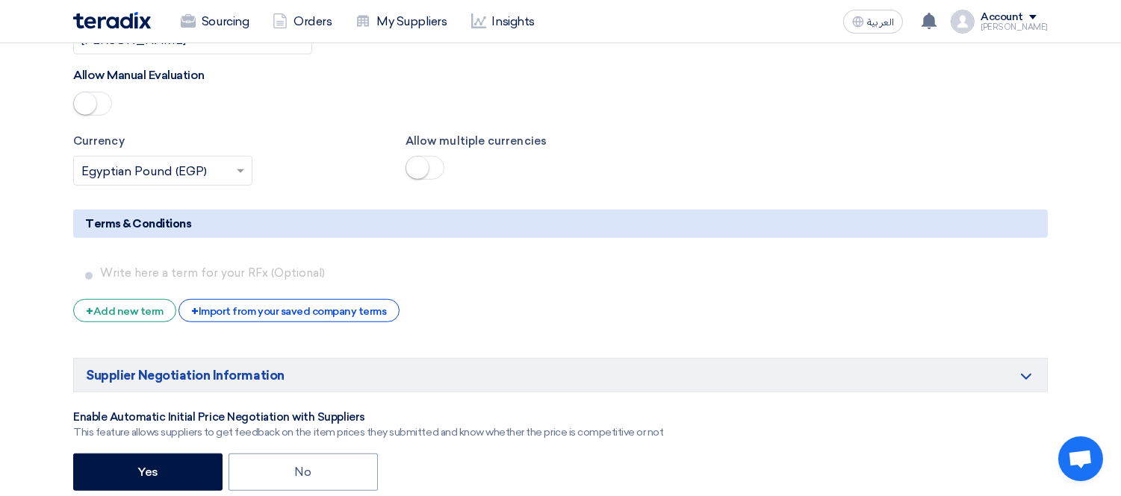
scroll to position [2240, 0]
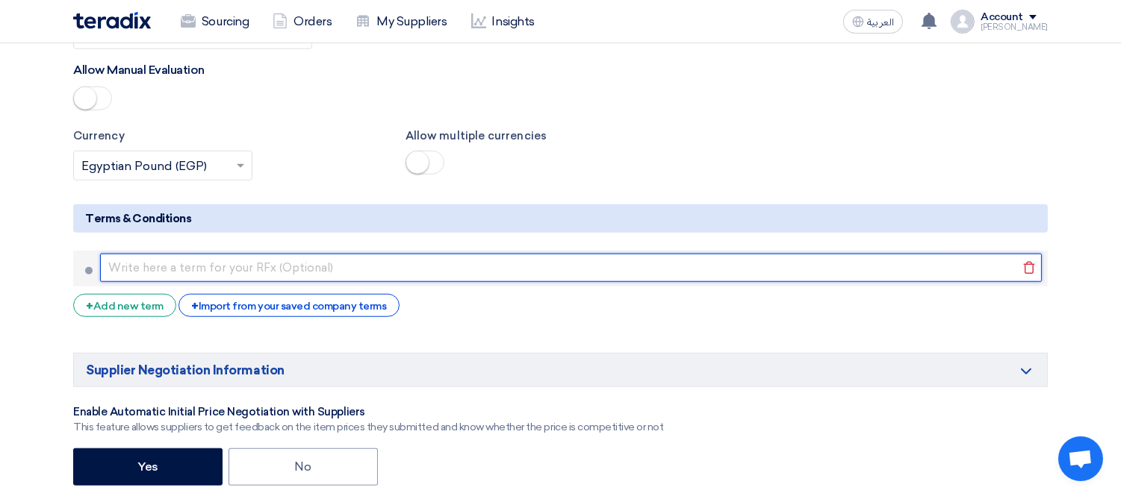
click at [232, 254] on input "text" at bounding box center [570, 268] width 941 height 28
paste input "طريقة الدفع: [ تحويل بنكي خلال 30 يومًا من تاريخ الفاتورة/[DEMOGRAPHIC_DATA]]"
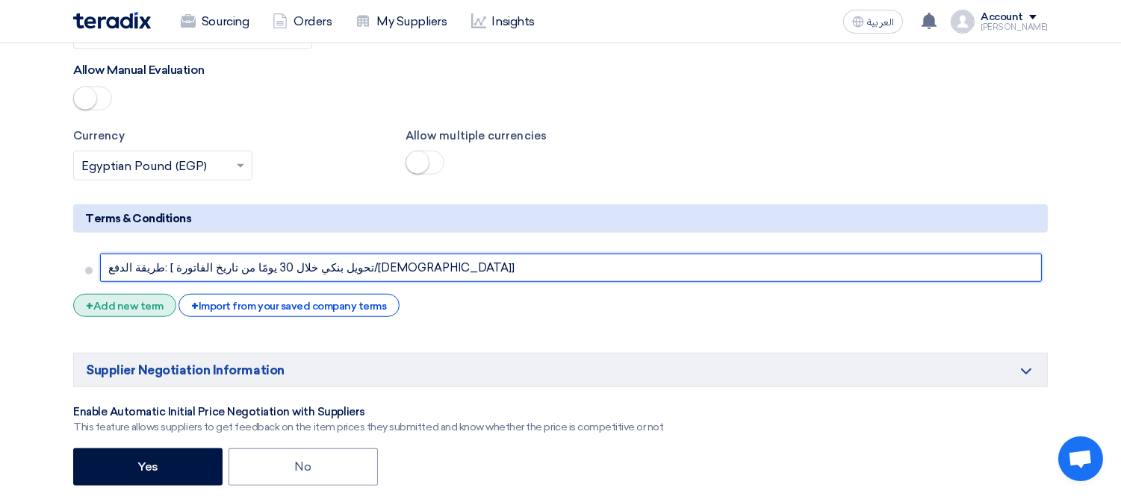
type input "طريقة الدفع: [ تحويل بنكي خلال 30 يومًا من تاريخ الفاتورة/[DEMOGRAPHIC_DATA]]"
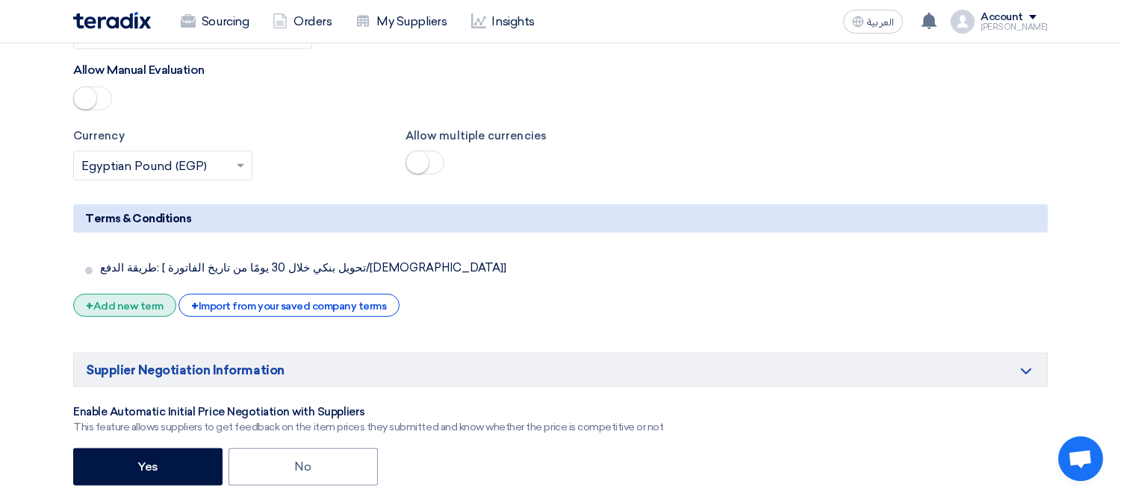
click at [87, 299] on span "+" at bounding box center [89, 306] width 7 height 14
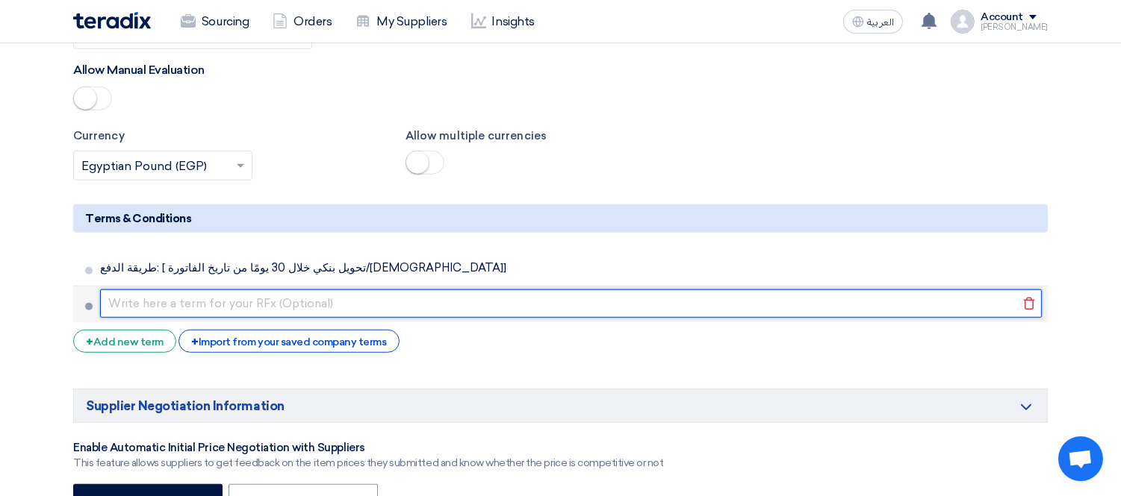
click at [272, 290] on input "text" at bounding box center [570, 304] width 941 height 28
paste input "مدة التوريد: [ خلال 7 أيام من تاريخ أمر الشراء]"
type input "مدة التوريد: [ خلال 7 أيام من تاريخ أمر الشراء]"
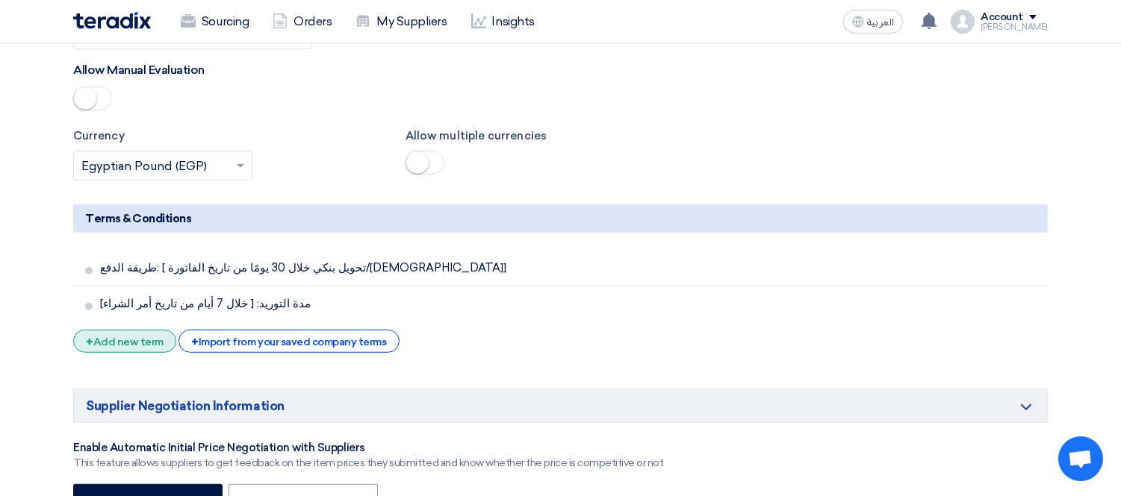
click at [105, 330] on div "+ Add new term" at bounding box center [124, 341] width 103 height 23
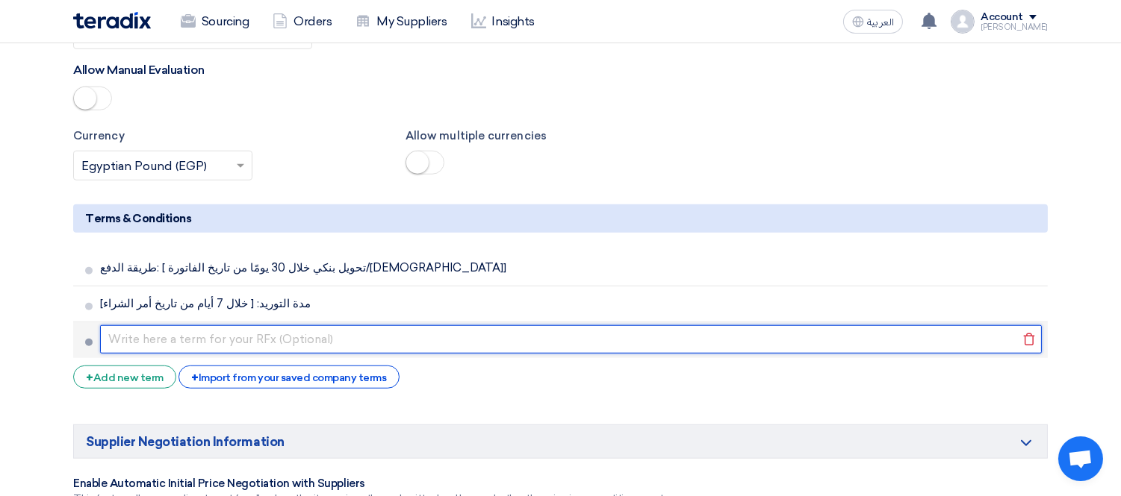
click at [263, 325] on input "text" at bounding box center [570, 339] width 941 height 28
paste input "مكان التوريد: [مثلاً: مخازن الشركة – فرع ابورواش]"
type input "مكان التوريد: [مثلاً: مخازن الشركة – فرع ابورواش]"
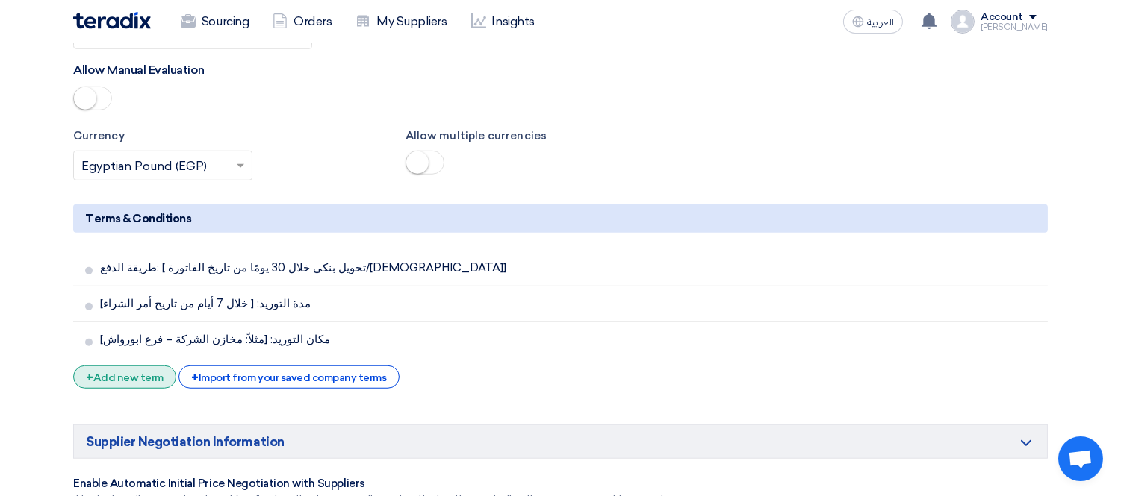
click at [107, 366] on div "+ Add new term" at bounding box center [124, 377] width 103 height 23
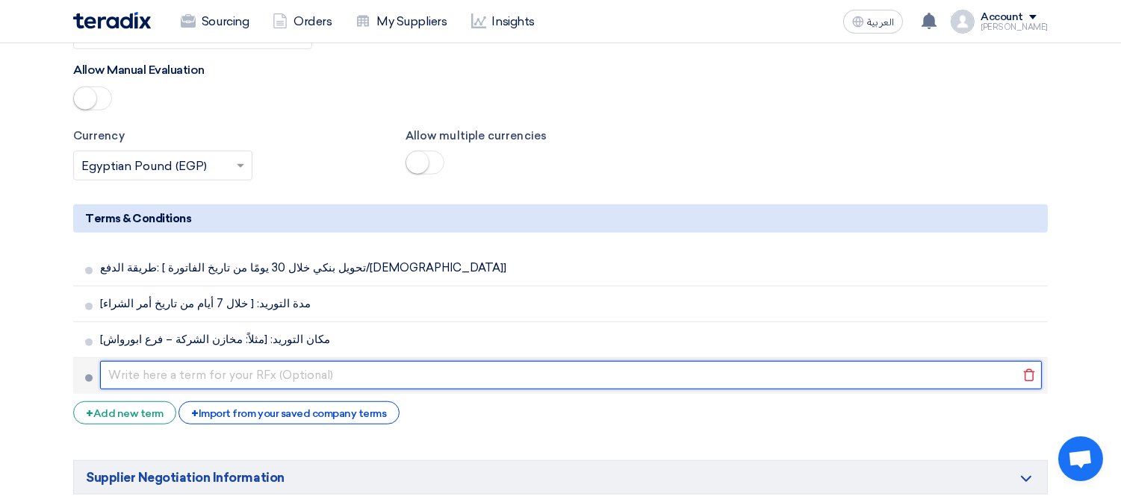
click at [203, 361] on input "text" at bounding box center [570, 375] width 941 height 28
paste input "صلاحية العرض: لا تقل عن [ 15 يومًا] من تاريخ استلامه."
type input "صلاحية العرض: لا تقل عن [ 15 يومًا] من تاريخ استلامه."
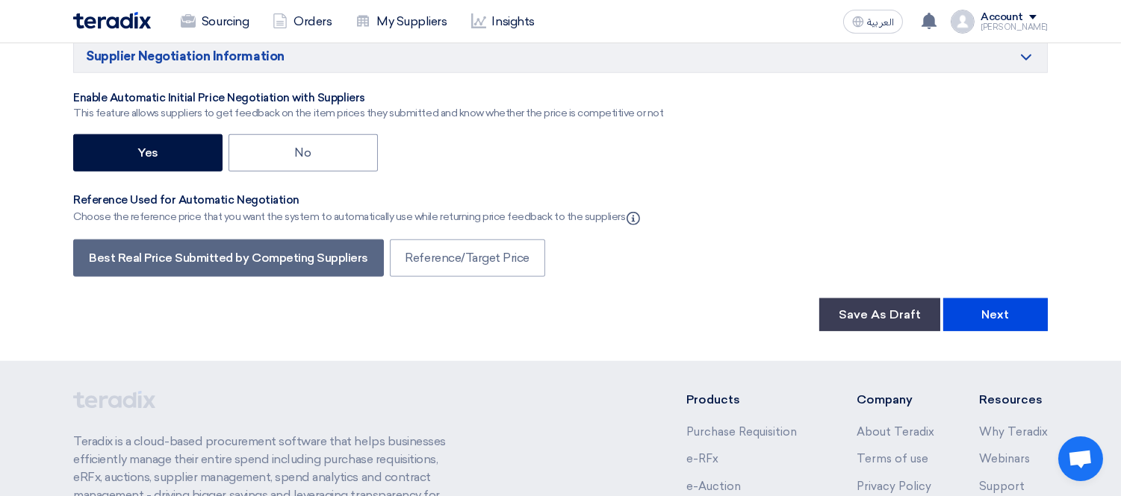
scroll to position [2737, 0]
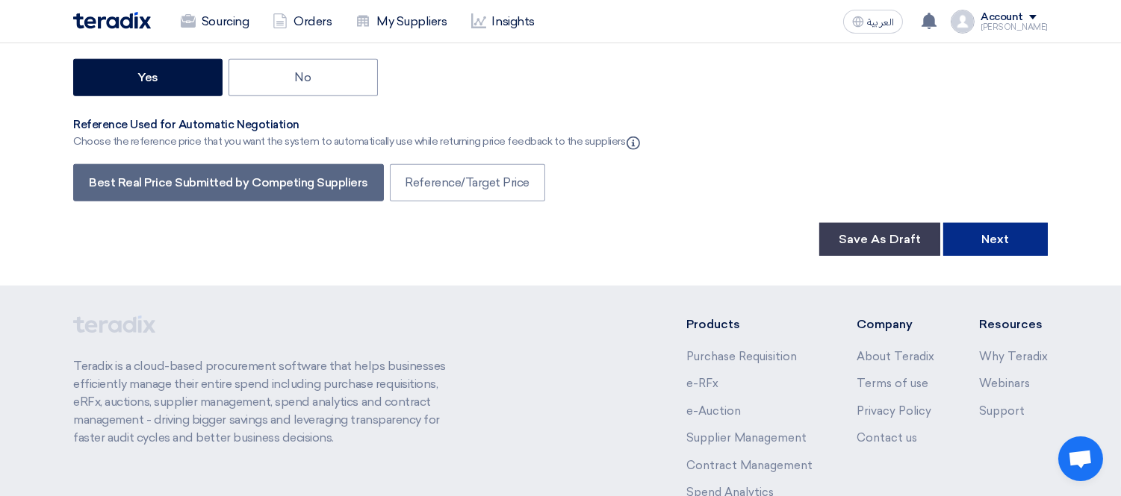
click at [991, 223] on button "Next" at bounding box center [995, 239] width 105 height 33
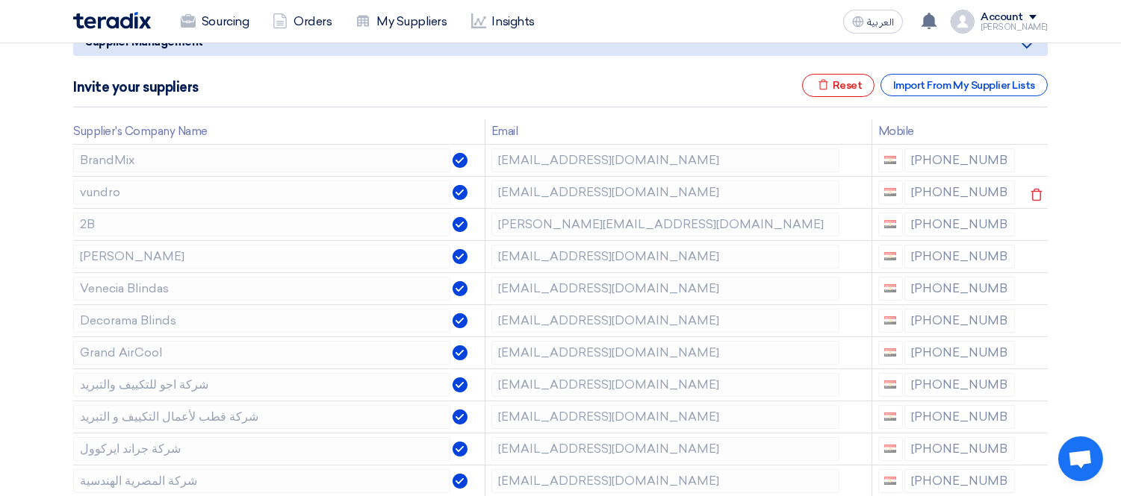
scroll to position [249, 0]
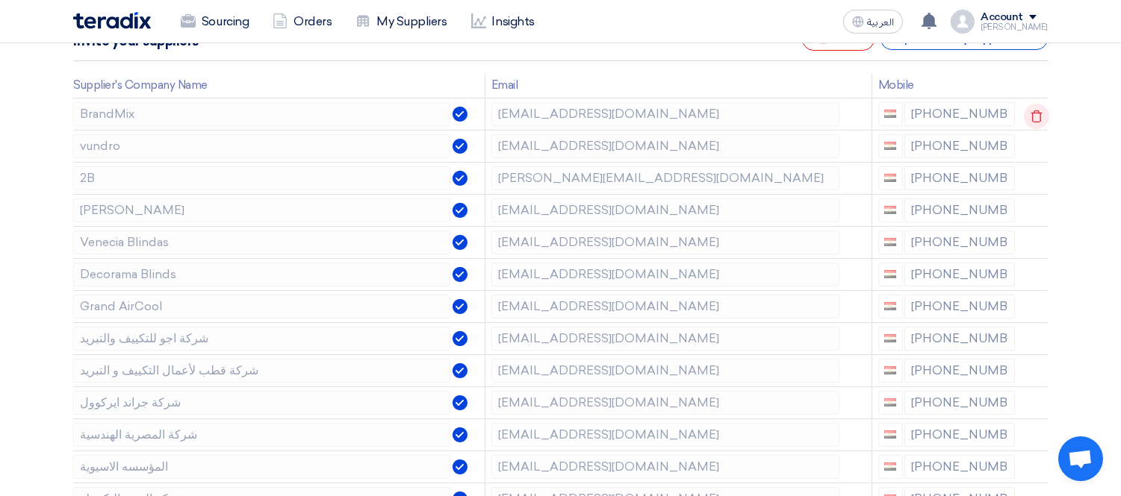
click at [1034, 110] on icon at bounding box center [1035, 116] width 25 height 25
click at [0, 0] on icon at bounding box center [0, 0] width 0 height 0
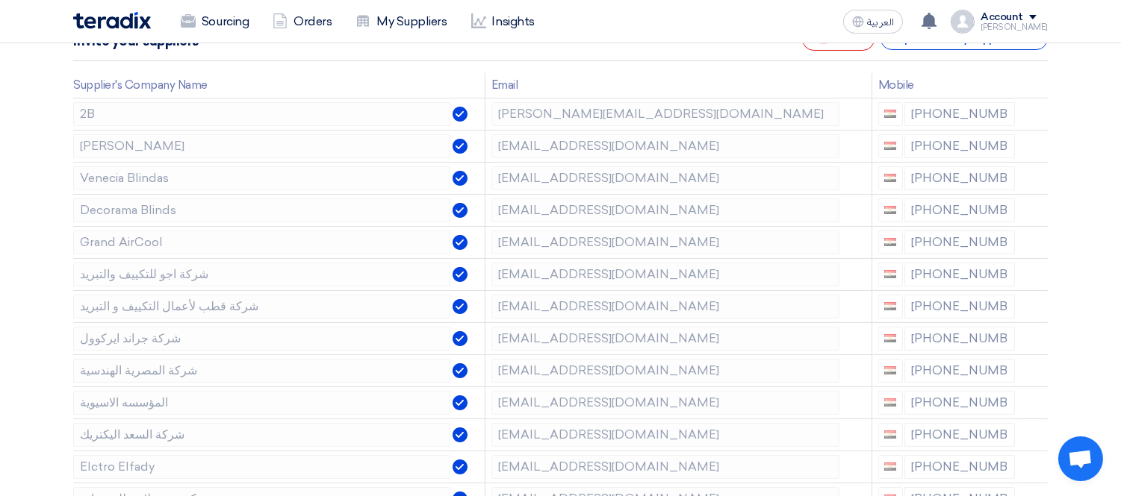
click at [0, 0] on icon at bounding box center [0, 0] width 0 height 0
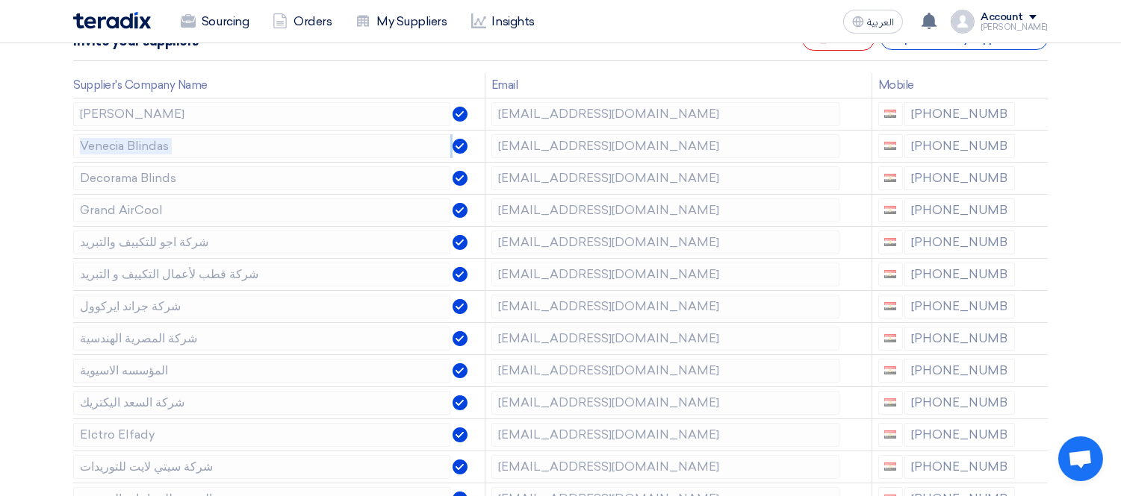
click at [0, 0] on icon at bounding box center [0, 0] width 0 height 0
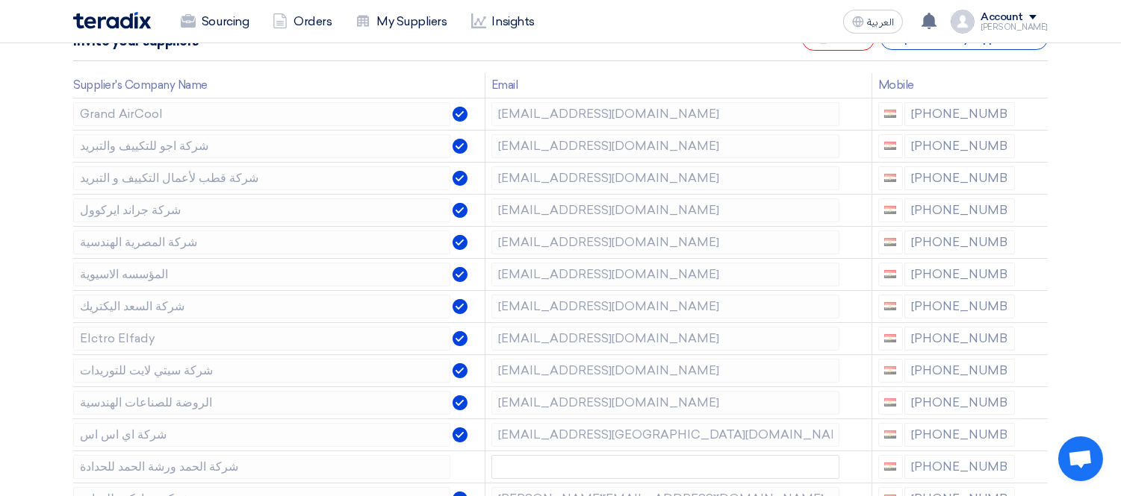
click at [0, 0] on icon at bounding box center [0, 0] width 0 height 0
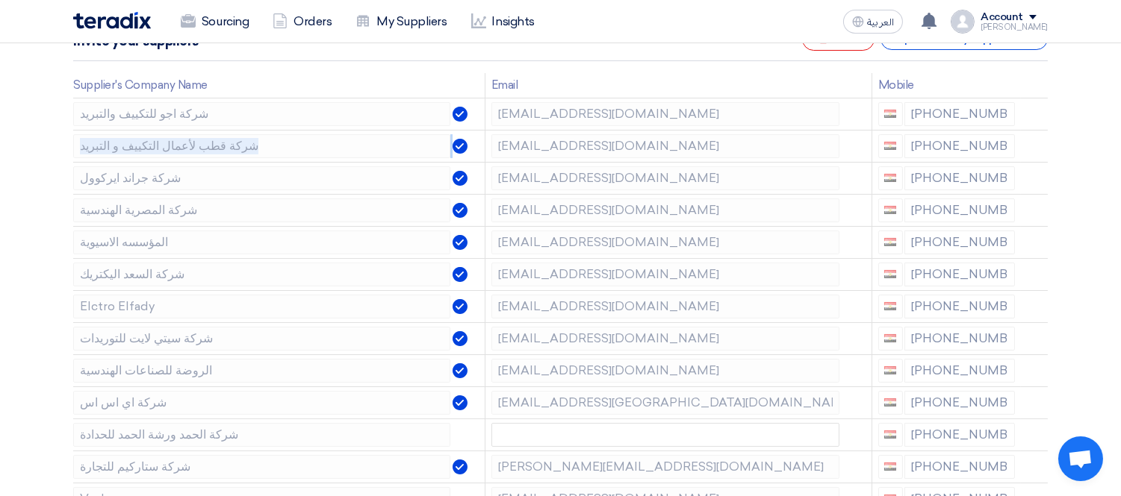
click at [0, 0] on icon at bounding box center [0, 0] width 0 height 0
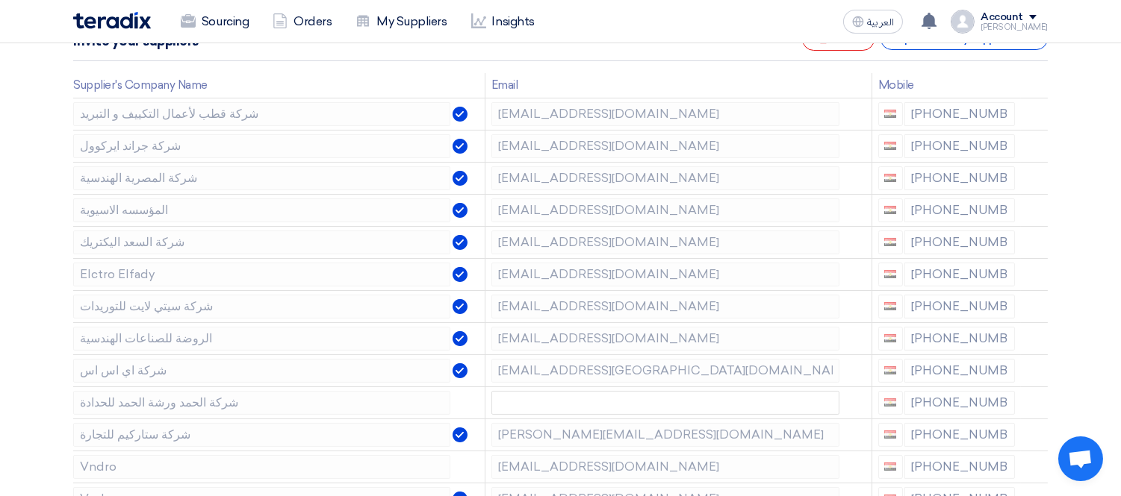
click at [0, 0] on icon at bounding box center [0, 0] width 0 height 0
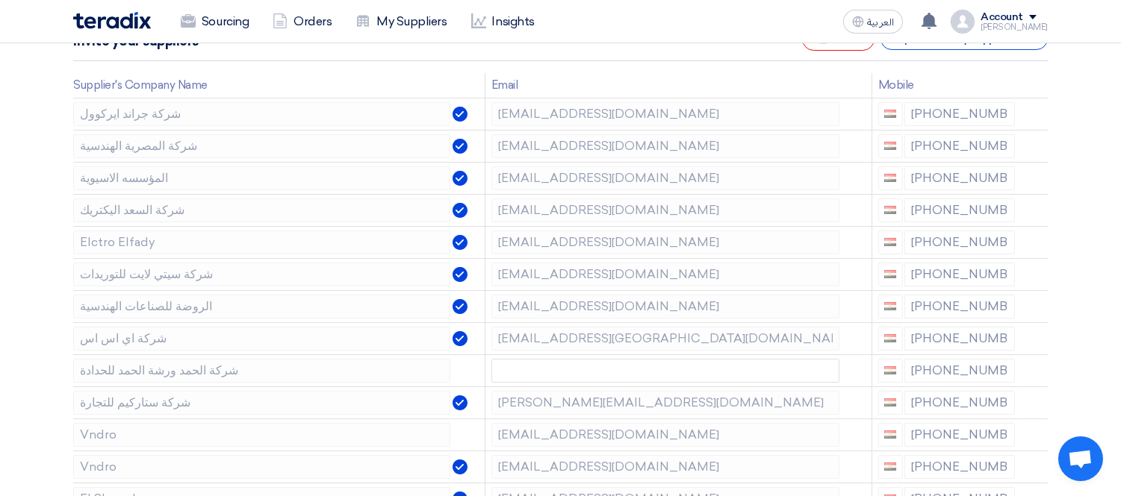
click at [0, 0] on icon at bounding box center [0, 0] width 0 height 0
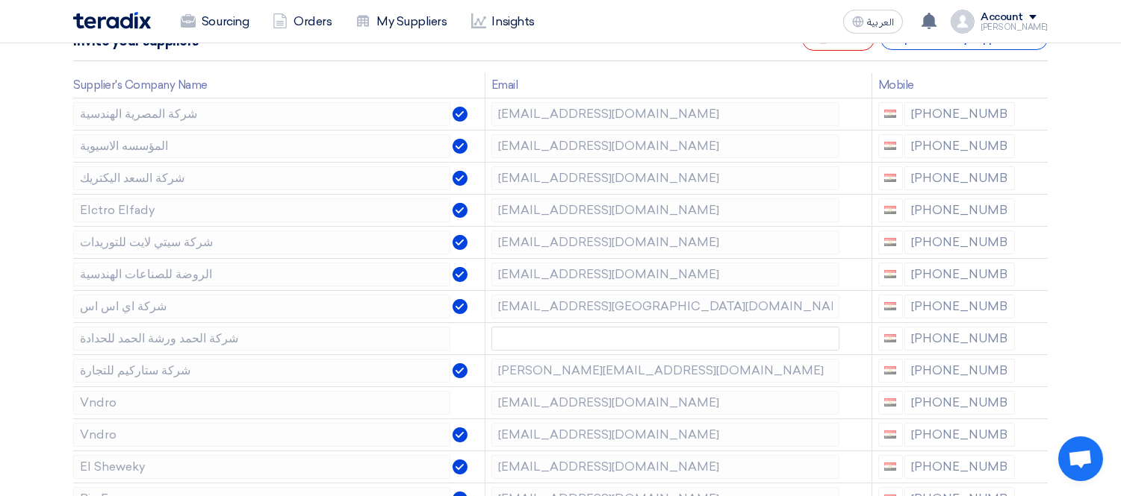
click at [0, 0] on icon at bounding box center [0, 0] width 0 height 0
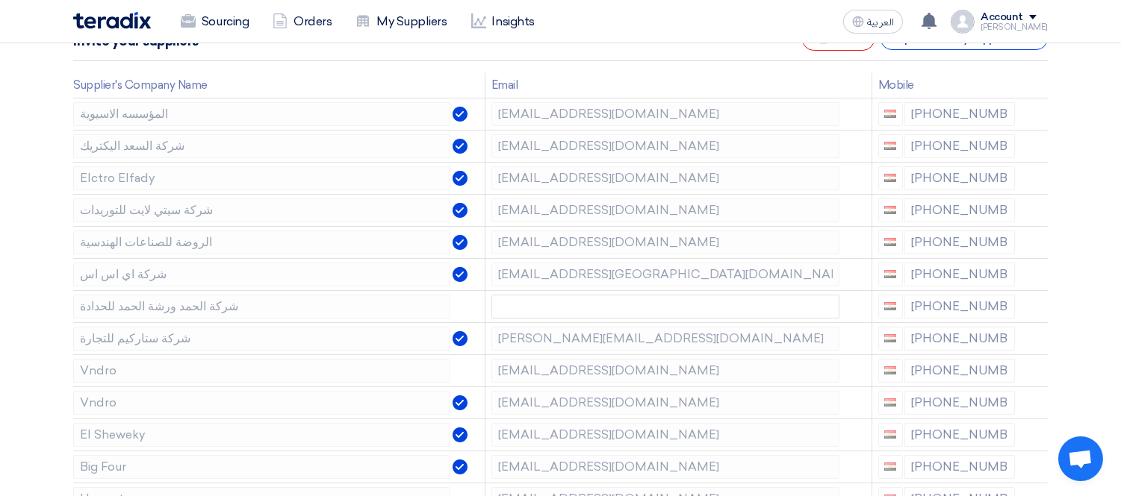
click at [0, 0] on icon at bounding box center [0, 0] width 0 height 0
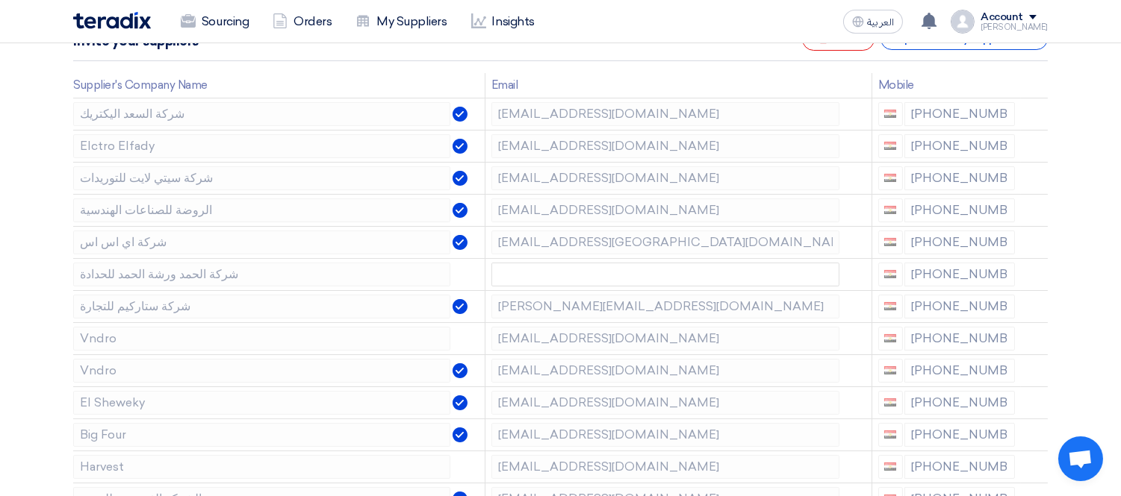
click at [0, 0] on icon at bounding box center [0, 0] width 0 height 0
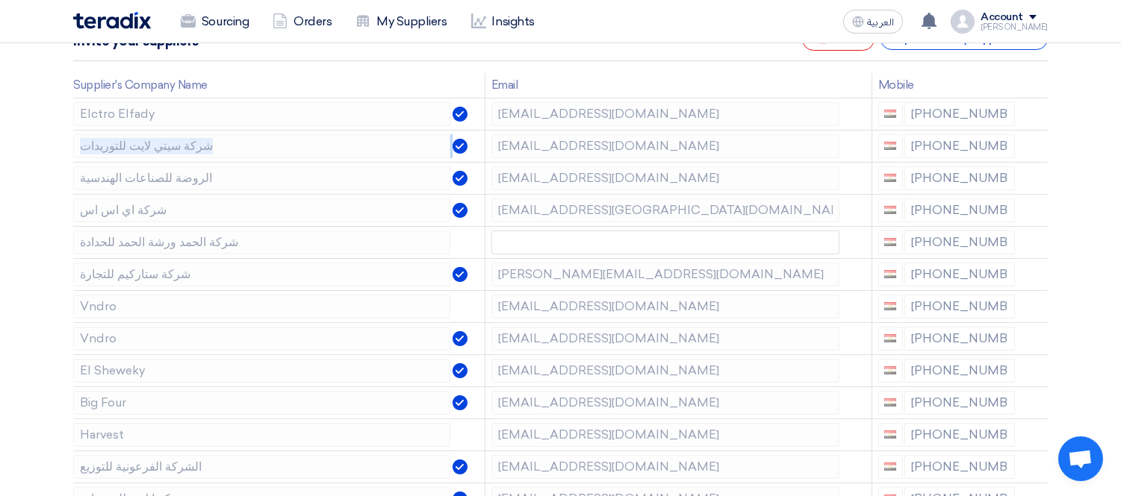
click at [0, 0] on icon at bounding box center [0, 0] width 0 height 0
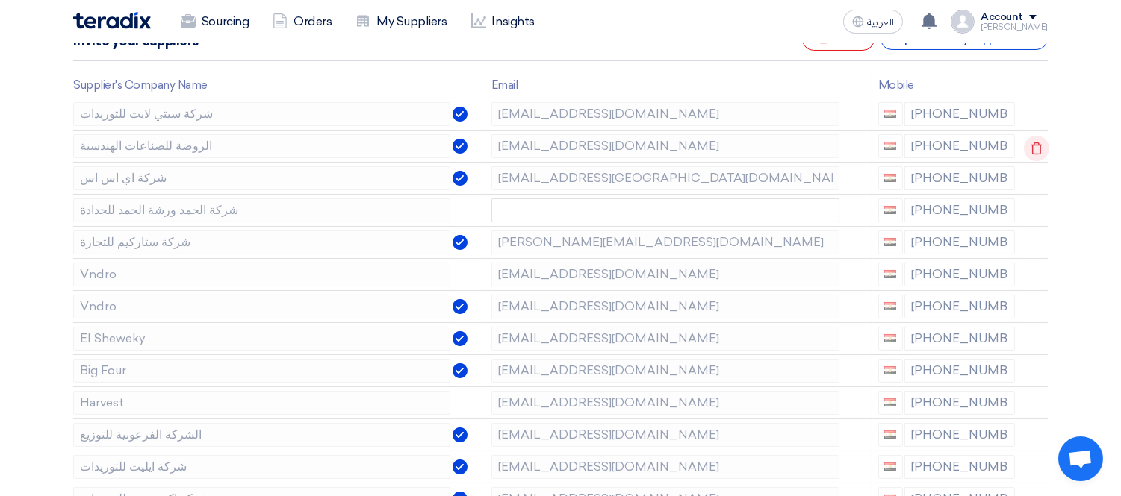
click at [1033, 143] on use at bounding box center [1036, 148] width 11 height 13
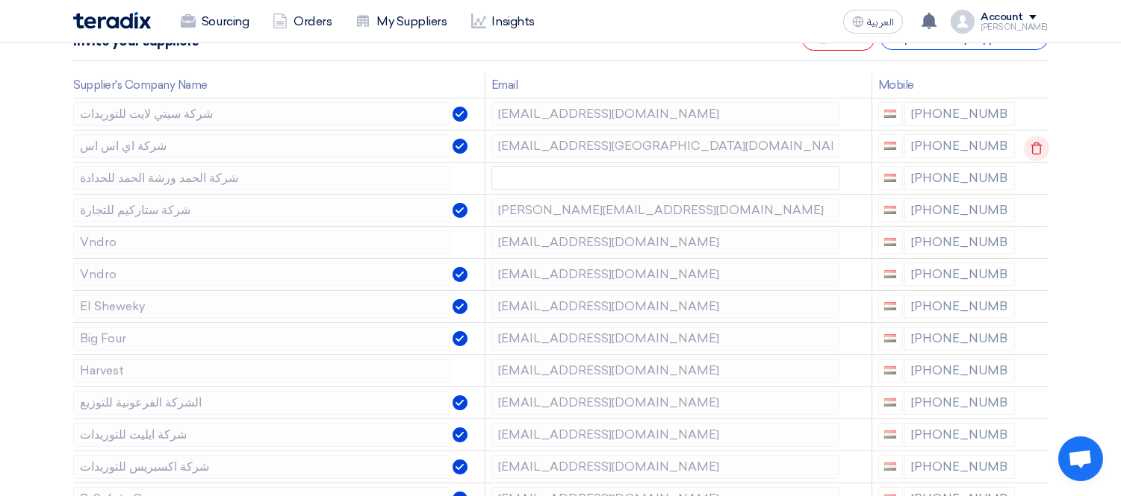
click at [1033, 143] on use at bounding box center [1036, 148] width 11 height 13
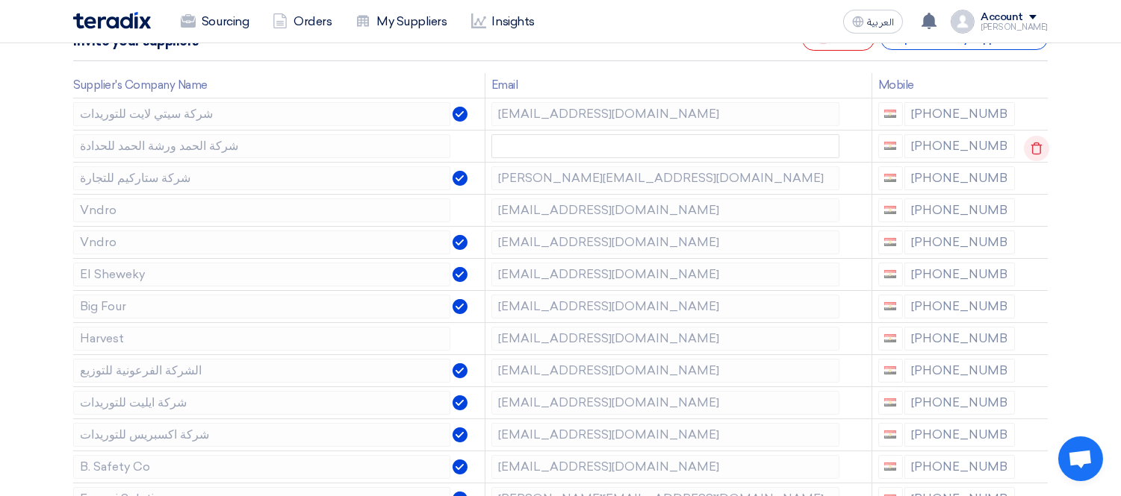
click at [1033, 143] on use at bounding box center [1036, 148] width 11 height 13
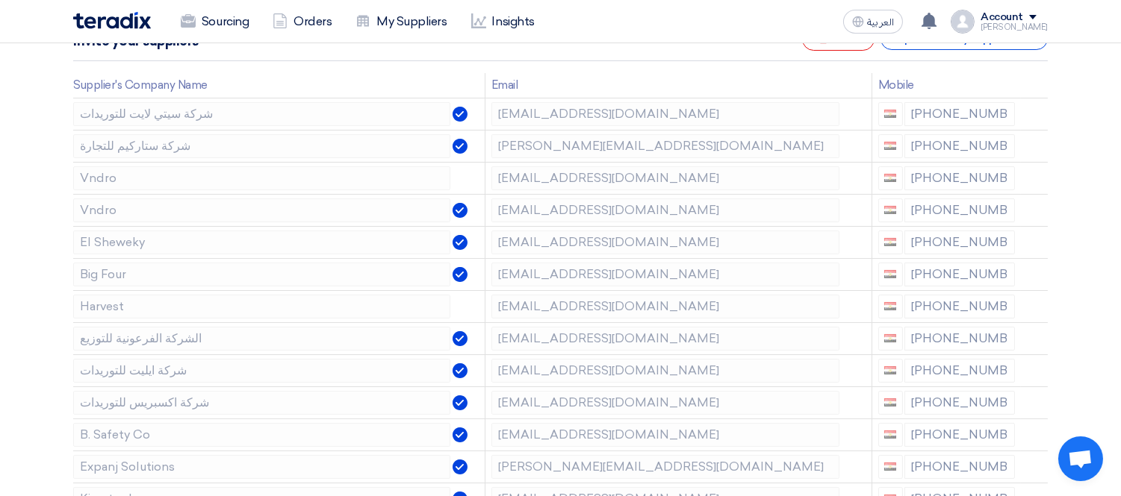
click at [0, 0] on use at bounding box center [0, 0] width 0 height 0
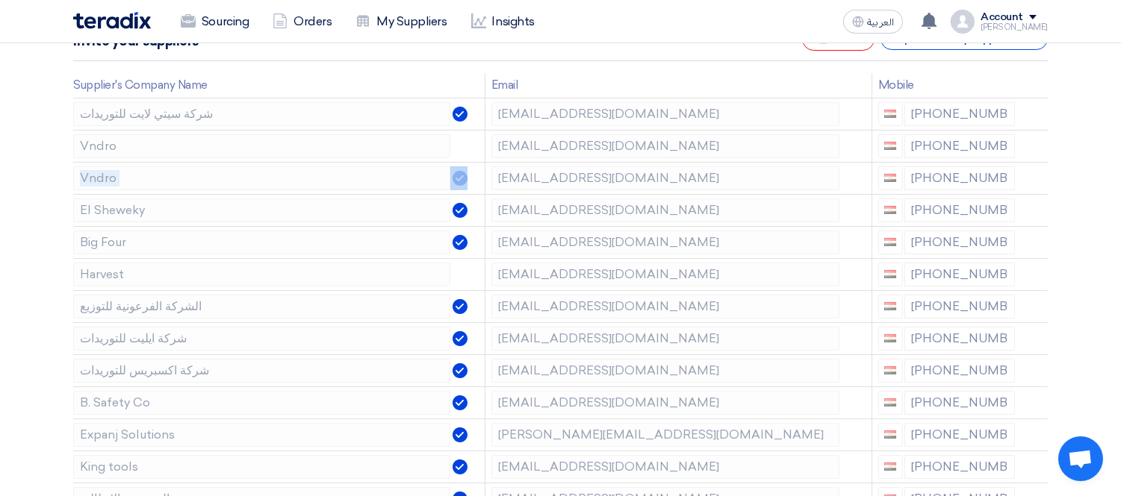
click at [0, 0] on use at bounding box center [0, 0] width 0 height 0
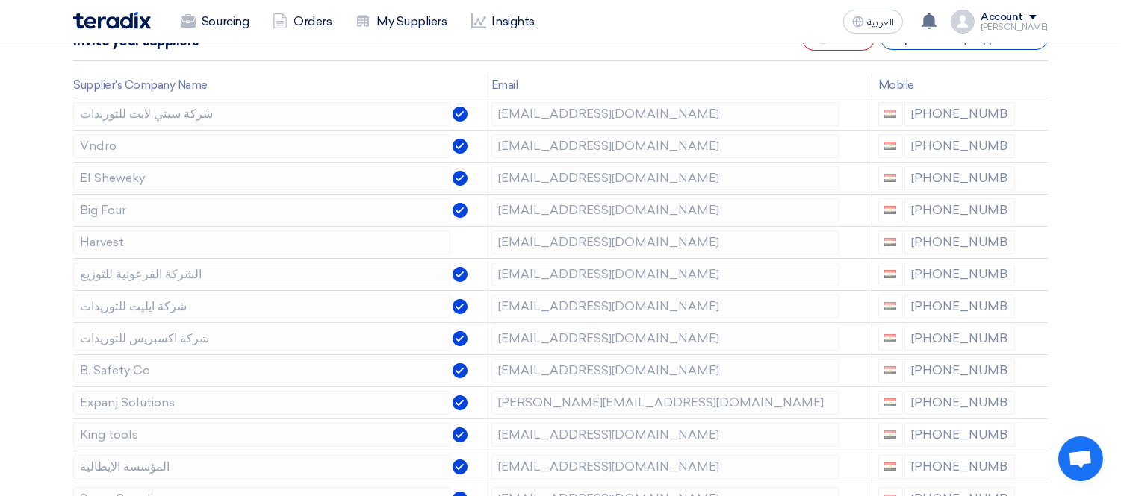
click at [0, 0] on use at bounding box center [0, 0] width 0 height 0
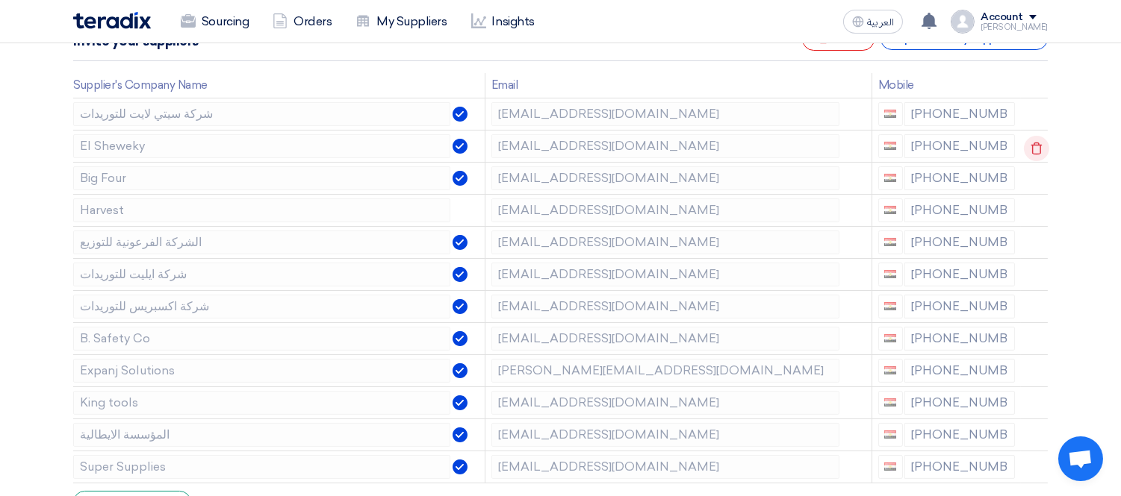
click at [1033, 143] on use at bounding box center [1036, 148] width 11 height 13
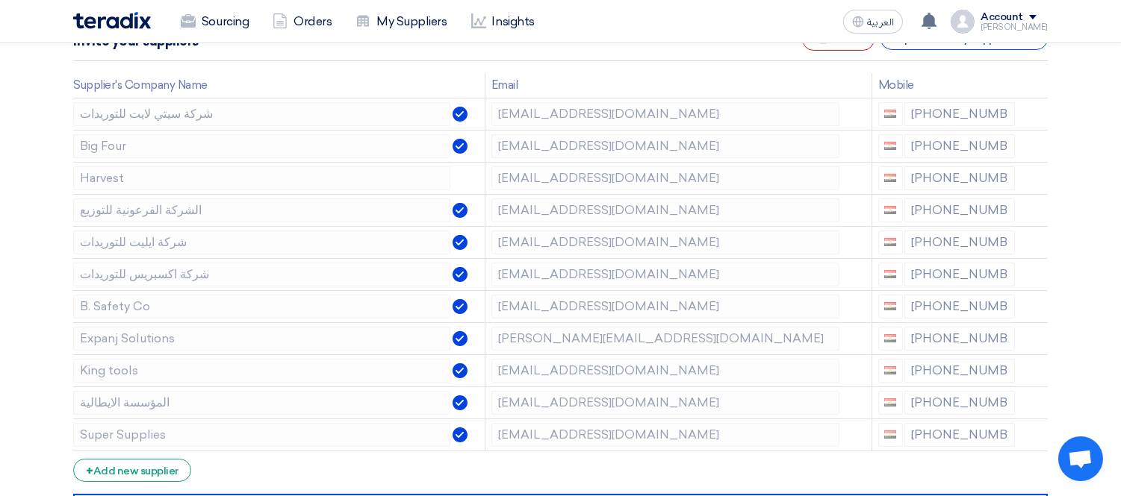
click at [0, 0] on use at bounding box center [0, 0] width 0 height 0
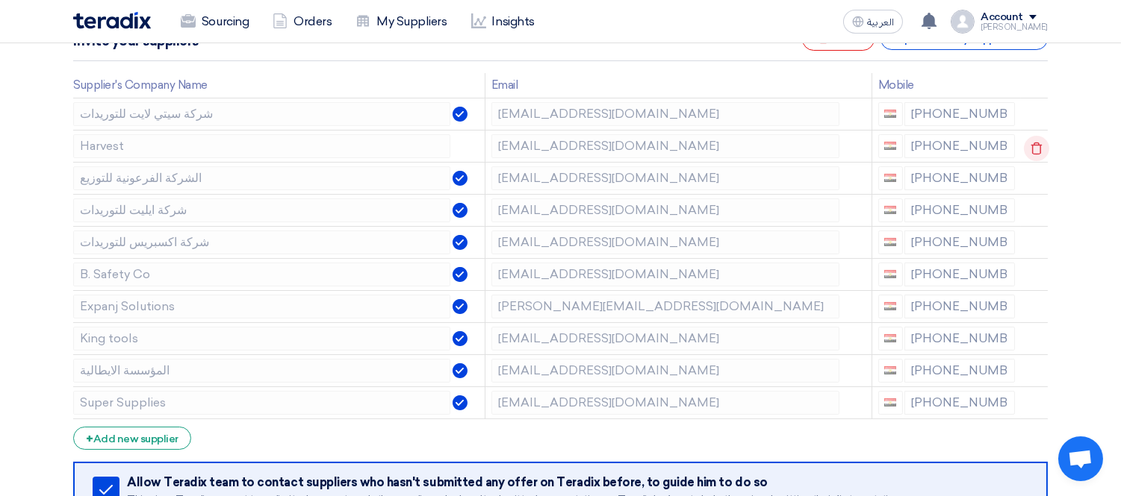
click at [1039, 144] on use at bounding box center [1036, 148] width 11 height 13
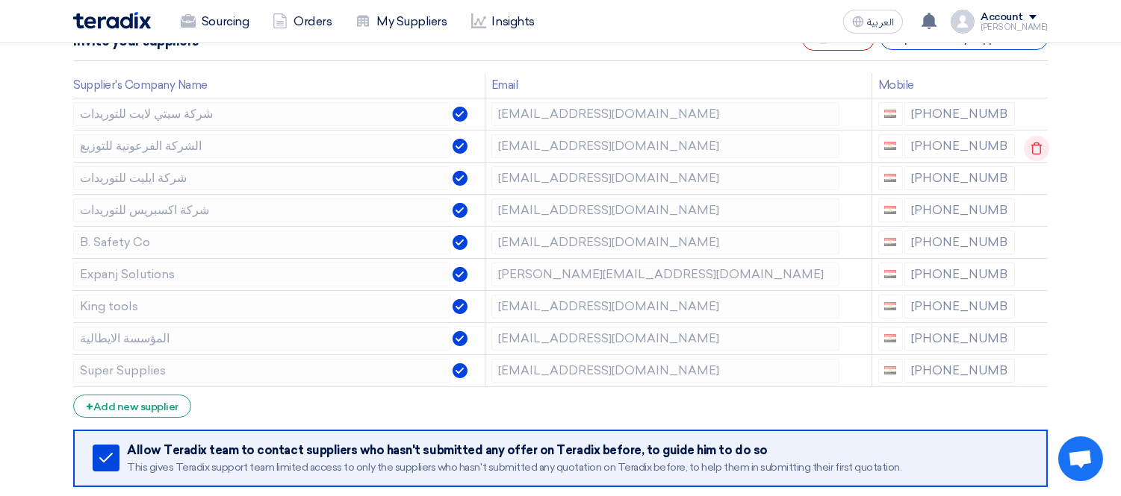
click at [1039, 144] on use at bounding box center [1036, 148] width 11 height 13
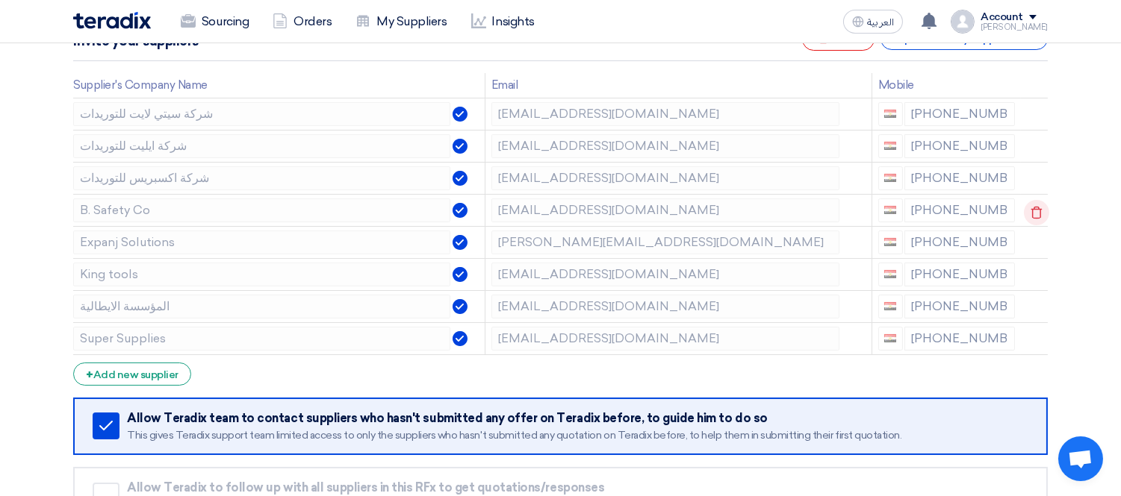
click at [1034, 214] on icon at bounding box center [1035, 212] width 25 height 25
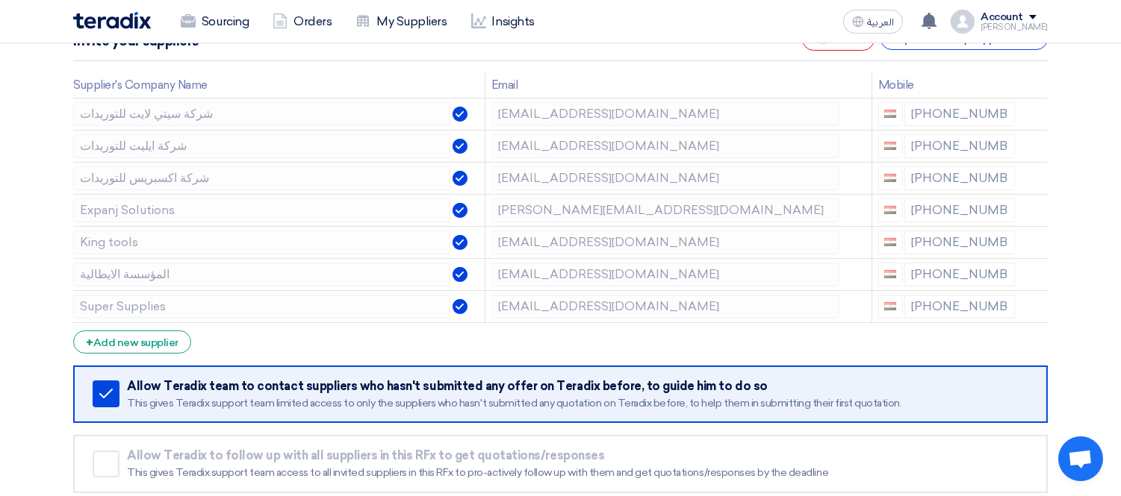
click at [0, 0] on icon at bounding box center [0, 0] width 0 height 0
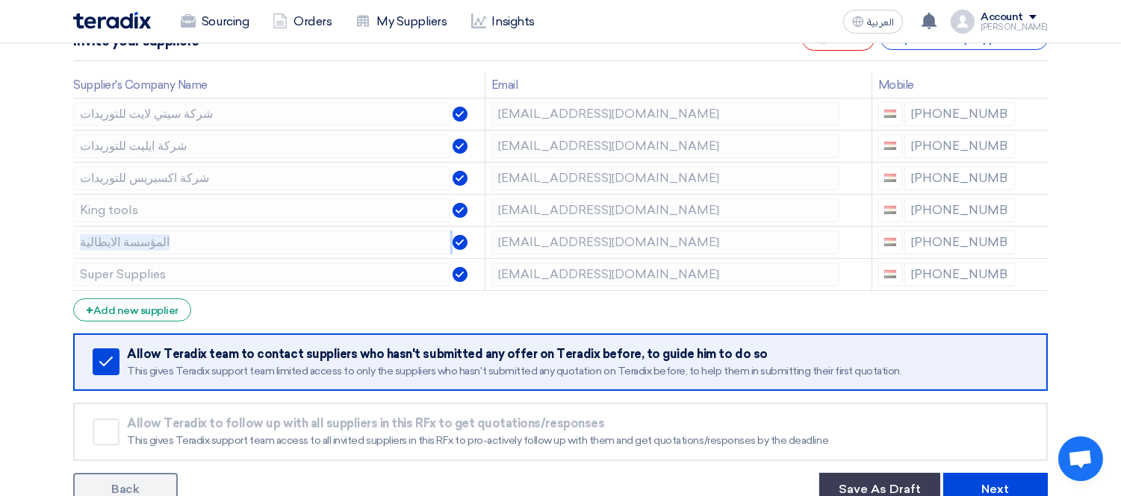
click at [0, 0] on icon at bounding box center [0, 0] width 0 height 0
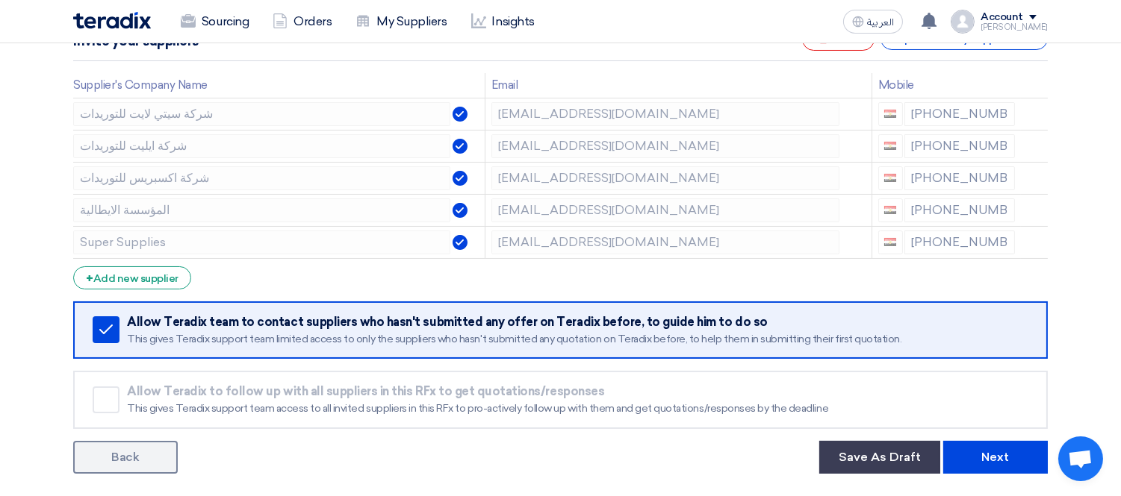
click at [0, 0] on icon at bounding box center [0, 0] width 0 height 0
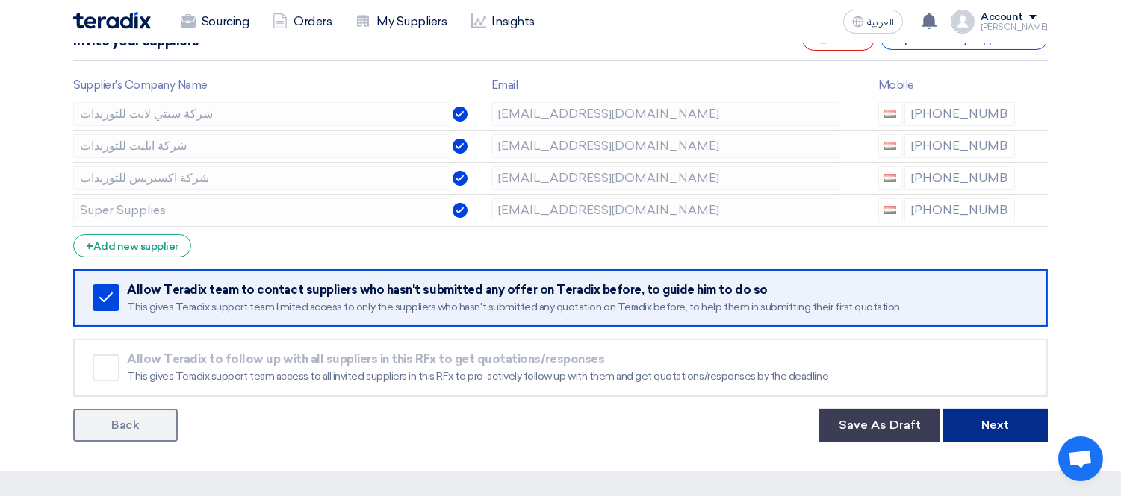
click at [1005, 430] on button "Next" at bounding box center [995, 425] width 105 height 33
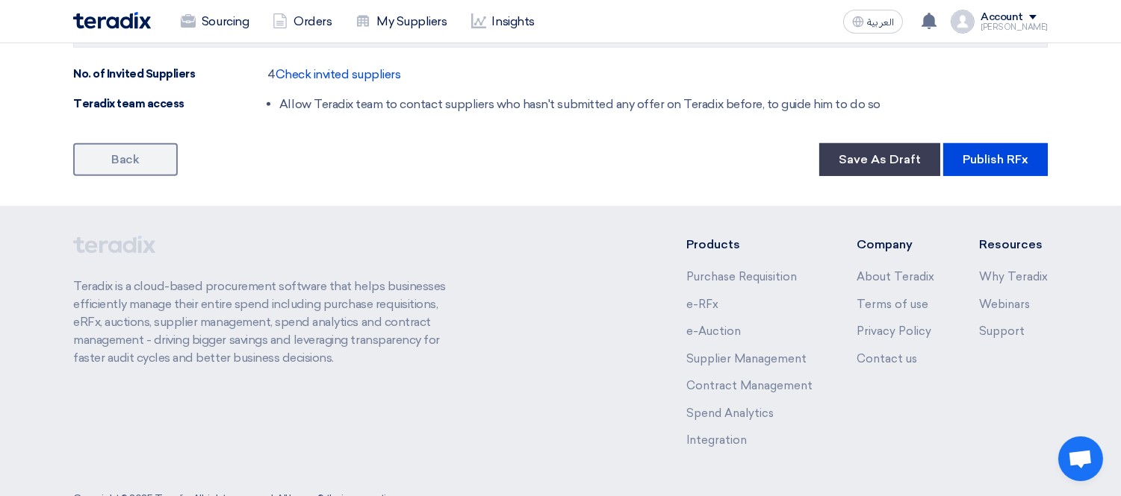
scroll to position [1437, 0]
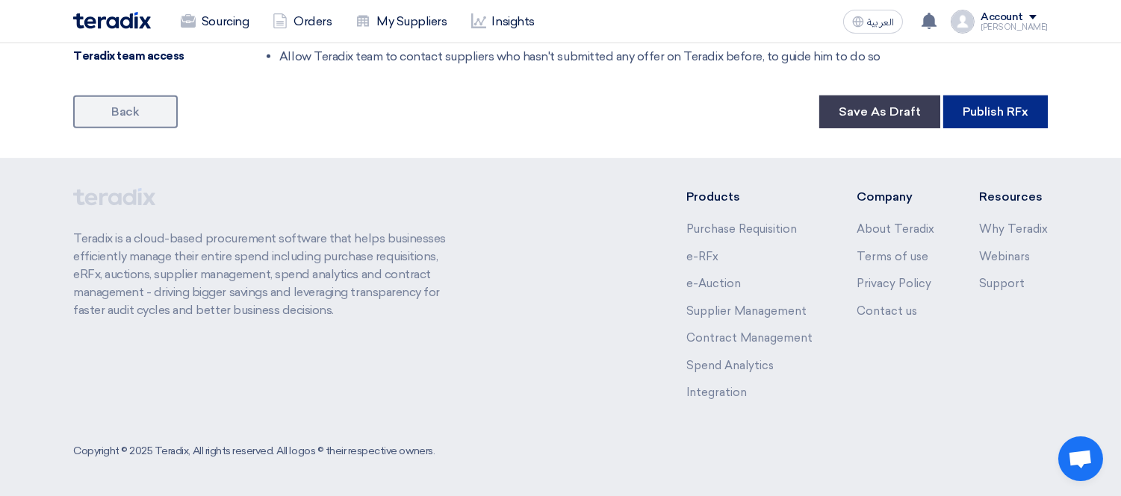
click at [982, 116] on button "Publish RFx" at bounding box center [995, 112] width 105 height 33
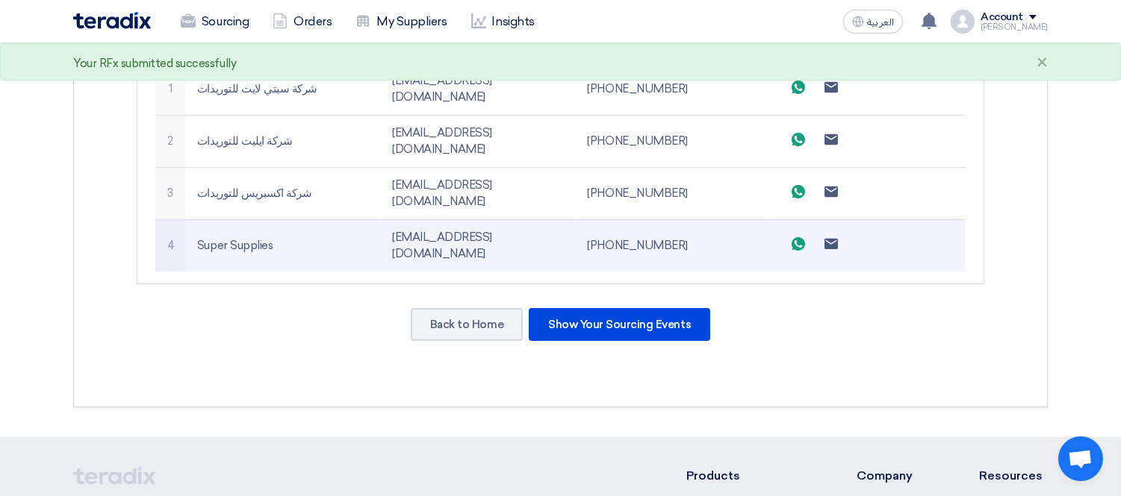
scroll to position [478, 0]
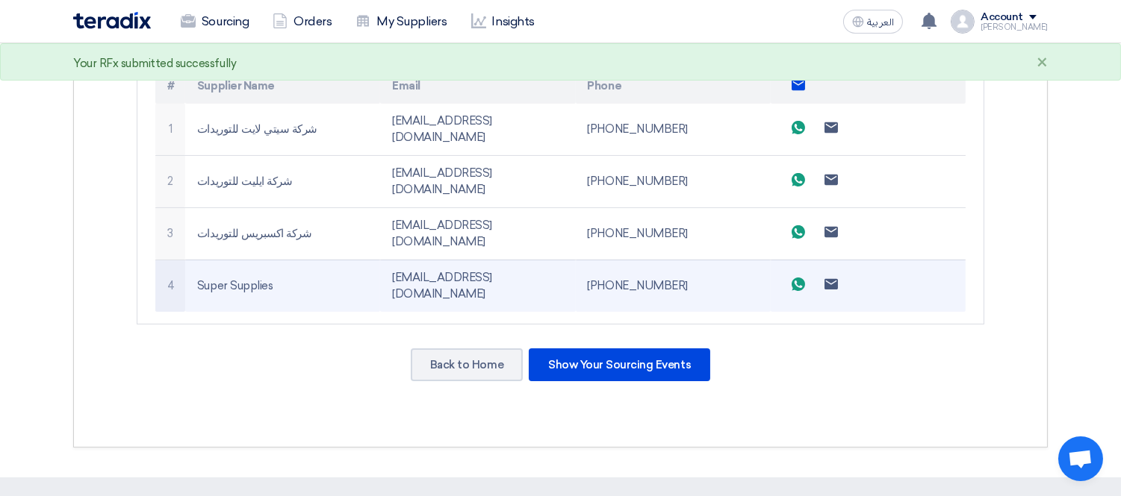
click at [623, 260] on td "[PHONE_NUMBER]" at bounding box center [673, 286] width 195 height 52
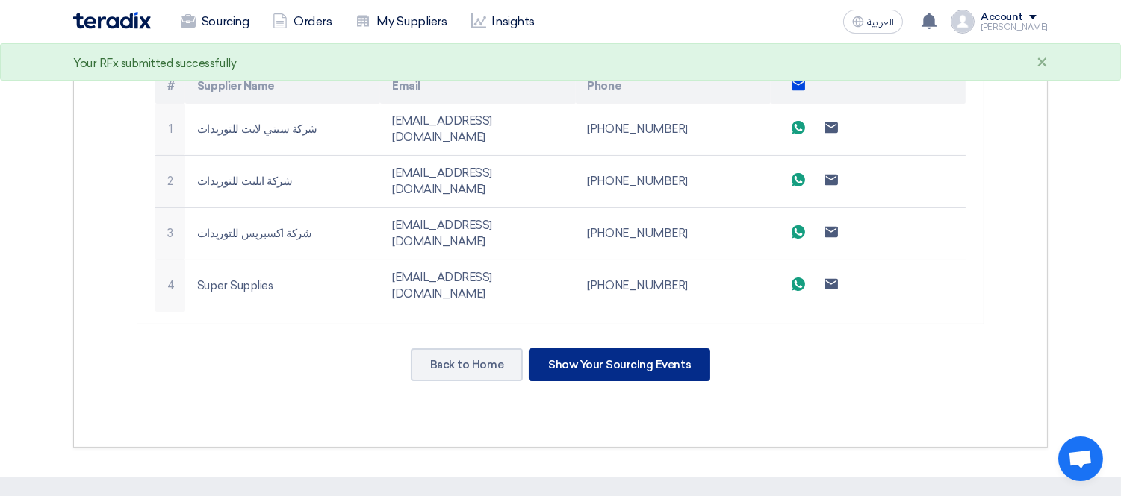
click at [639, 349] on div "Show Your Sourcing Events" at bounding box center [619, 365] width 181 height 33
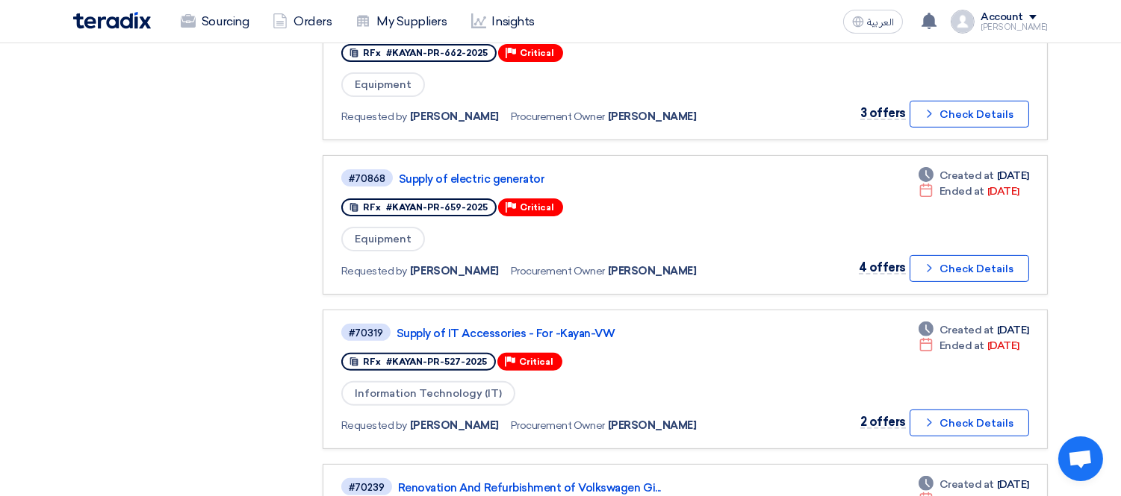
scroll to position [995, 0]
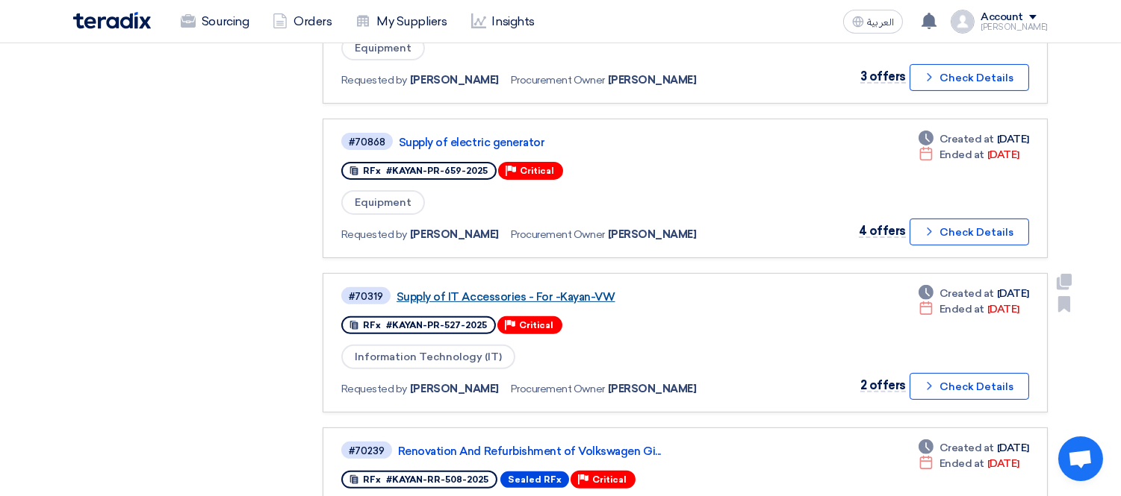
click at [563, 290] on link "Supply of IT Accessories - For -Kayan-VW" at bounding box center [582, 296] width 373 height 13
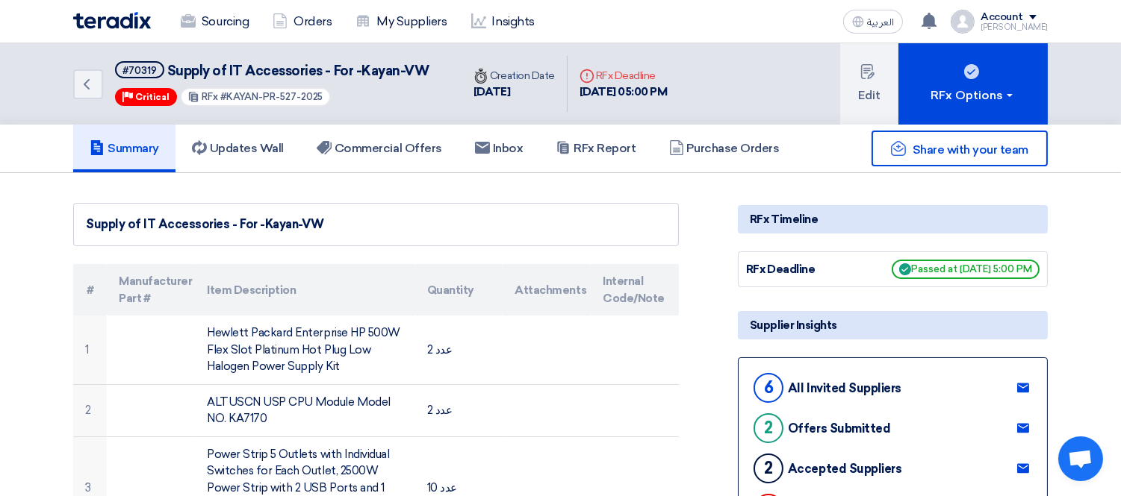
click at [1018, 17] on div "Account" at bounding box center [1001, 17] width 43 height 13
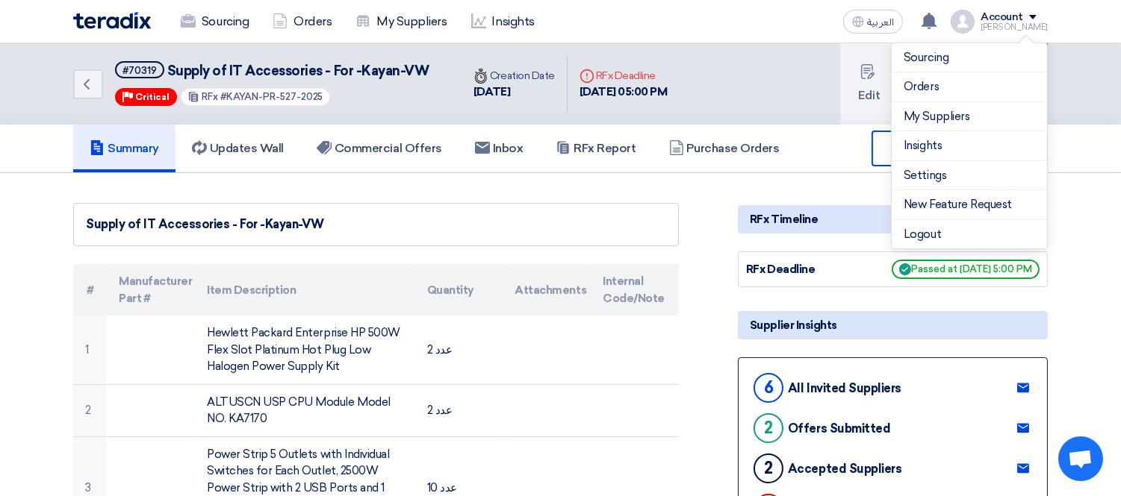
click at [750, 11] on div "Sourcing Orders My Suppliers Insights العربية ع You have a new offer for 'Suppl…" at bounding box center [560, 21] width 997 height 43
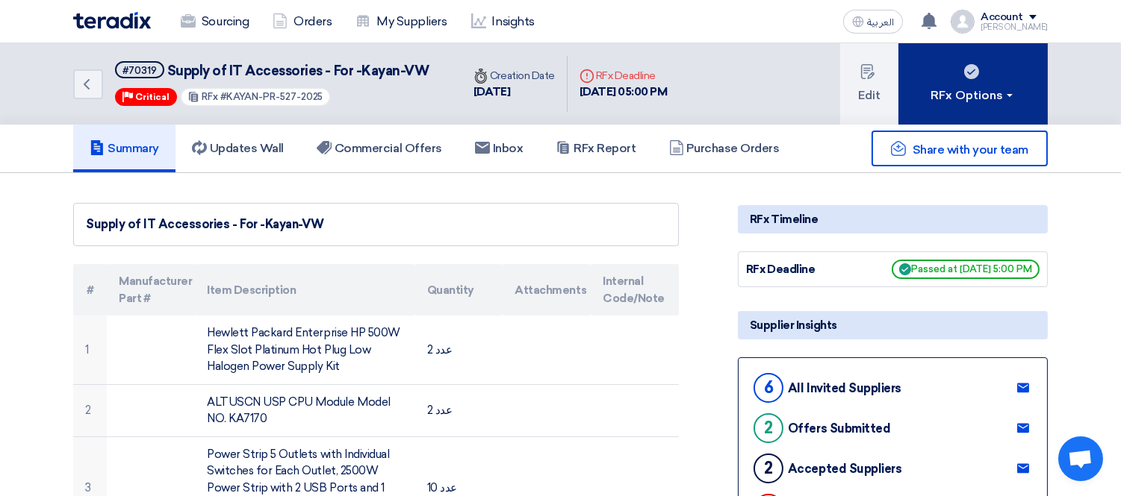
click at [978, 81] on button "RFx Options" at bounding box center [972, 83] width 149 height 81
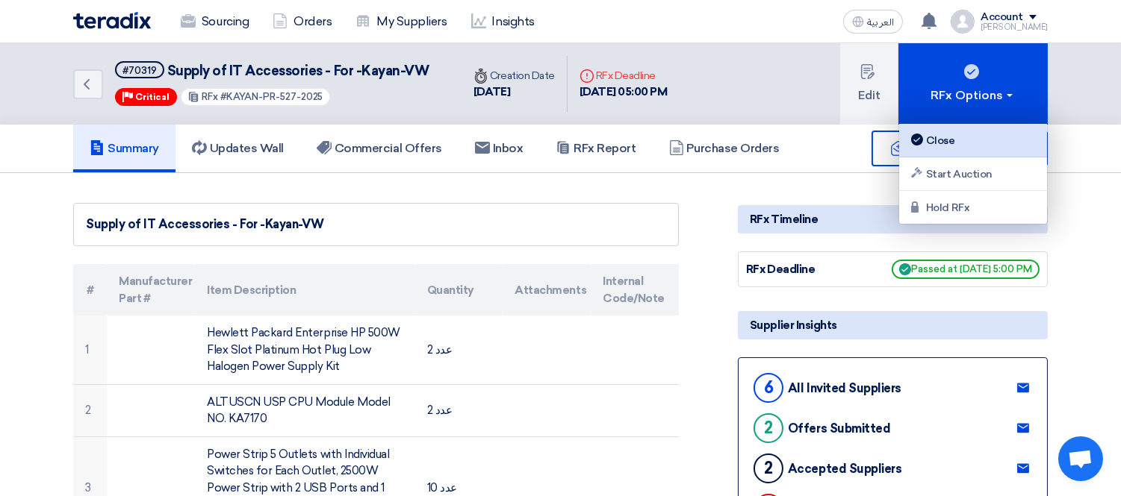
click at [959, 132] on div "Close" at bounding box center [973, 140] width 130 height 18
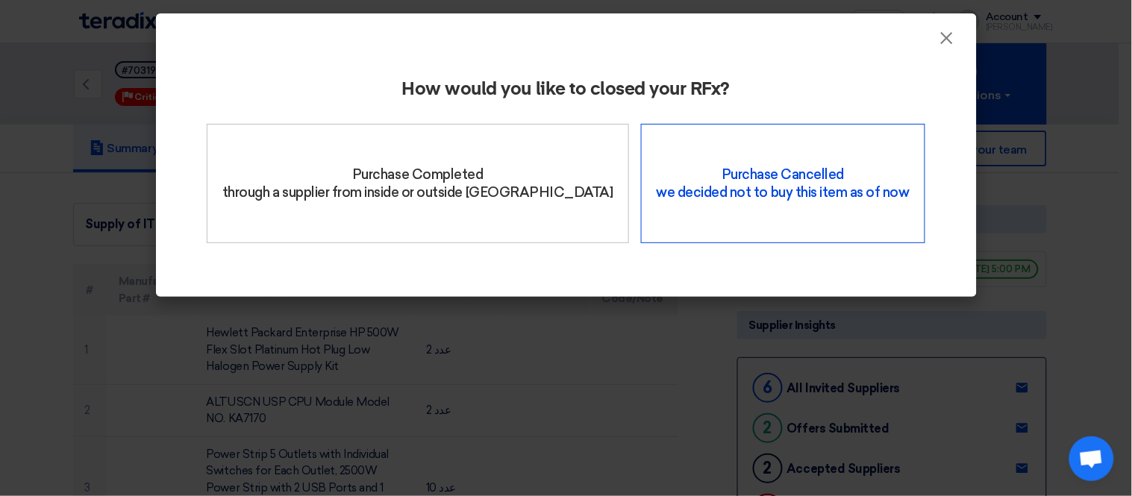
click at [767, 193] on div "Purchase Cancelled we decided not to buy this item as of now" at bounding box center [783, 183] width 284 height 119
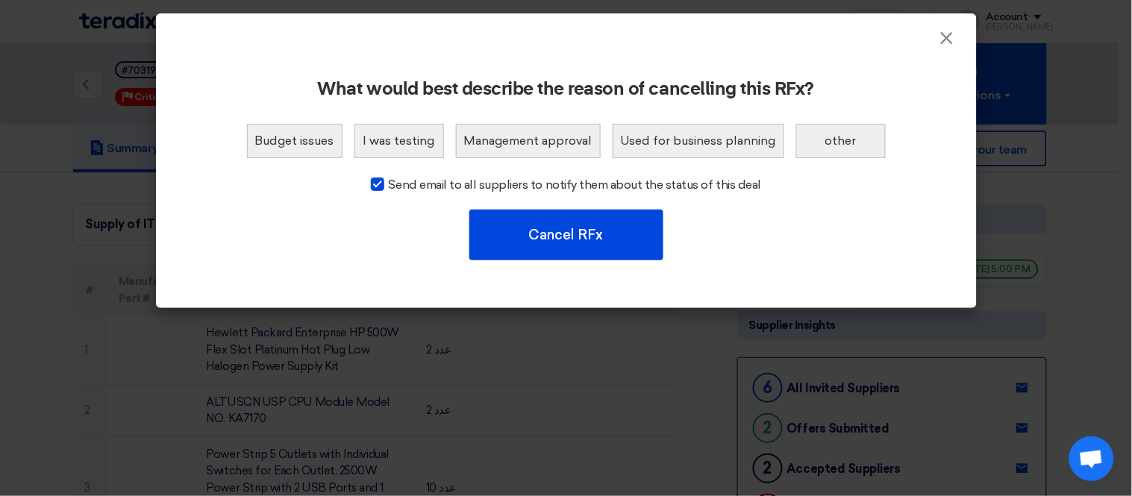
click at [384, 182] on div at bounding box center [377, 184] width 13 height 13
click at [389, 182] on input "Send email to all suppliers to notify them about the status of this deal" at bounding box center [394, 181] width 10 height 10
checkbox input "false"
click at [284, 143] on button "Budget issues" at bounding box center [295, 141] width 96 height 34
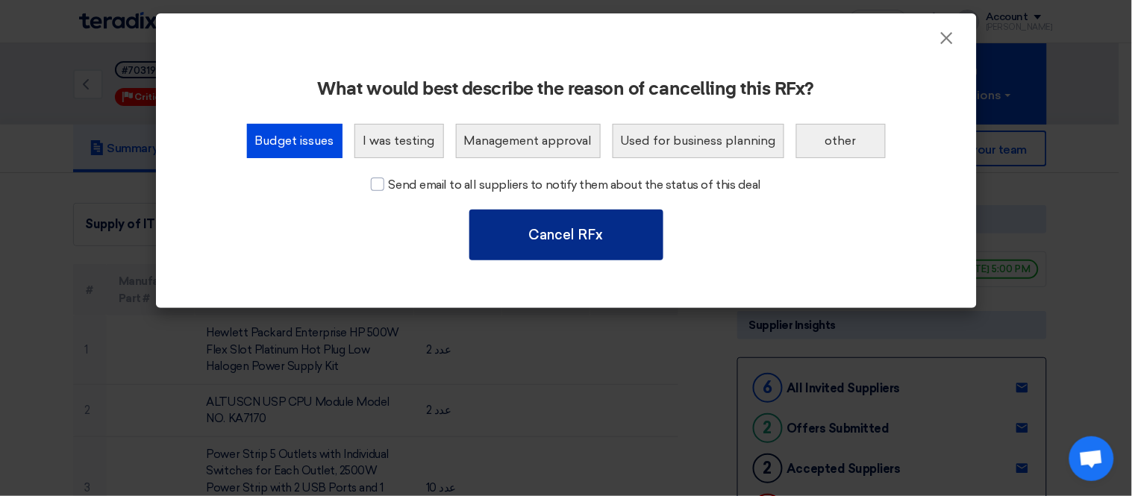
click at [556, 234] on button "Cancel RFx" at bounding box center [567, 235] width 194 height 51
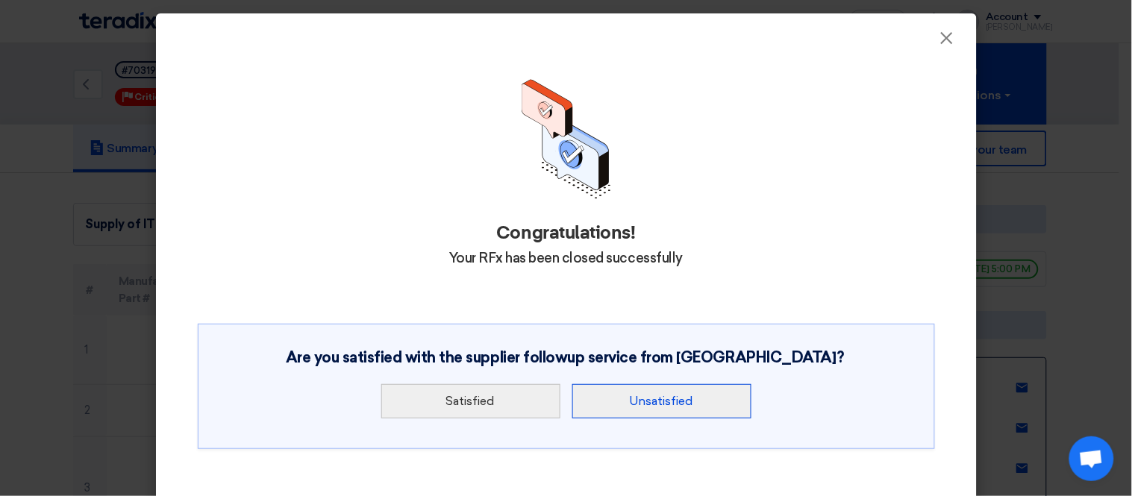
click at [673, 406] on button "Unsatisfied" at bounding box center [662, 401] width 179 height 34
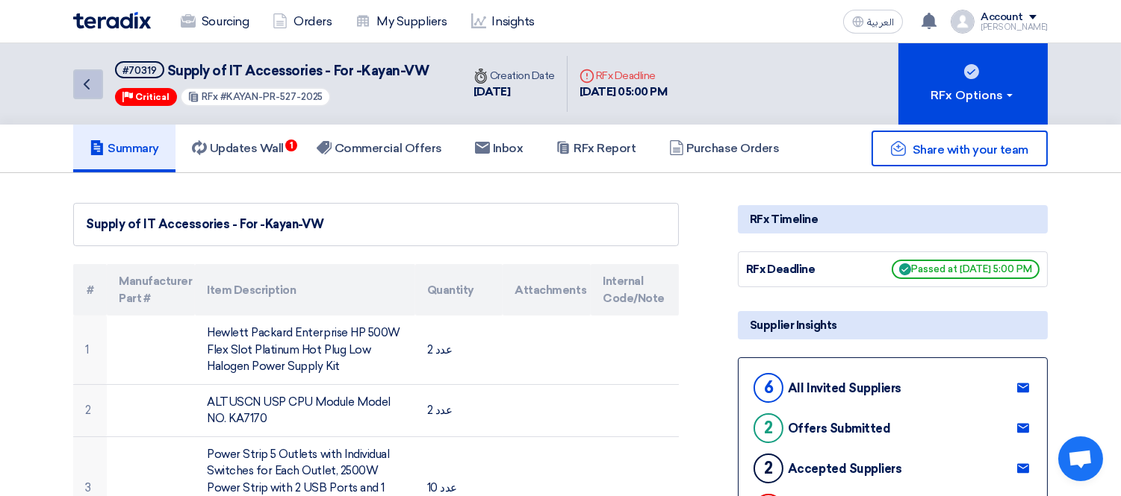
click at [81, 84] on icon "Back" at bounding box center [87, 84] width 18 height 18
